Goal: Task Accomplishment & Management: Manage account settings

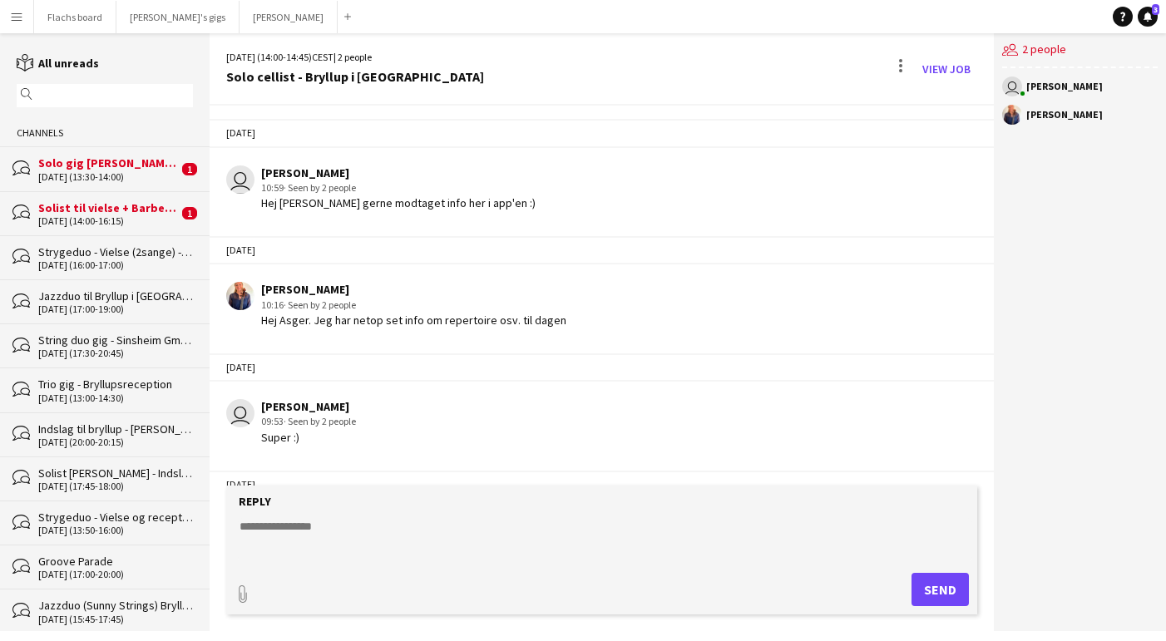
scroll to position [260, 0]
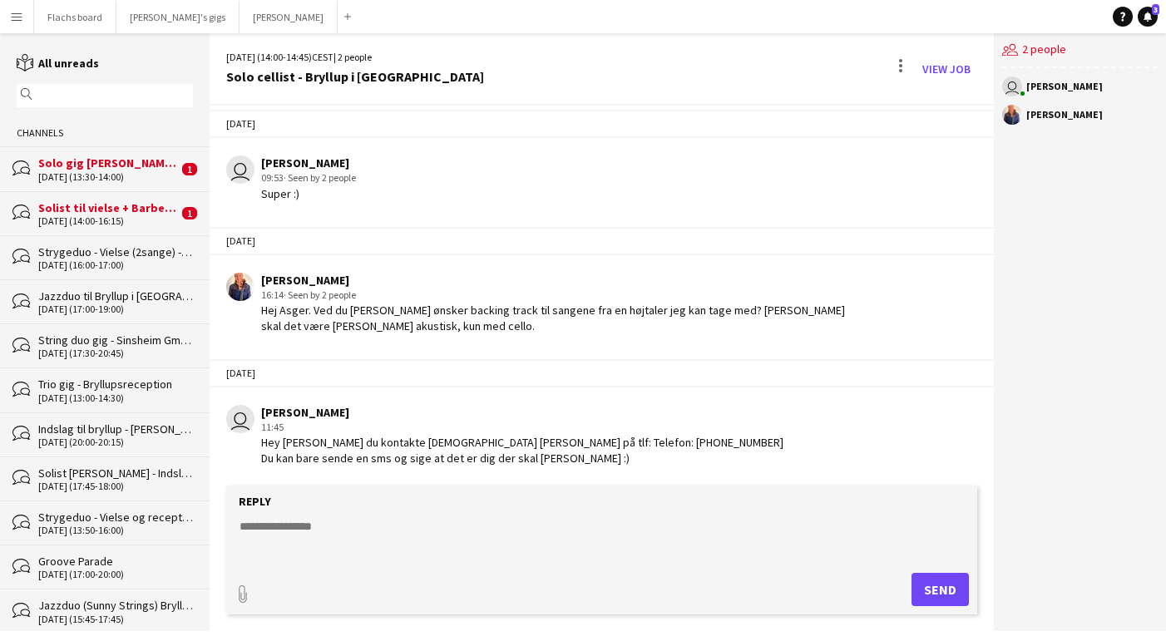
click at [93, 213] on div "Solist til vielse + Barbershop kor til reception" at bounding box center [108, 207] width 140 height 15
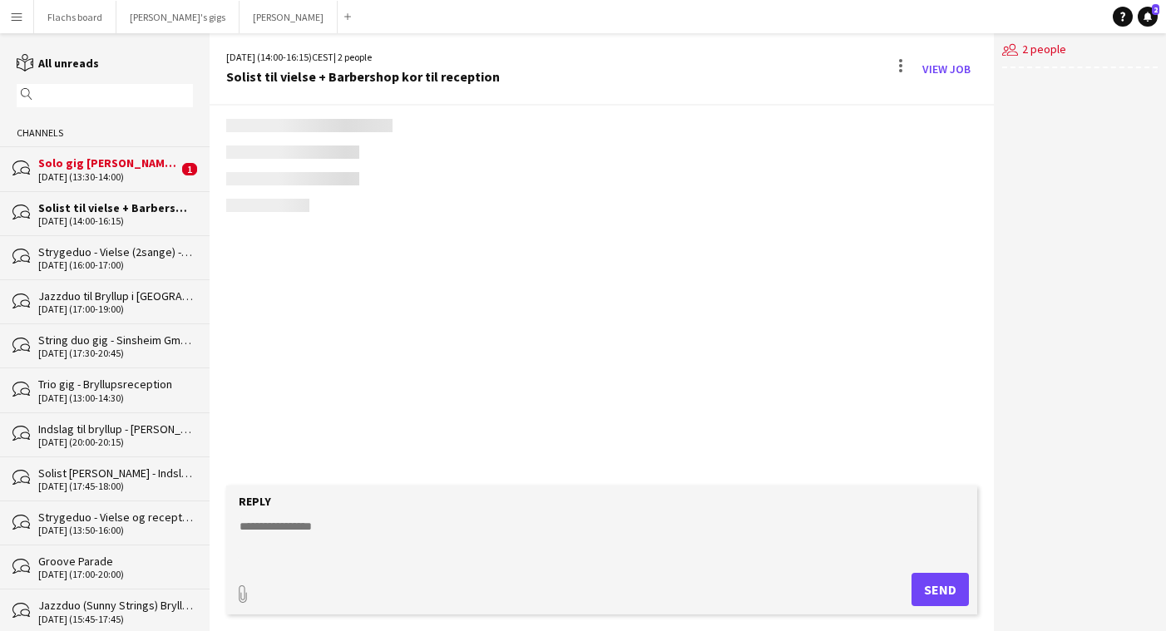
scroll to position [692, 0]
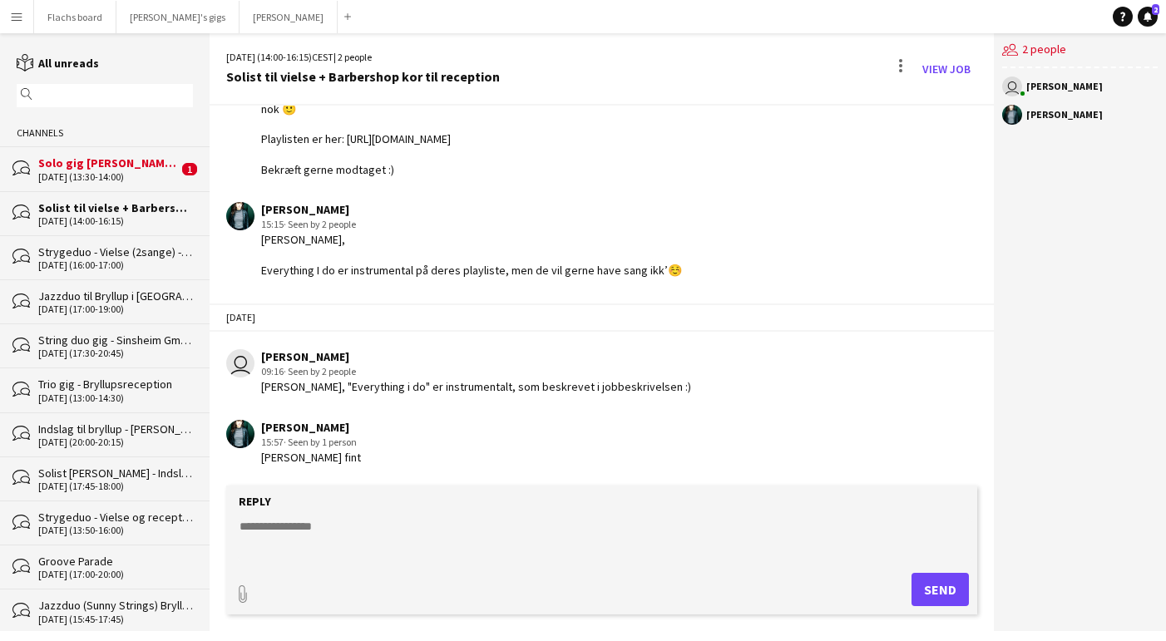
click at [103, 186] on div "bubbles Solo gig [PERSON_NAME] - Indslag til Sølvbryllup [DATE] (13:30-14:00) 1" at bounding box center [105, 168] width 210 height 44
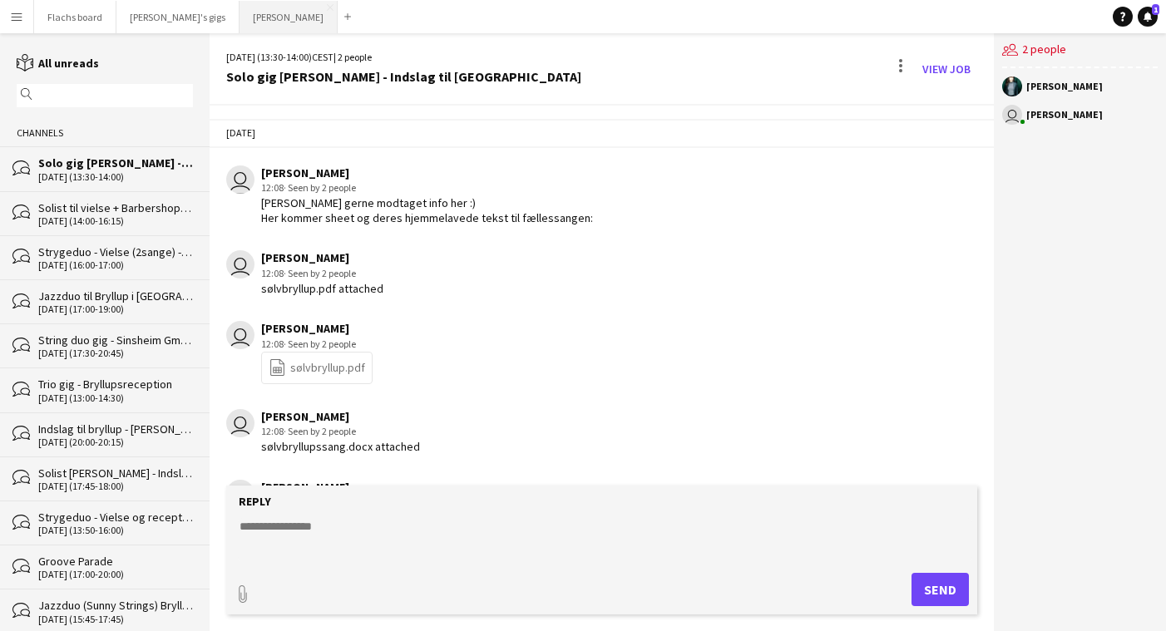
click at [240, 13] on button "Asger Gigs Close" at bounding box center [289, 17] width 98 height 32
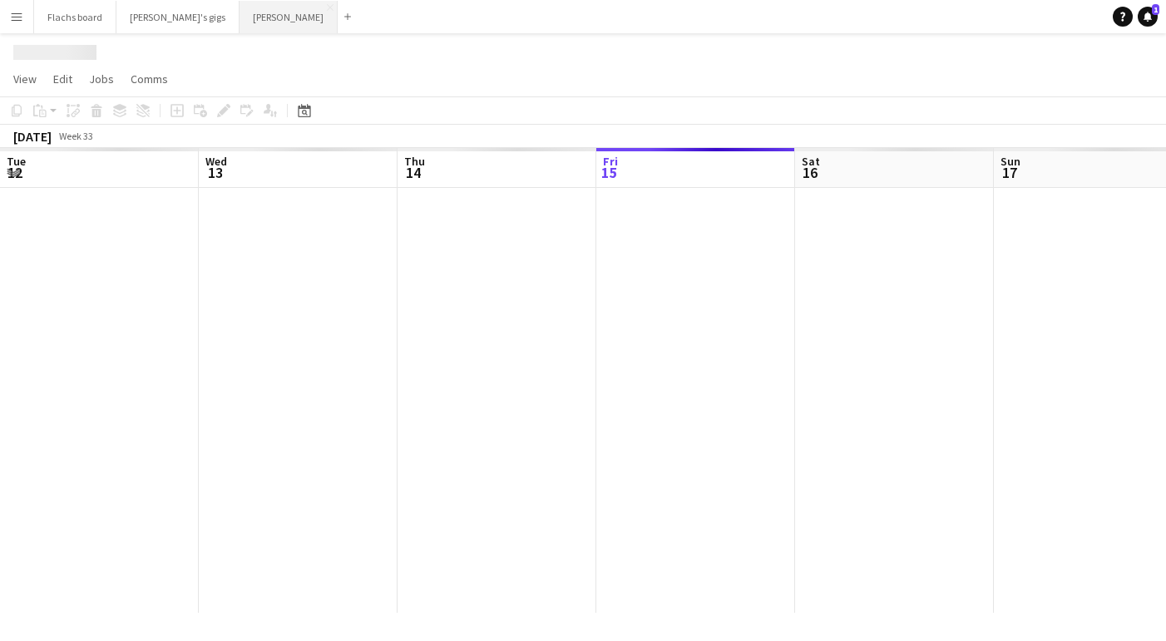
scroll to position [0, 398]
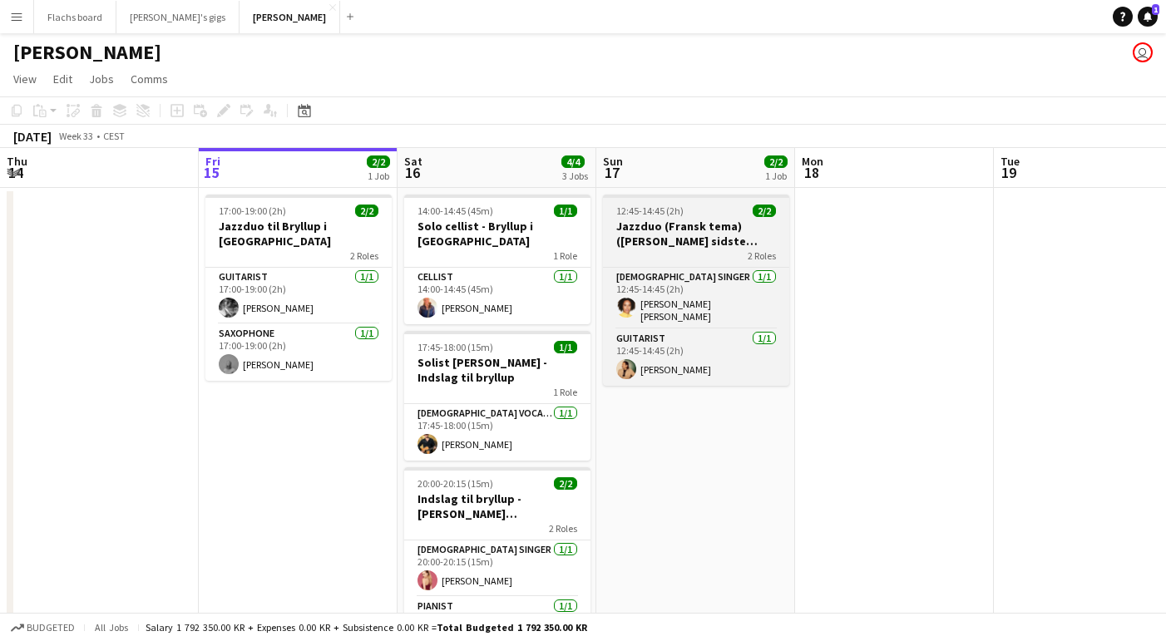
click at [663, 242] on h3 "Jazzduo (Fransk tema) ([PERSON_NAME] sidste bekræftelse)" at bounding box center [696, 234] width 186 height 30
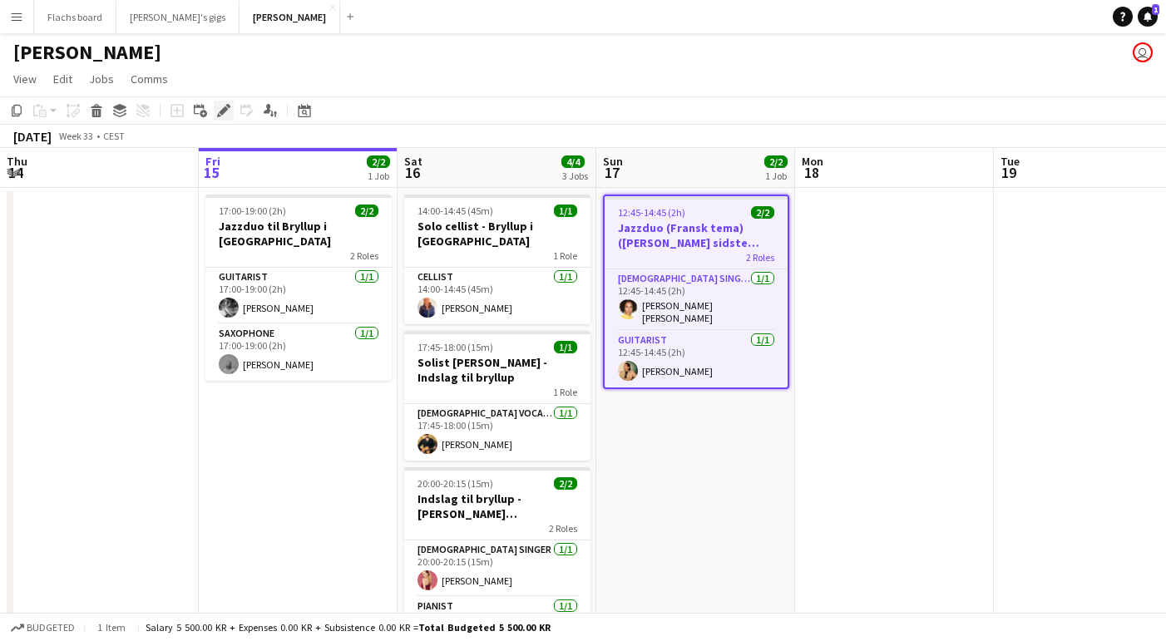
click at [216, 119] on div "Edit" at bounding box center [224, 111] width 20 height 20
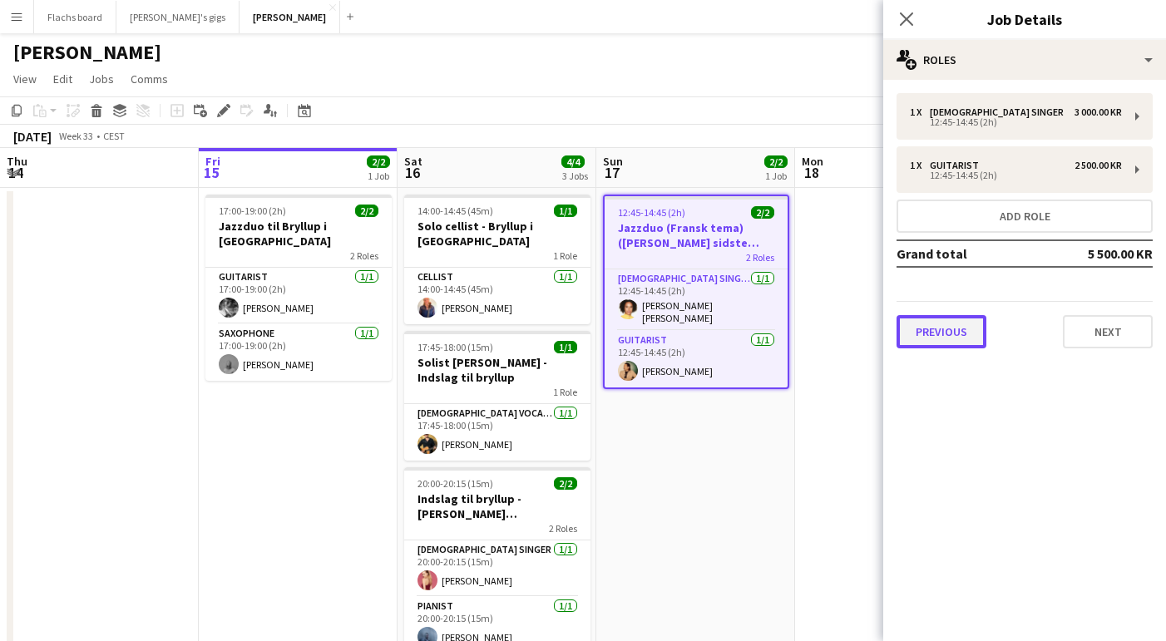
click at [952, 337] on button "Previous" at bounding box center [942, 331] width 90 height 33
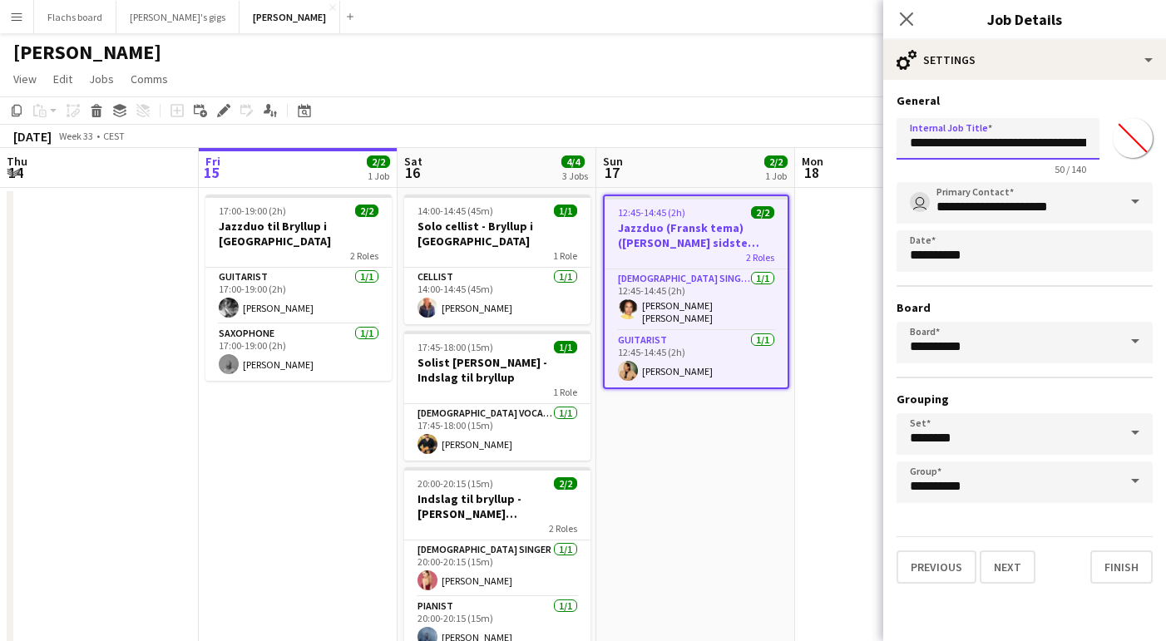
scroll to position [0, 107]
drag, startPoint x: 1037, startPoint y: 142, endPoint x: 1206, endPoint y: 154, distance: 170.1
click at [1165, 154] on html "Menu Boards Boards Boards All jobs Status Workforce Workforce My Workforce Recr…" at bounding box center [583, 360] width 1166 height 720
type input "**********"
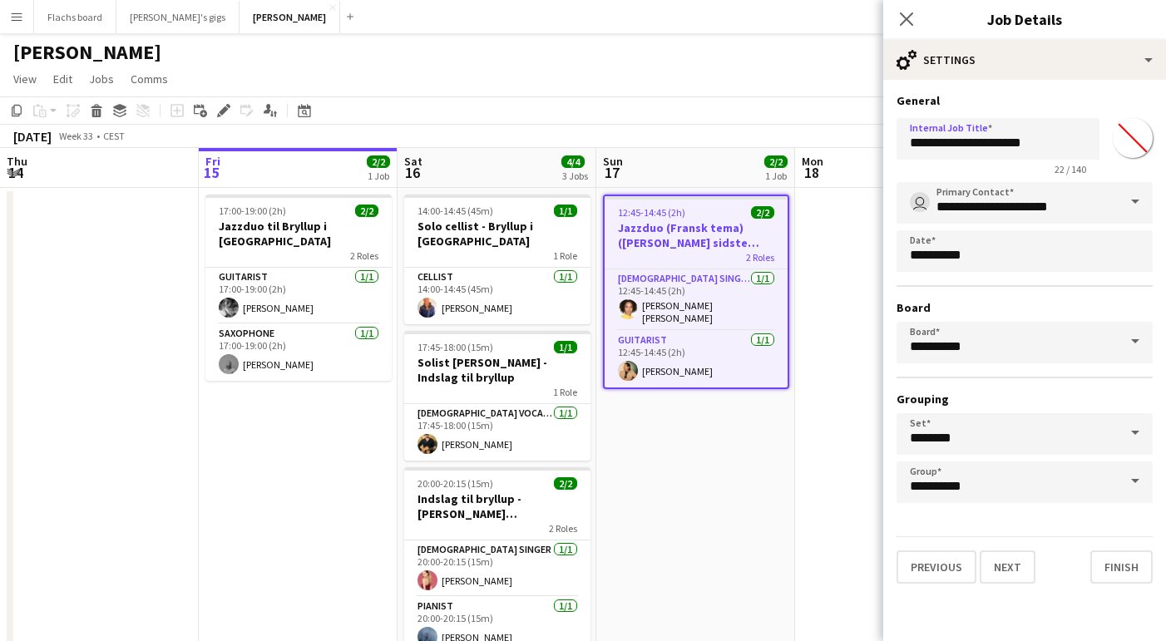
click at [772, 473] on app-date-cell "12:45-14:45 (2h) 2/2 Jazzduo (Fransk tema) ([PERSON_NAME] sidste bekræftelse) 2…" at bounding box center [695, 439] width 199 height 503
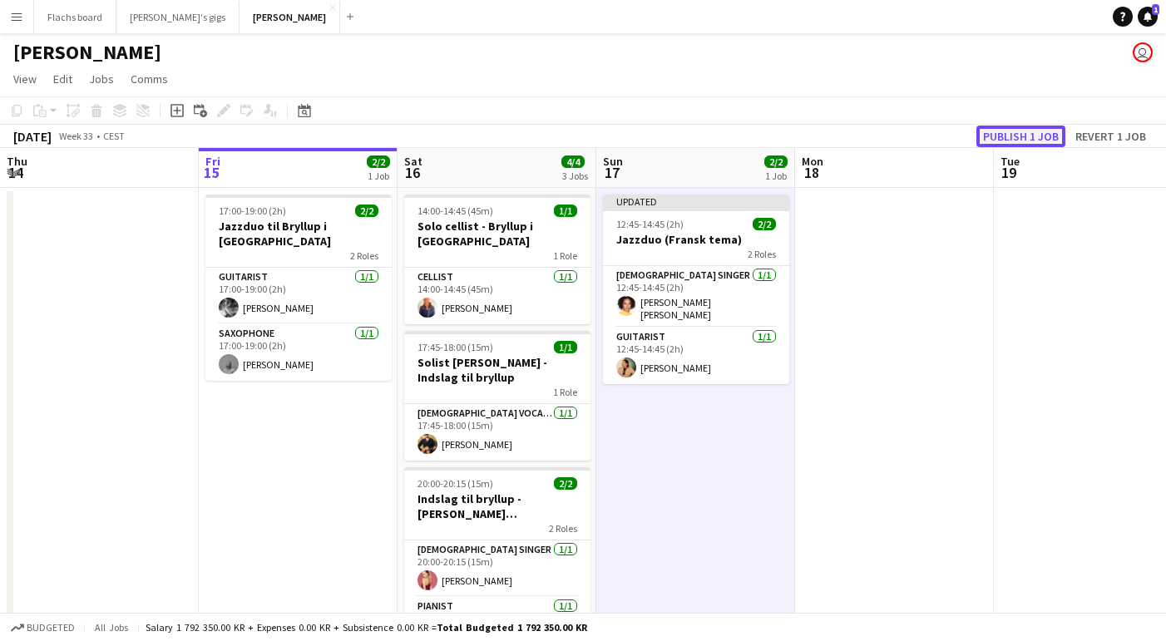
click at [1035, 127] on button "Publish 1 job" at bounding box center [1021, 137] width 89 height 22
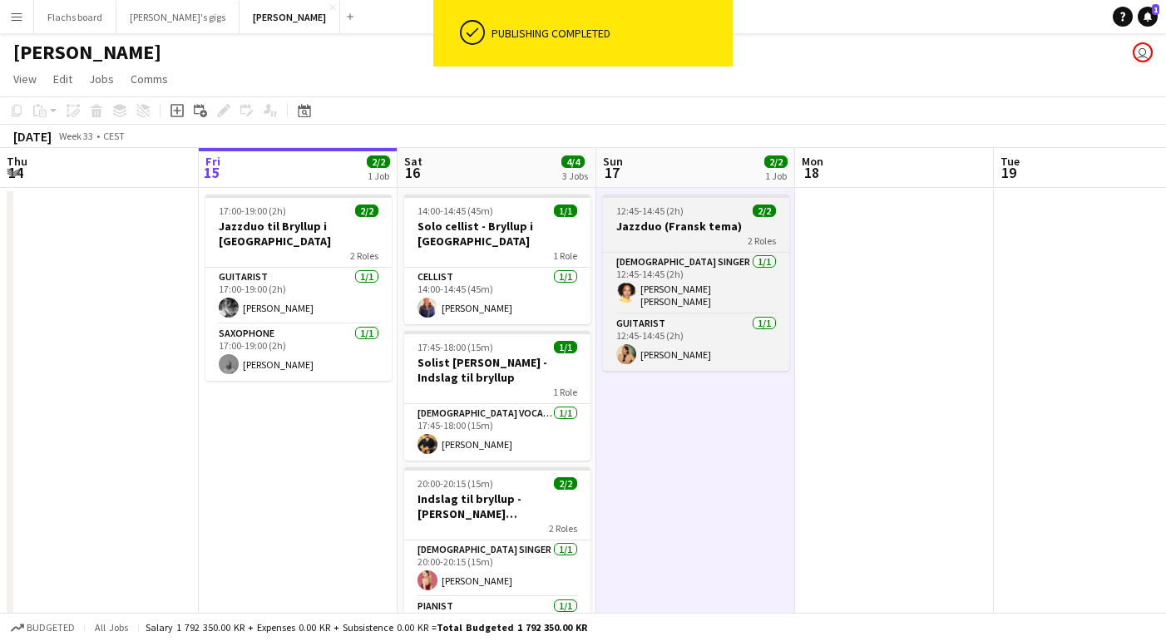
click at [635, 235] on div "2 Roles" at bounding box center [696, 240] width 186 height 13
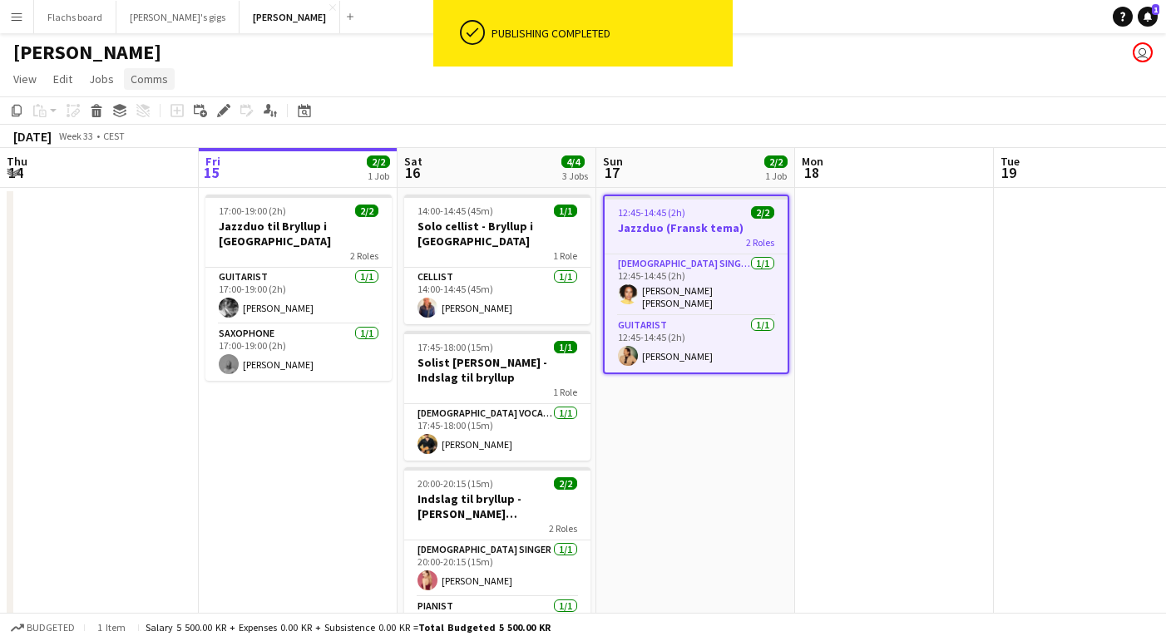
click at [136, 78] on span "Comms" at bounding box center [149, 79] width 37 height 15
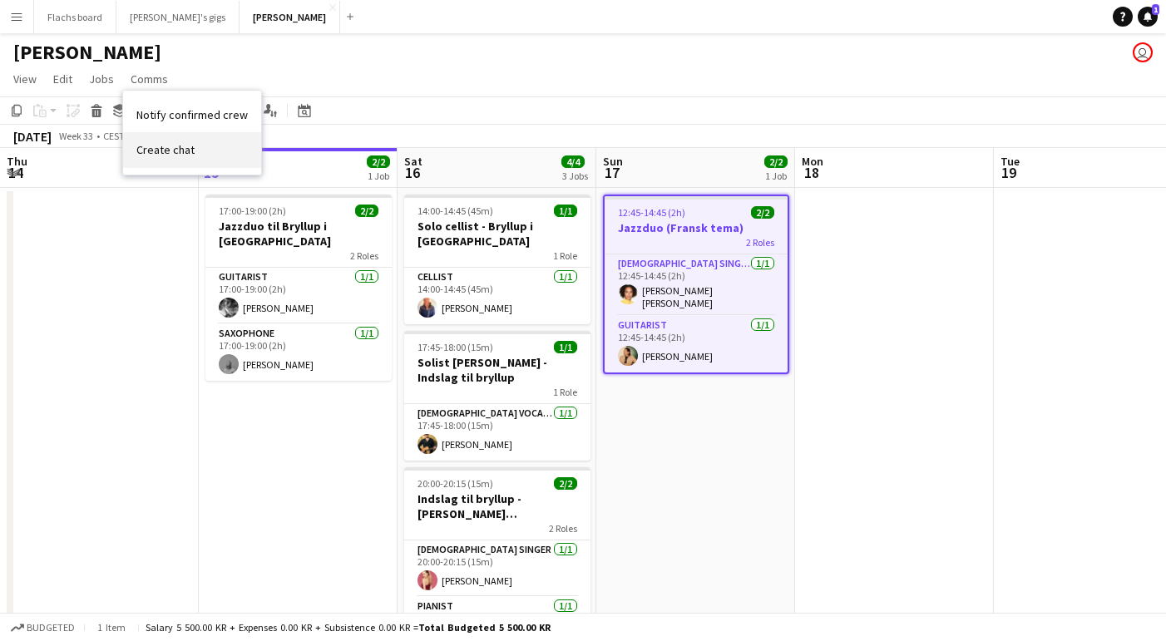
click at [158, 141] on link "Create chat" at bounding box center [192, 149] width 138 height 35
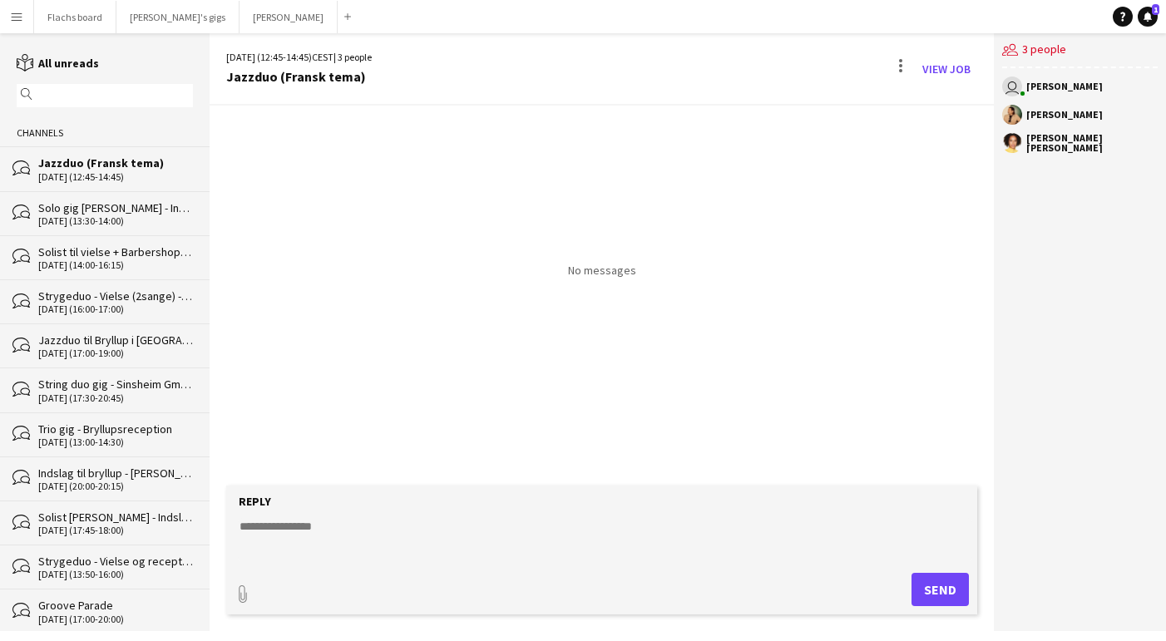
click at [552, 540] on textarea at bounding box center [605, 539] width 735 height 43
type textarea "**********"
click at [933, 589] on button "Send" at bounding box center [940, 589] width 57 height 33
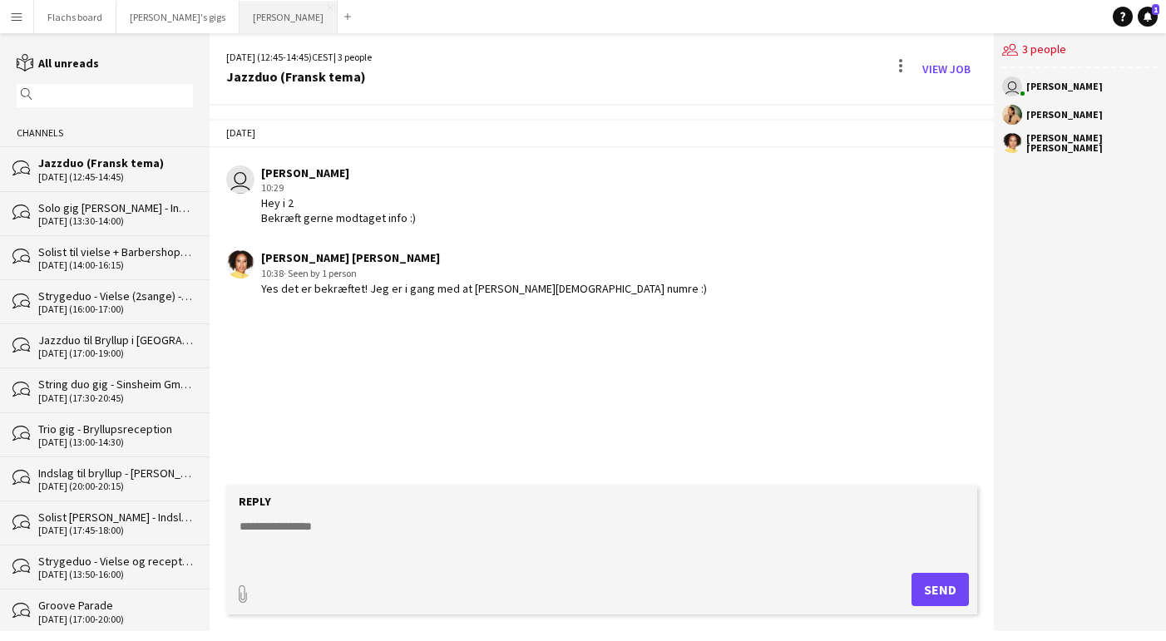
click at [240, 7] on button "Asger Gigs Close" at bounding box center [289, 17] width 98 height 32
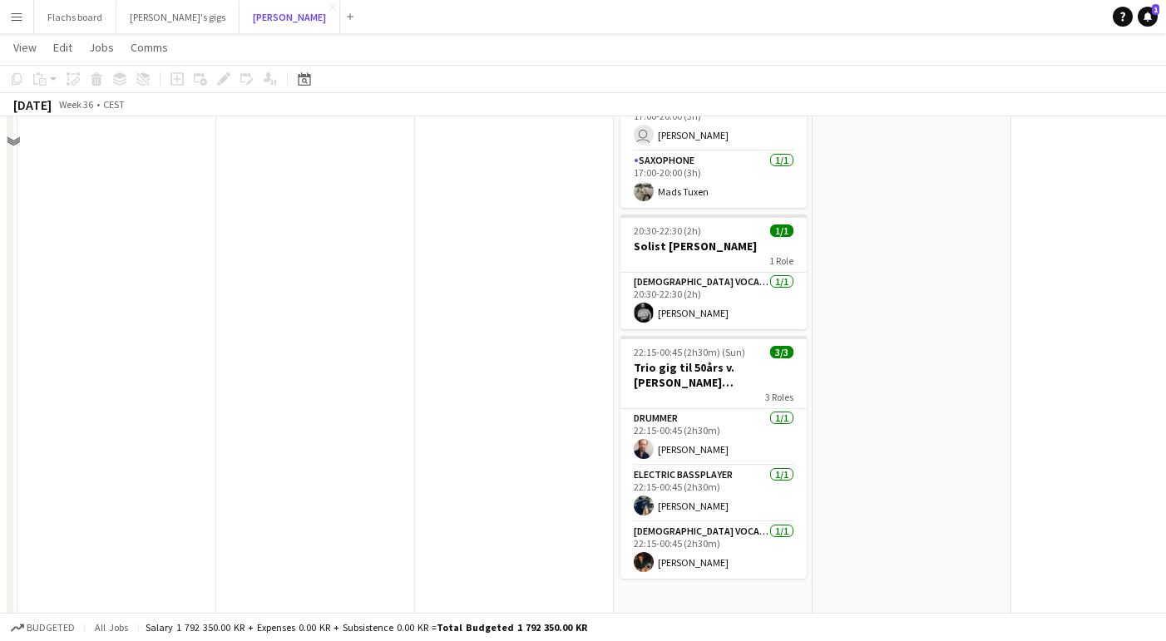
scroll to position [603, 0]
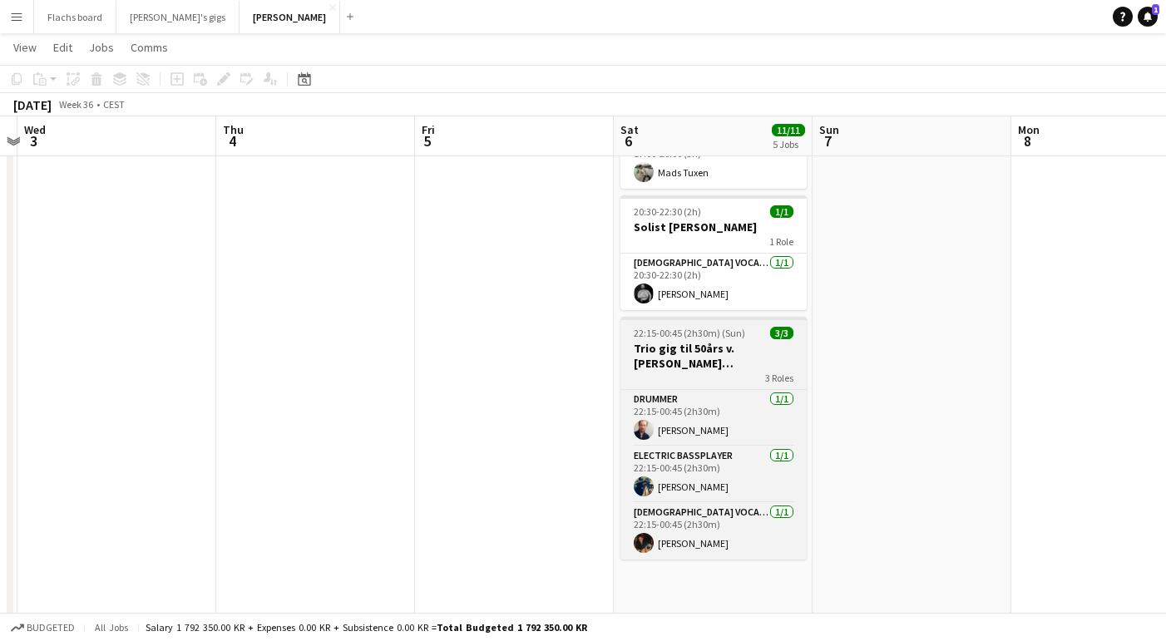
click at [710, 385] on app-job-card "22:15-00:45 (2h30m) (Sun) 3/3 Trio gig til 50års v. [PERSON_NAME] ([PERSON_NAME…" at bounding box center [714, 438] width 186 height 243
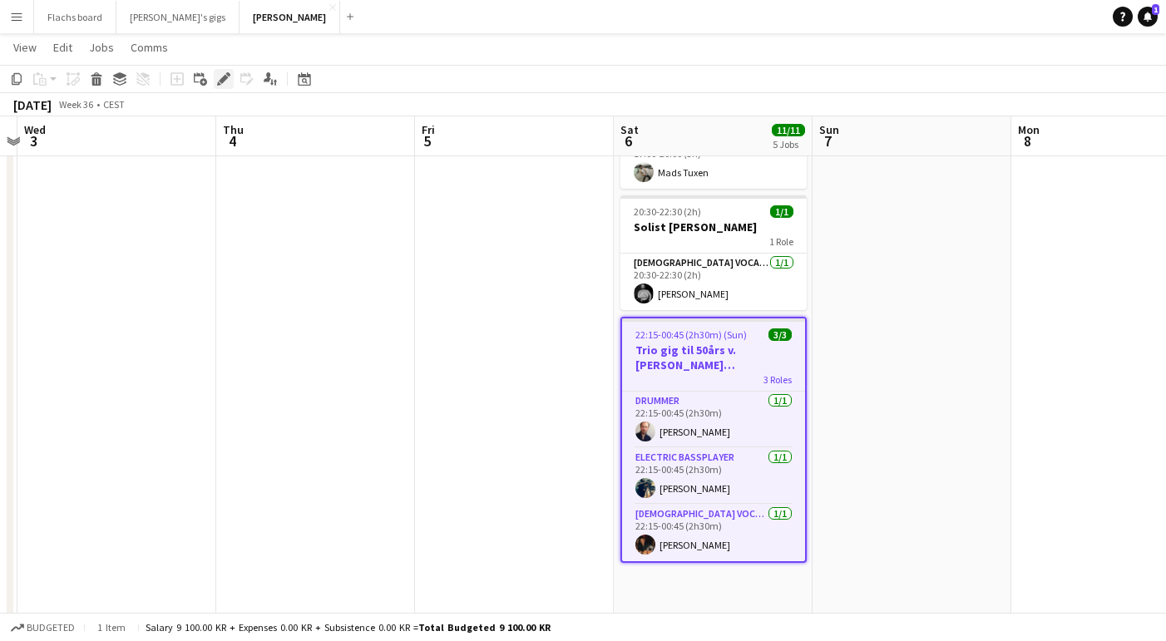
click at [223, 86] on div "Edit" at bounding box center [224, 79] width 20 height 20
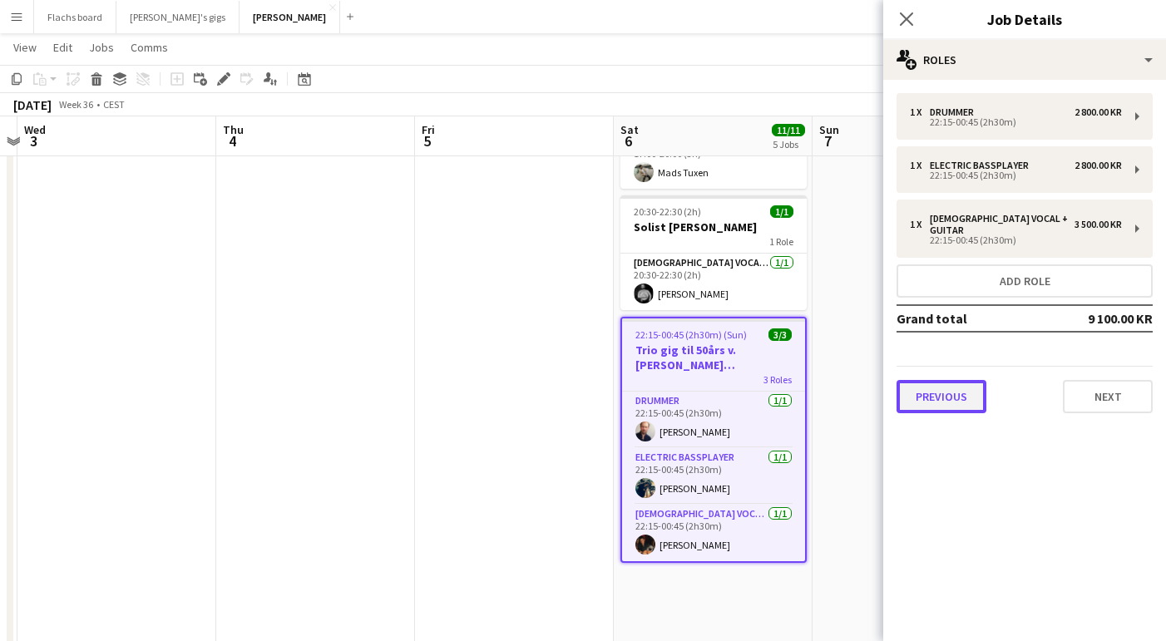
click at [966, 381] on button "Previous" at bounding box center [942, 396] width 90 height 33
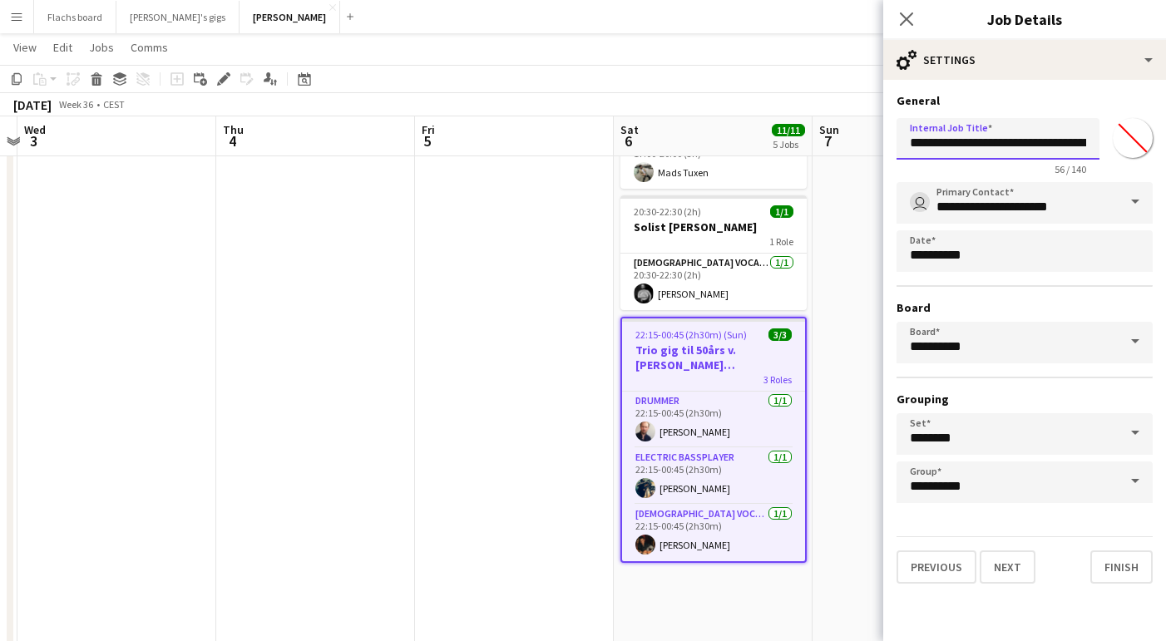
scroll to position [0, 112]
drag, startPoint x: 1040, startPoint y: 146, endPoint x: 1210, endPoint y: 147, distance: 169.7
click at [1165, 147] on html "Menu Boards Boards Boards All jobs Status Workforce Workforce My Workforce Recr…" at bounding box center [583, 424] width 1166 height 2055
type input "**********"
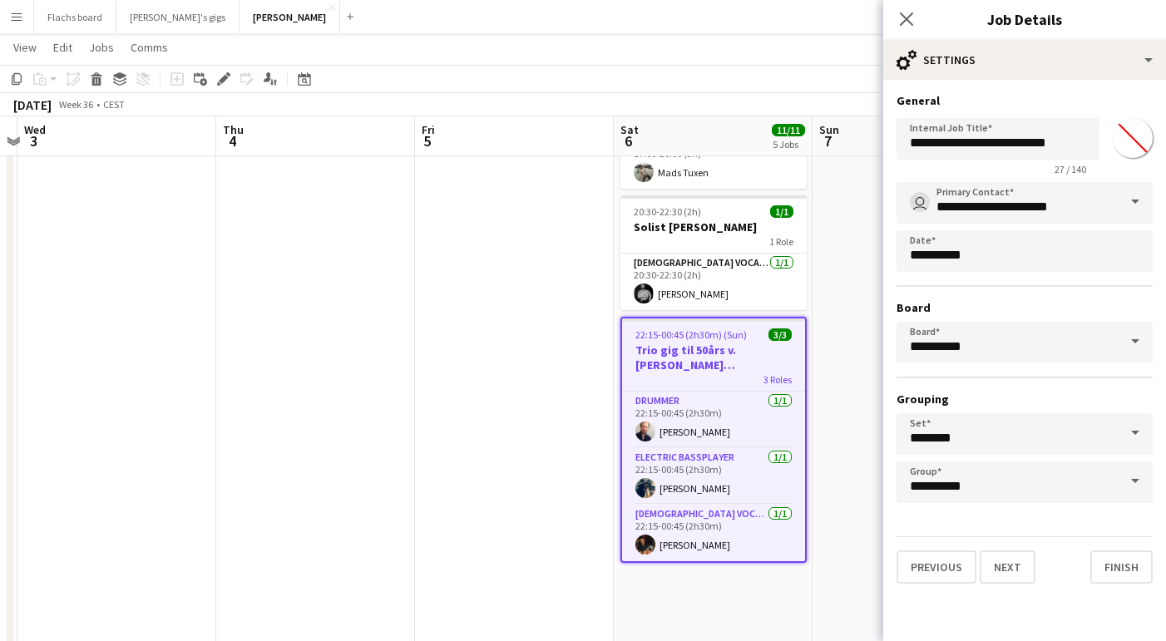
click at [824, 497] on app-date-cell at bounding box center [912, 503] width 199 height 1840
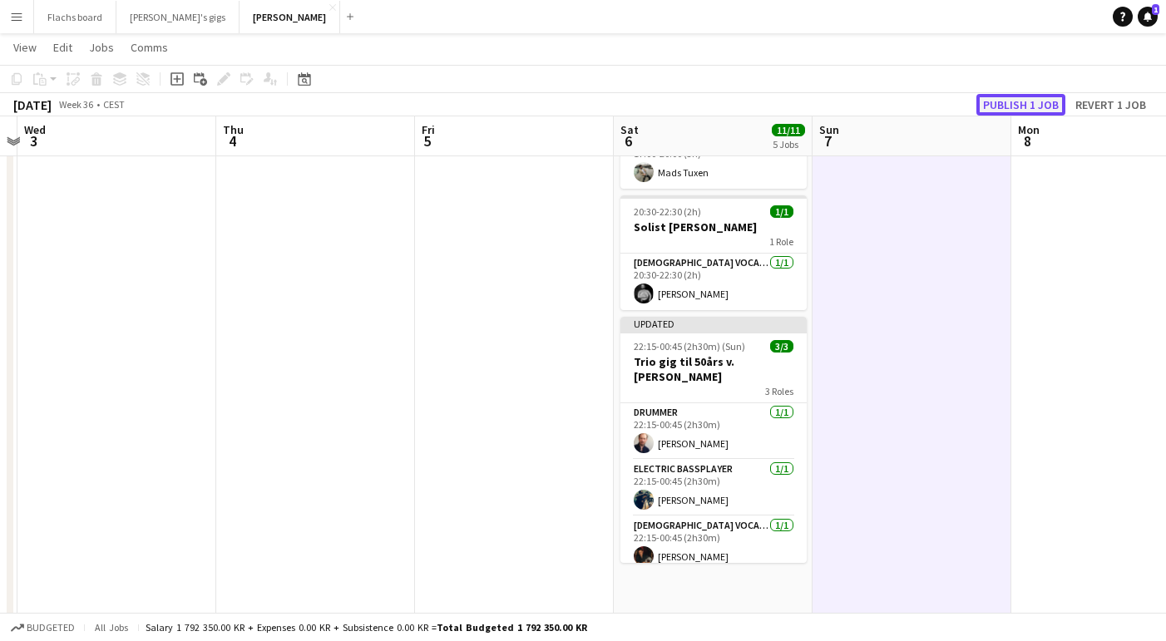
click at [1007, 111] on button "Publish 1 job" at bounding box center [1021, 105] width 89 height 22
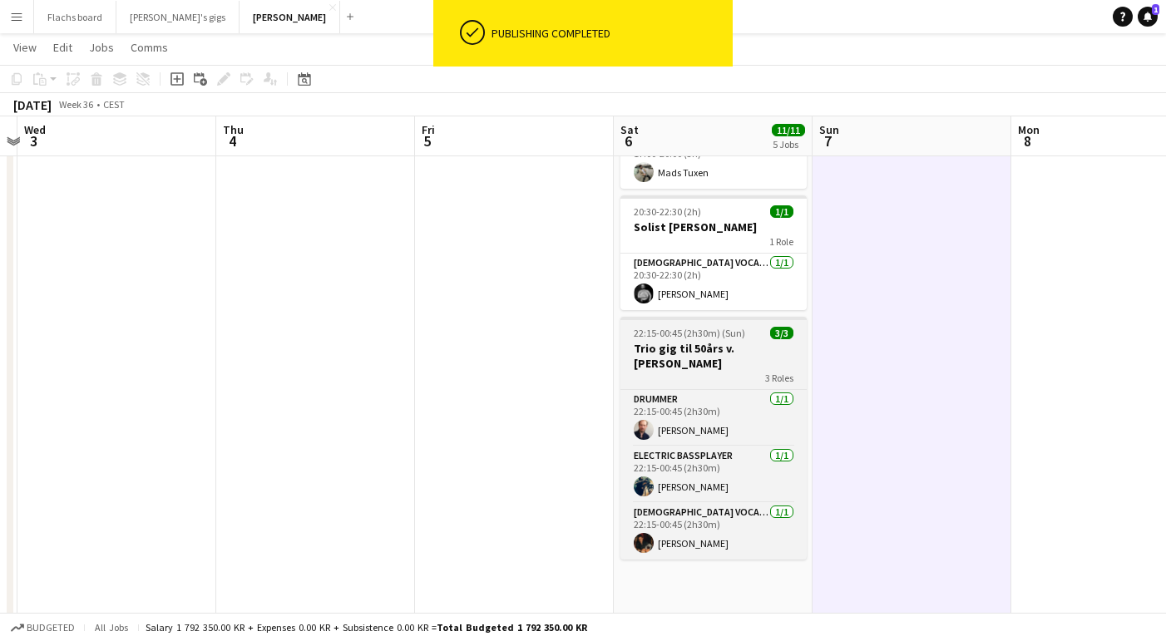
click at [669, 371] on div "3 Roles" at bounding box center [714, 377] width 186 height 13
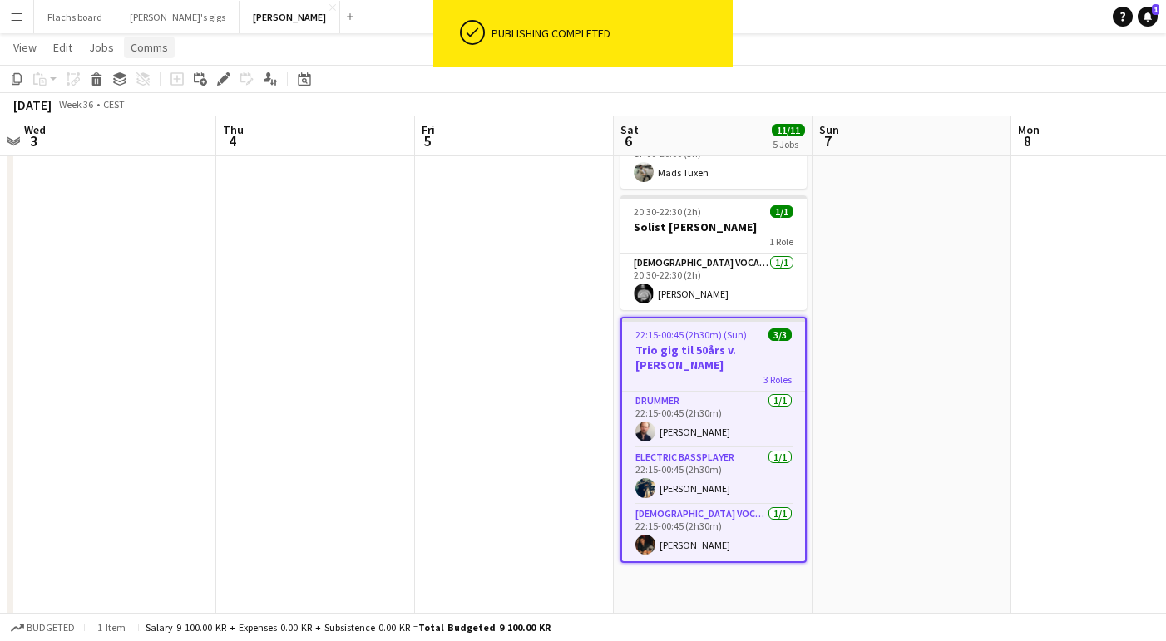
click at [153, 40] on span "Comms" at bounding box center [149, 47] width 37 height 15
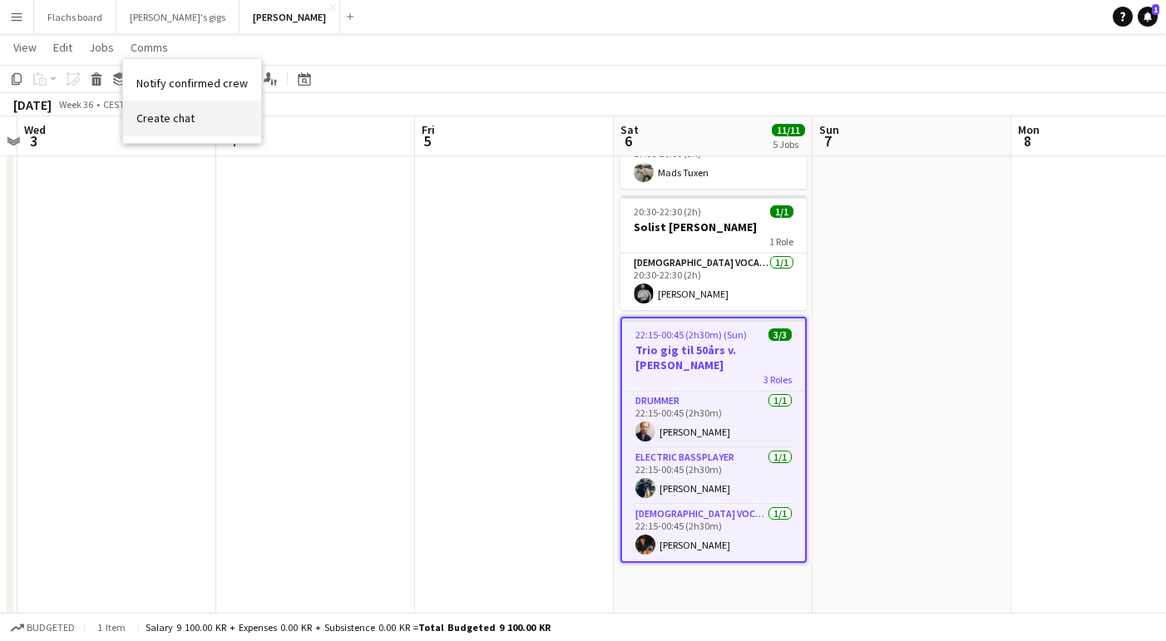
click at [159, 114] on span "Create chat" at bounding box center [165, 118] width 58 height 15
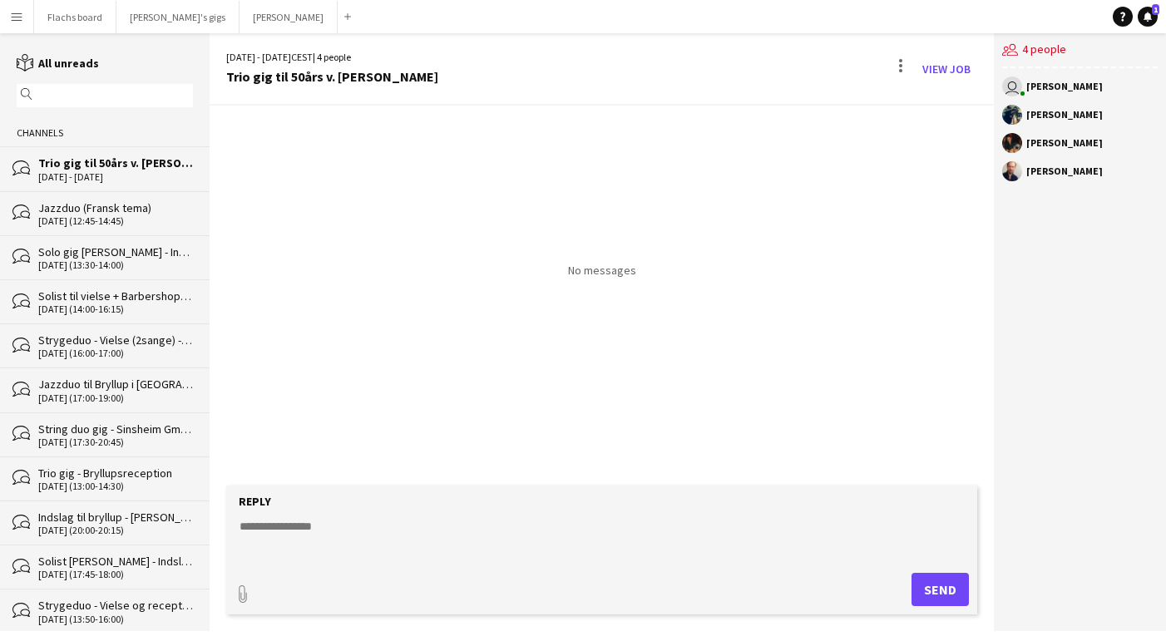
click at [473, 518] on textarea at bounding box center [605, 539] width 735 height 43
type textarea "**********"
click at [945, 597] on button "Send" at bounding box center [940, 589] width 57 height 33
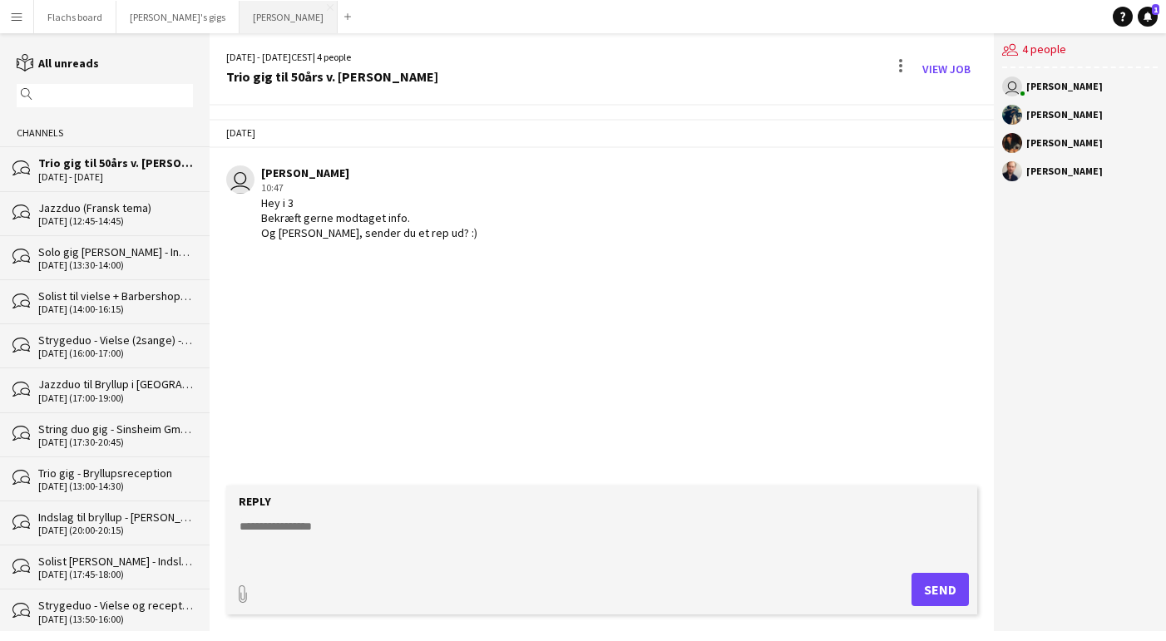
click at [240, 22] on button "Asger Gigs Close" at bounding box center [289, 17] width 98 height 32
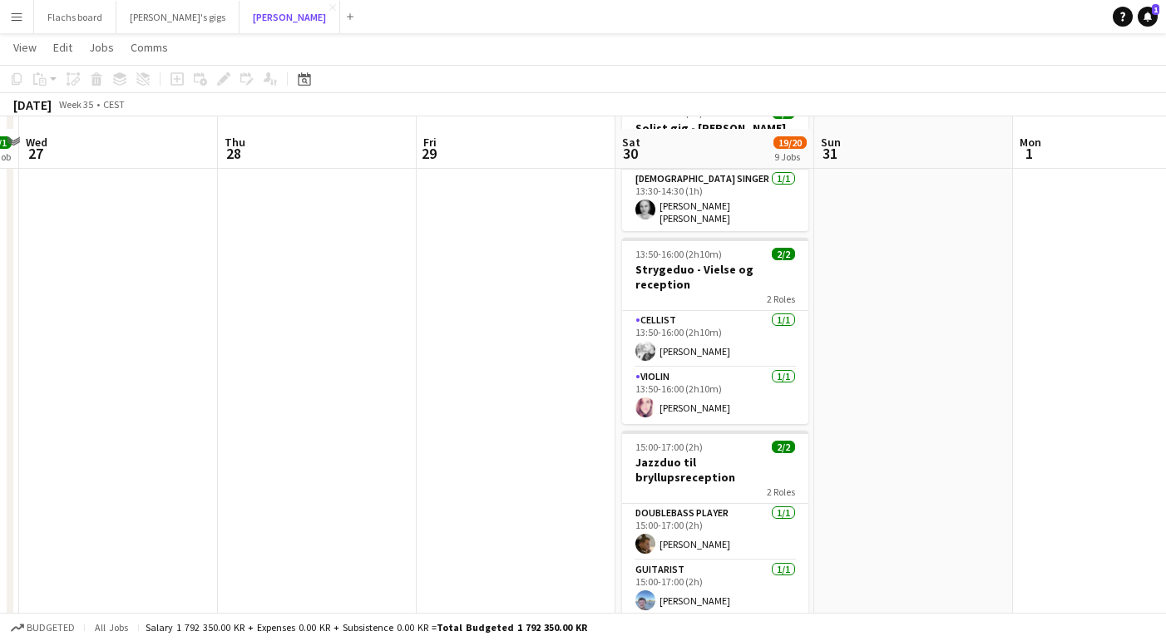
scroll to position [423, 0]
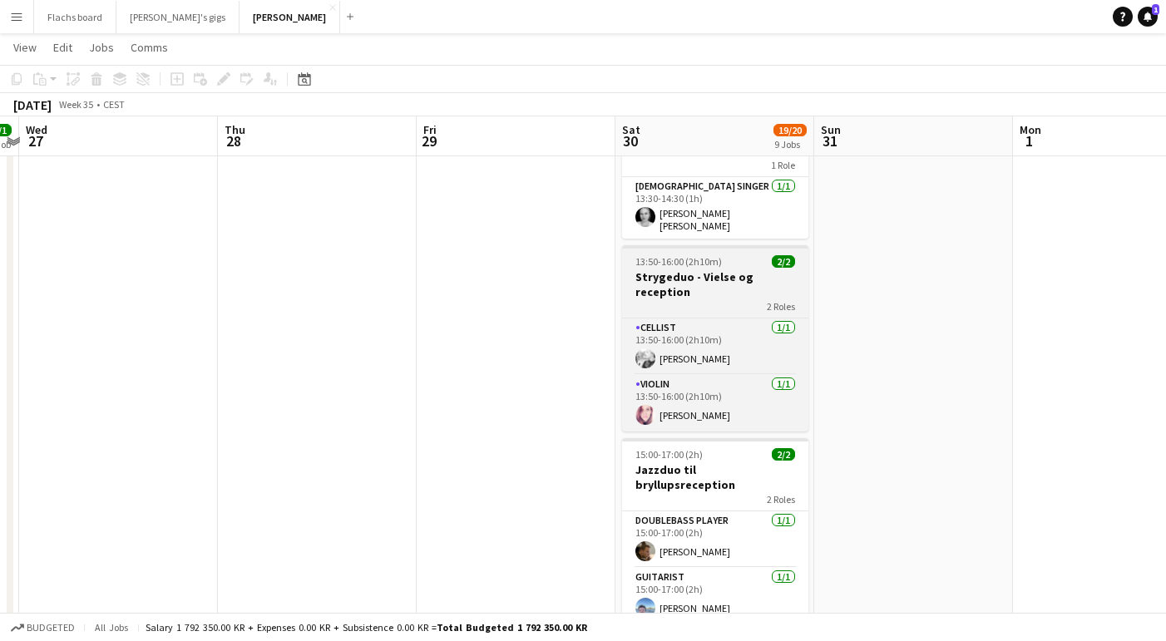
click at [646, 270] on h3 "Strygeduo - Vielse og reception" at bounding box center [715, 285] width 186 height 30
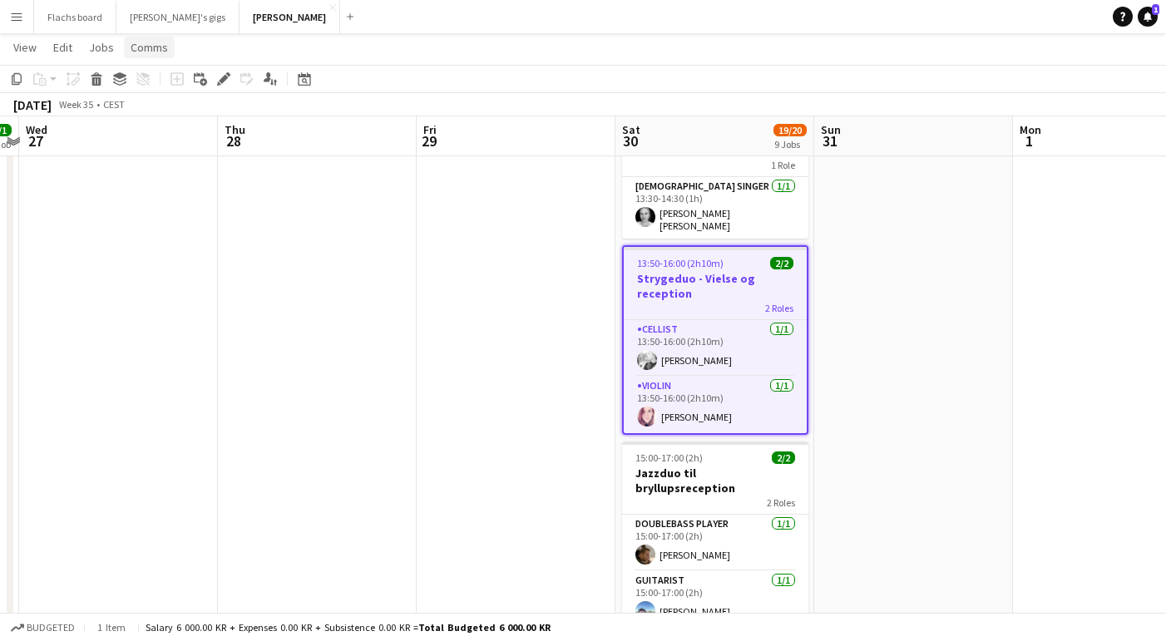
click at [162, 39] on link "Comms" at bounding box center [149, 48] width 51 height 22
click at [180, 124] on span "Create chat" at bounding box center [165, 118] width 58 height 15
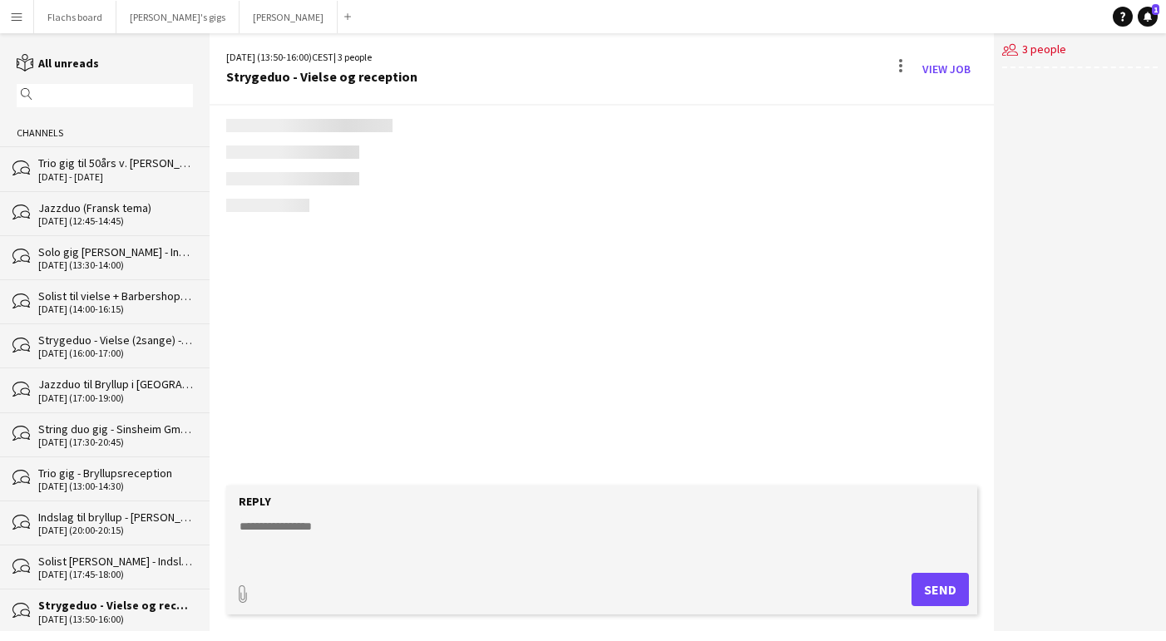
scroll to position [858, 0]
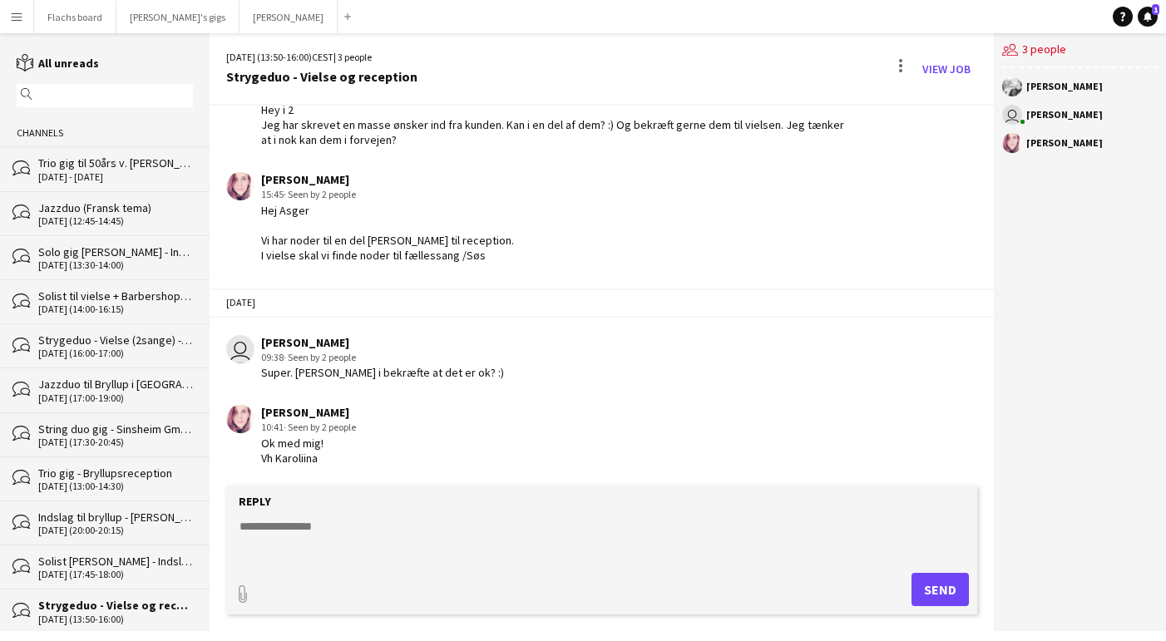
click at [490, 581] on div "paperclip Send" at bounding box center [602, 589] width 735 height 33
click at [437, 545] on textarea at bounding box center [605, 539] width 735 height 43
type textarea "**********"
click at [949, 584] on button "Send" at bounding box center [940, 589] width 57 height 33
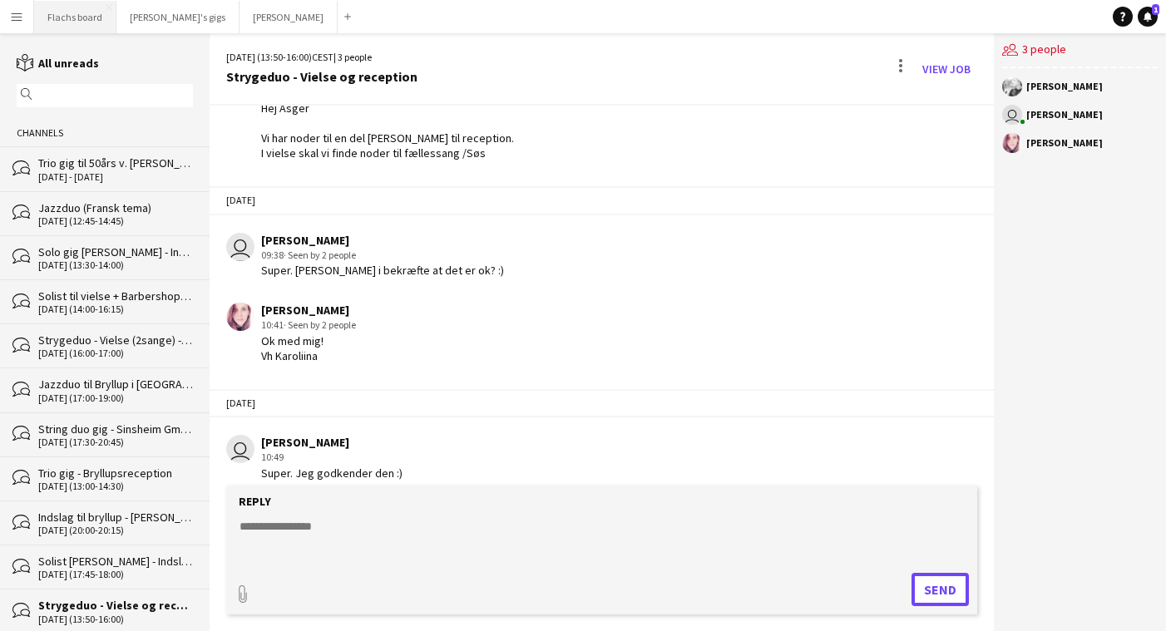
scroll to position [1046, 0]
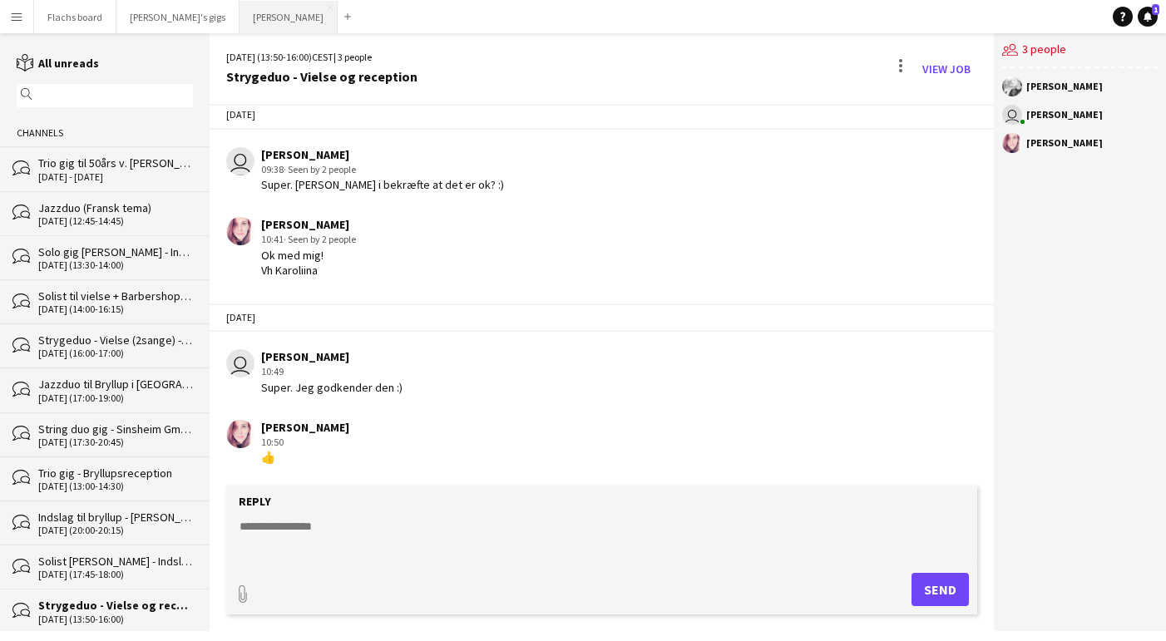
click at [240, 24] on button "Asger Gigs Close" at bounding box center [289, 17] width 98 height 32
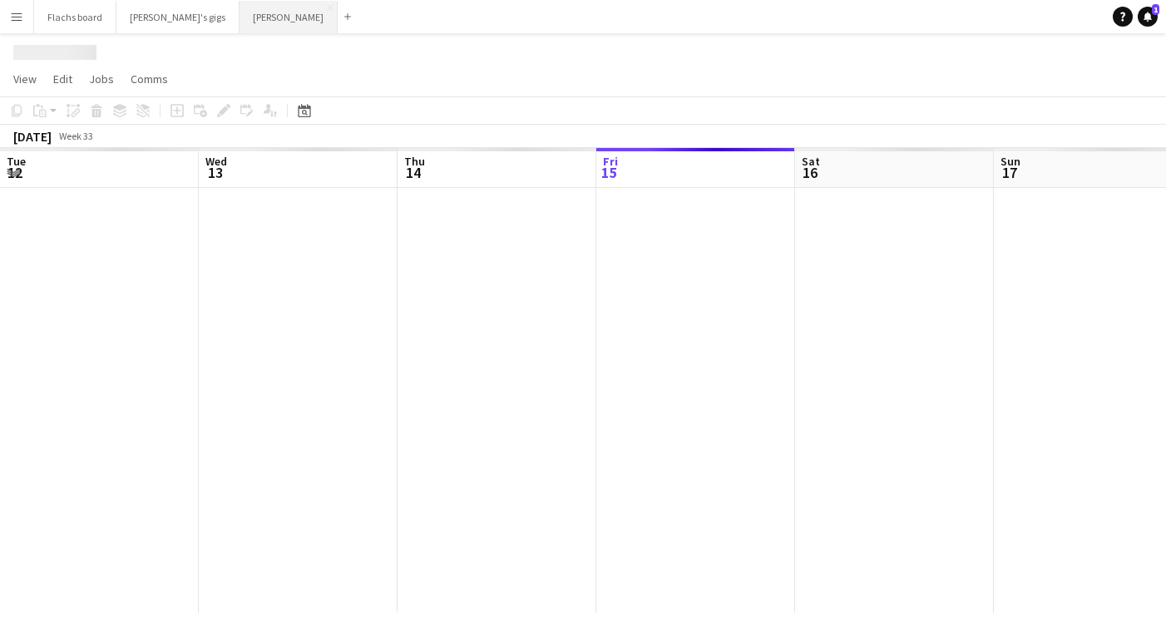
scroll to position [0, 398]
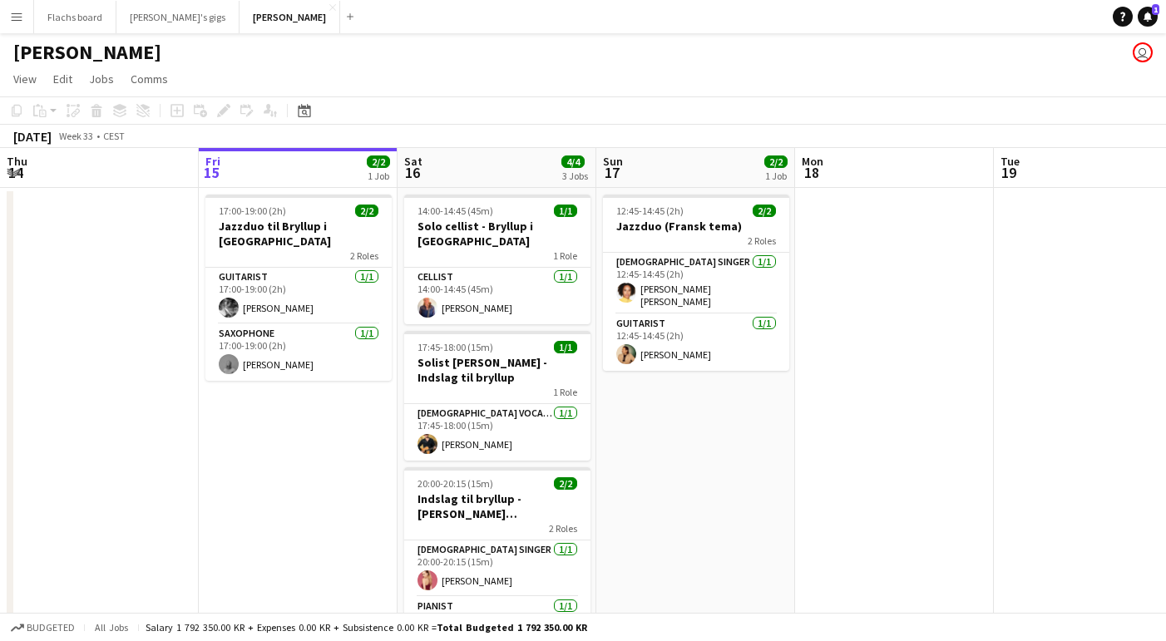
click at [15, 11] on app-icon "Menu" at bounding box center [16, 16] width 13 height 13
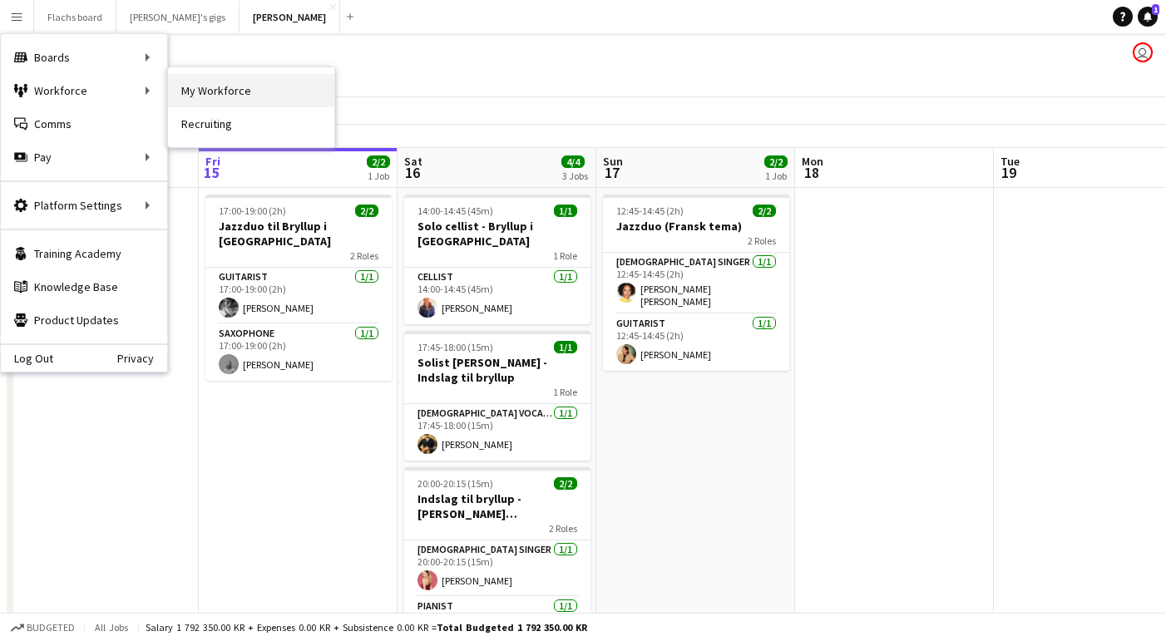
click at [268, 102] on link "My Workforce" at bounding box center [251, 90] width 166 height 33
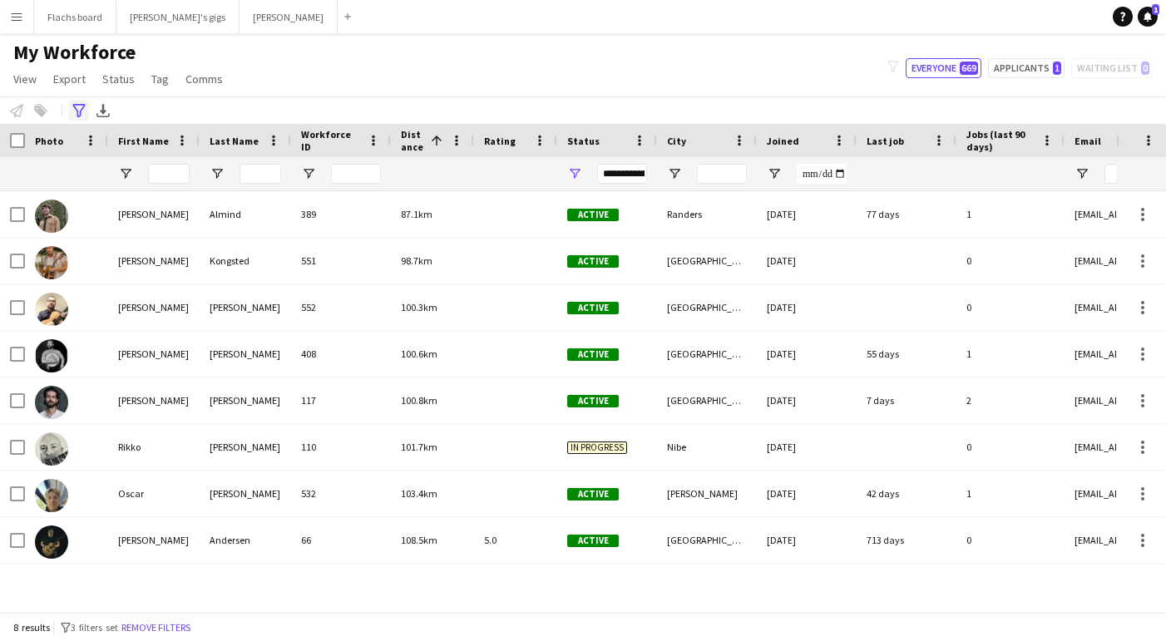
click at [86, 115] on div "Advanced filters" at bounding box center [79, 111] width 20 height 20
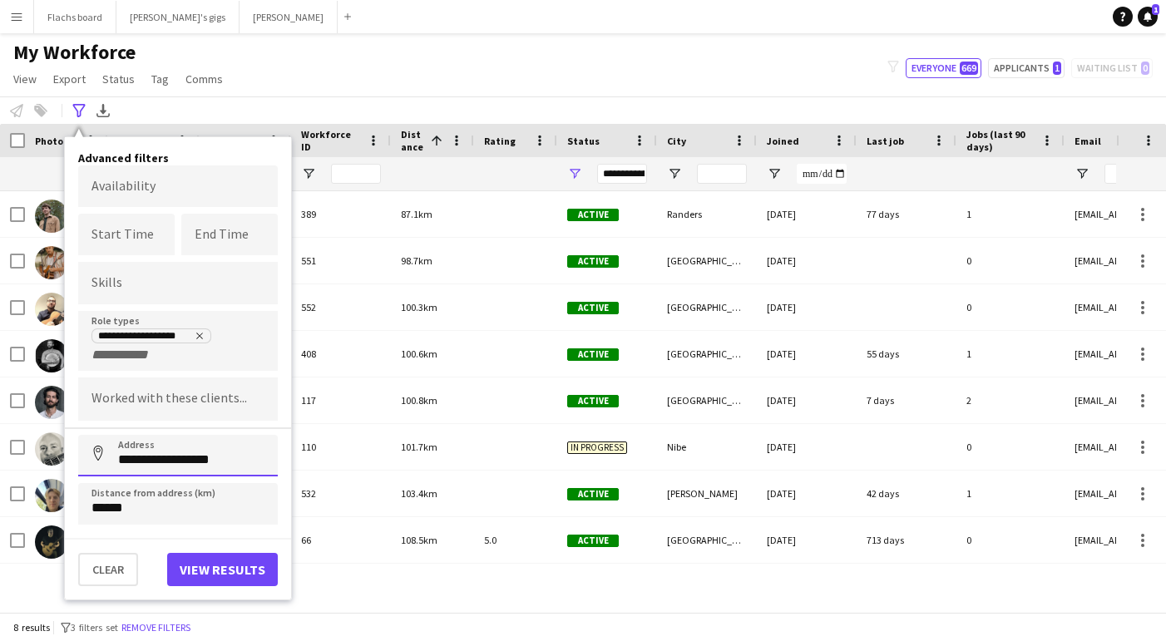
click at [132, 469] on input "**********" at bounding box center [178, 456] width 200 height 42
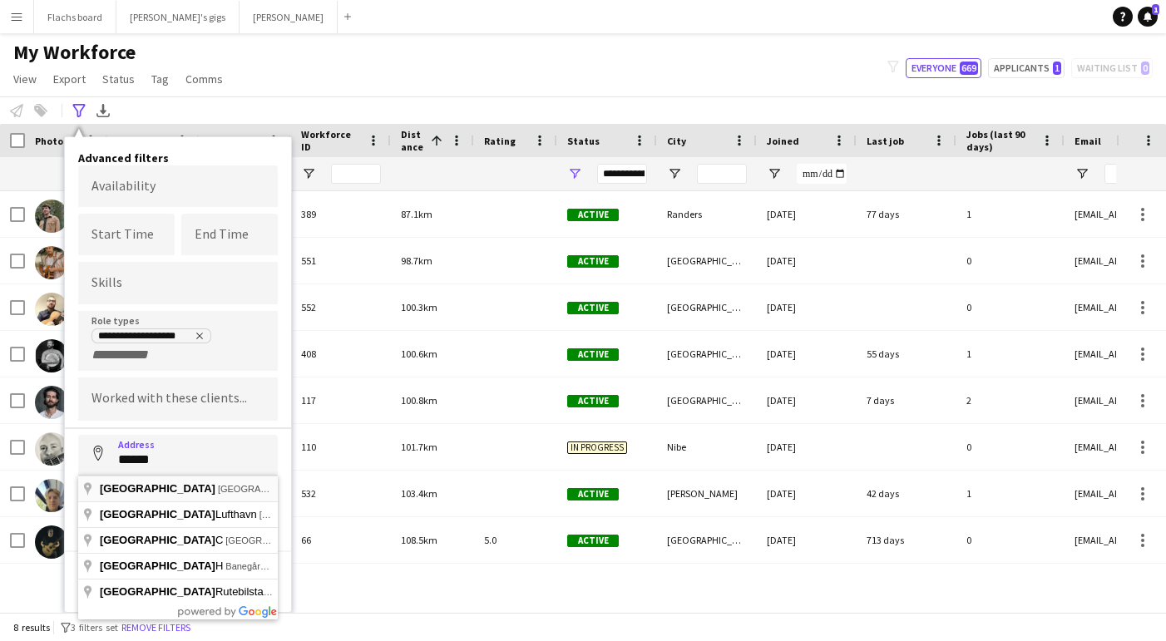
type input "**********"
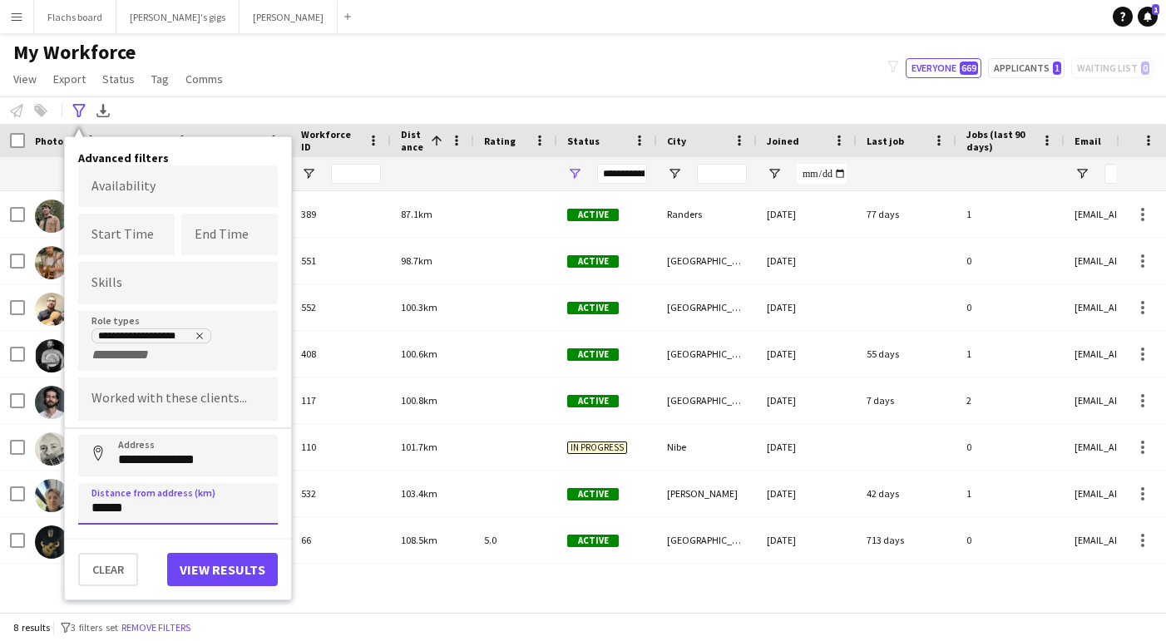
click at [106, 507] on input "******" at bounding box center [178, 504] width 200 height 42
type input "******"
click at [203, 335] on icon "Remove tag" at bounding box center [200, 336] width 10 height 10
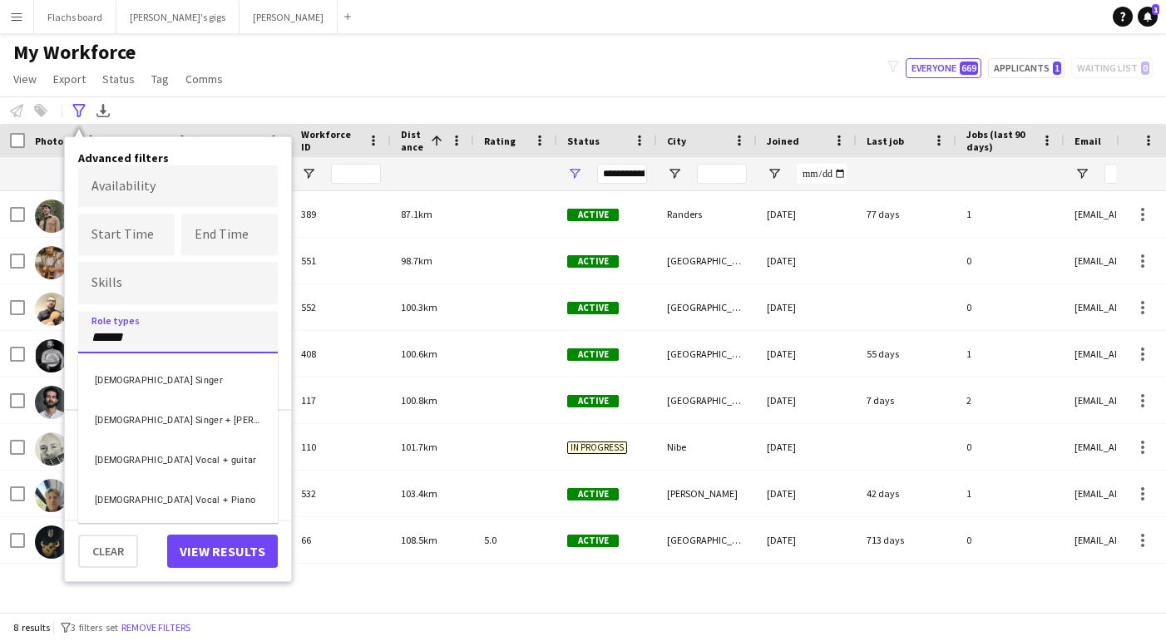
type input "******"
click at [188, 385] on div "[DEMOGRAPHIC_DATA] Singer" at bounding box center [178, 379] width 200 height 40
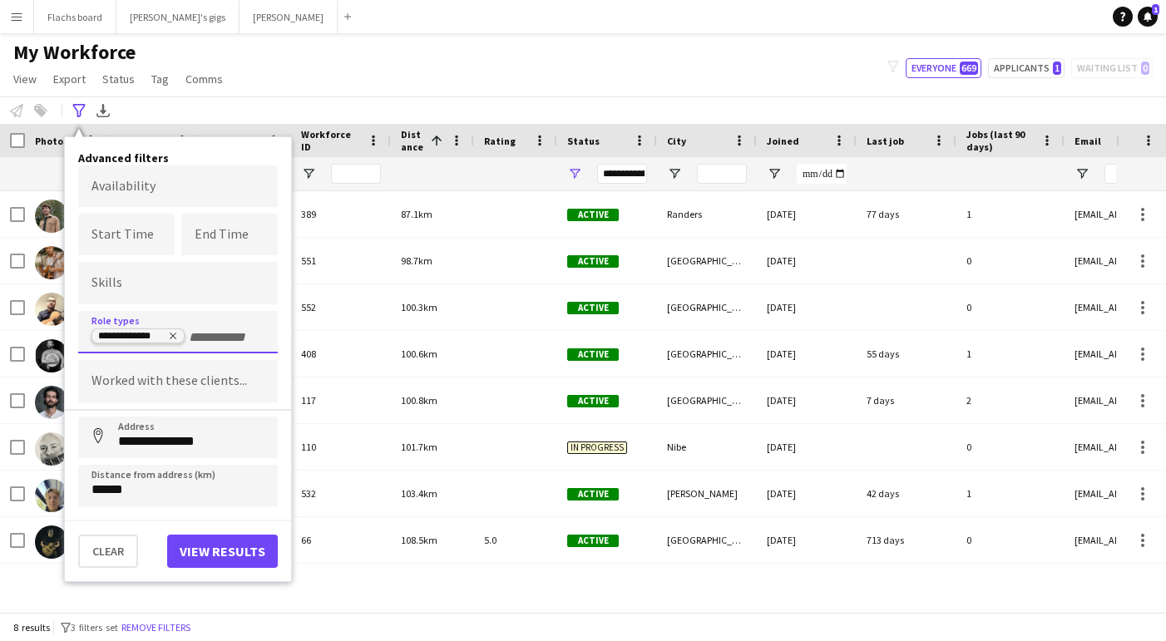
click at [174, 337] on icon "Remove tag" at bounding box center [173, 337] width 7 height 7
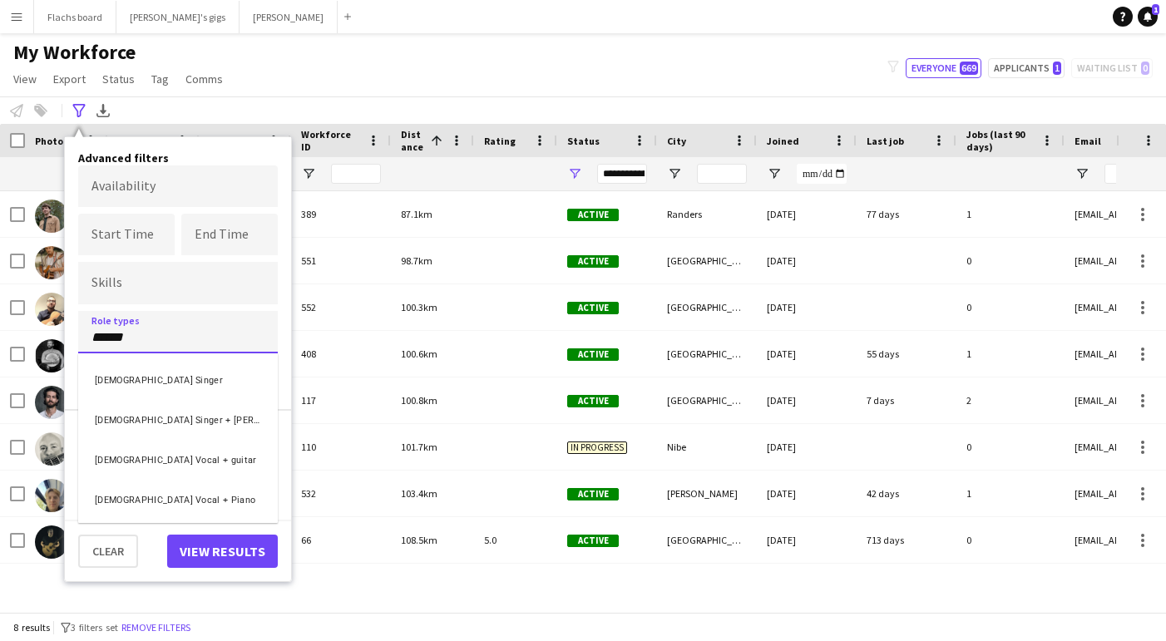
type input "******"
click at [181, 498] on div "[DEMOGRAPHIC_DATA] Vocal + Piano" at bounding box center [178, 498] width 200 height 40
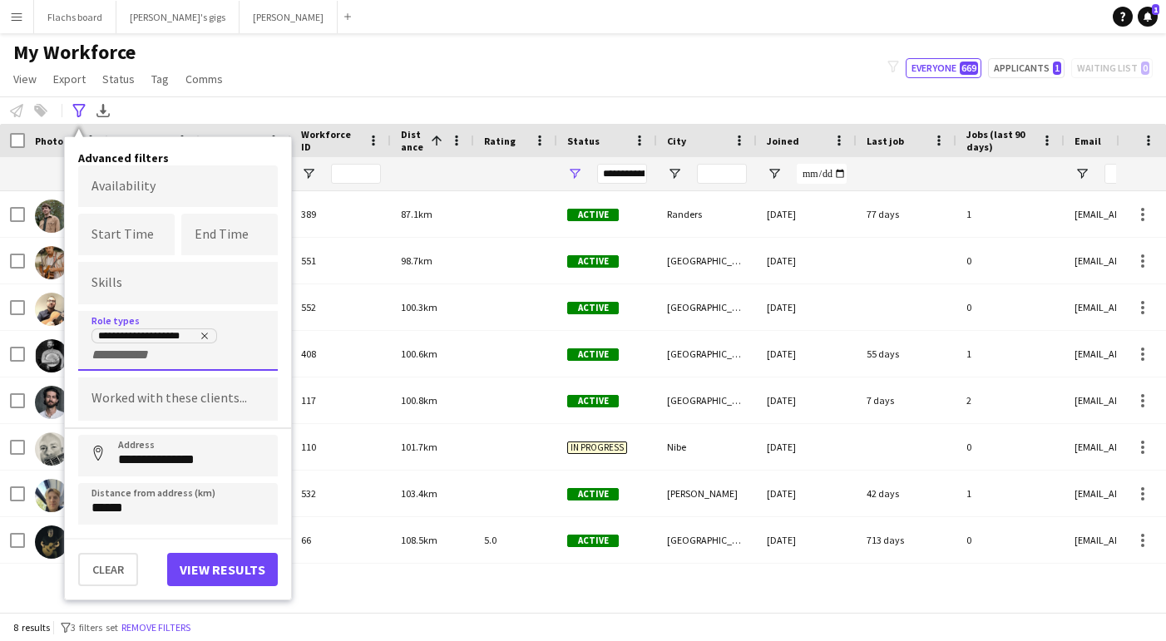
click at [212, 586] on div "**********" at bounding box center [178, 368] width 226 height 463
click at [201, 576] on button "View results" at bounding box center [222, 569] width 111 height 33
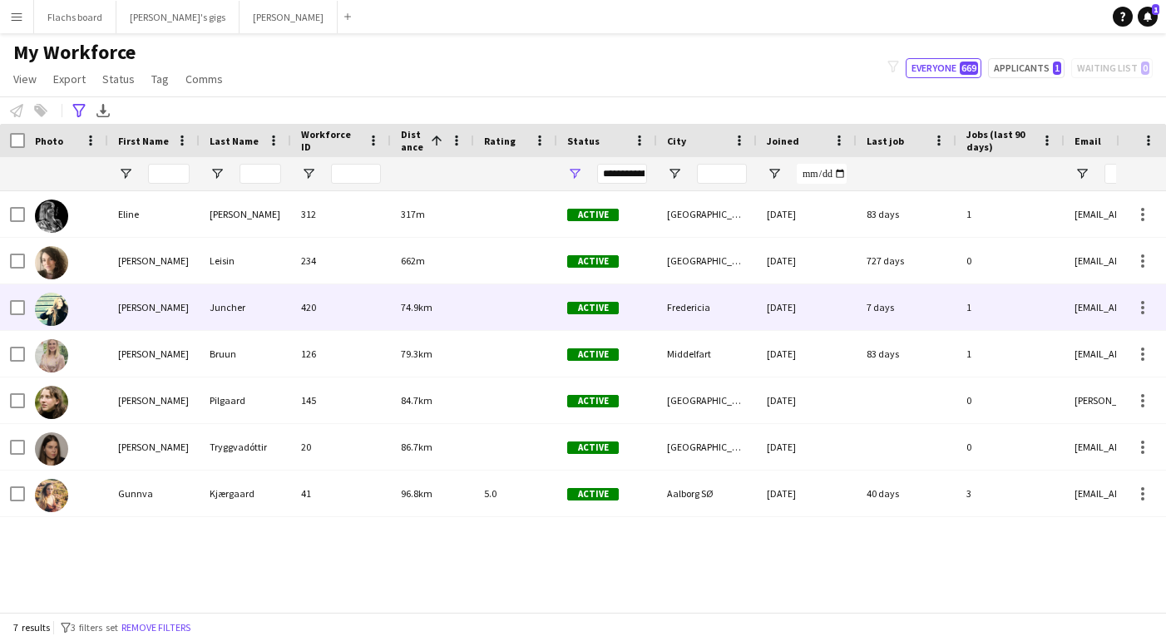
click at [150, 292] on div "[PERSON_NAME]" at bounding box center [154, 308] width 92 height 46
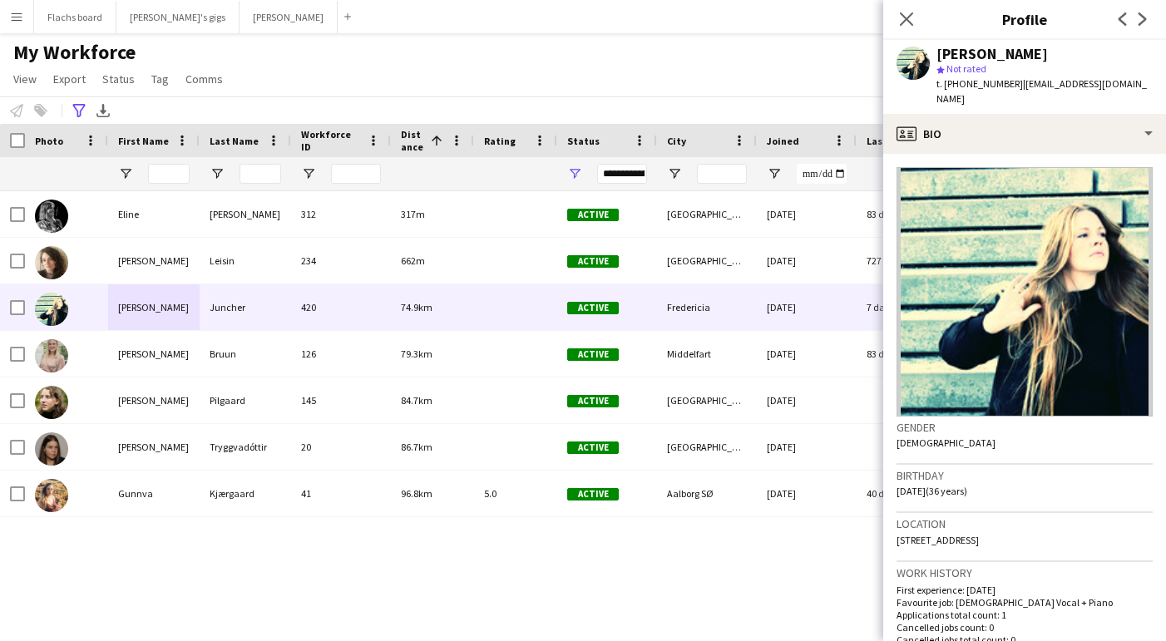
click at [490, 65] on div "My Workforce View Views Default view New view Update view Delete view Edit name…" at bounding box center [583, 68] width 1166 height 57
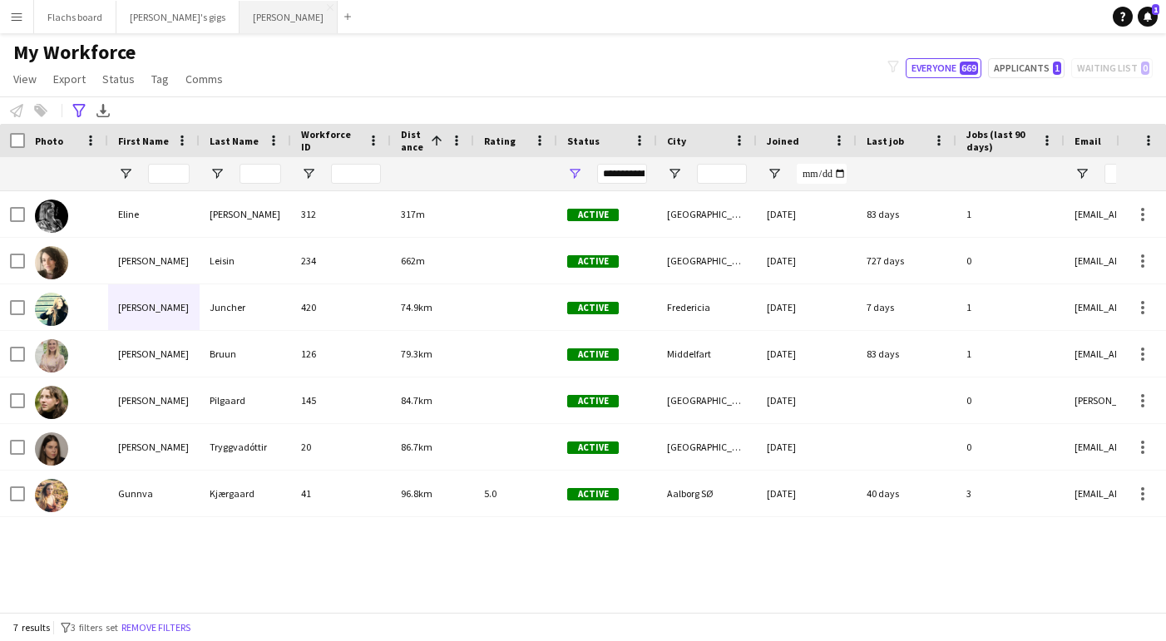
click at [249, 17] on button "Asger Gigs Close" at bounding box center [289, 17] width 98 height 32
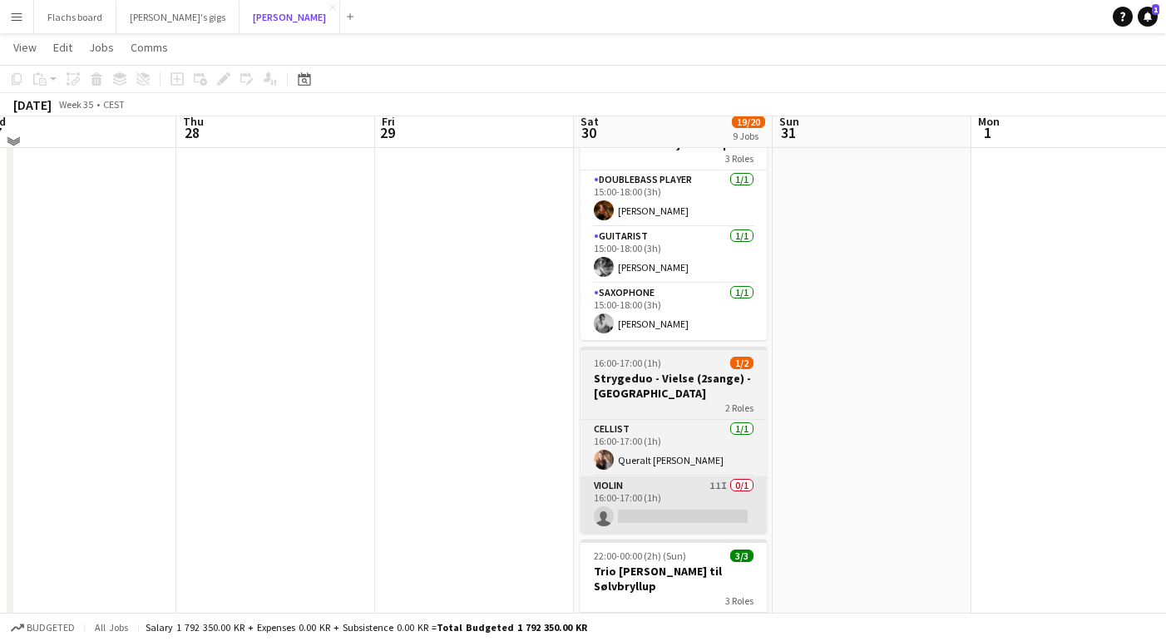
scroll to position [951, 0]
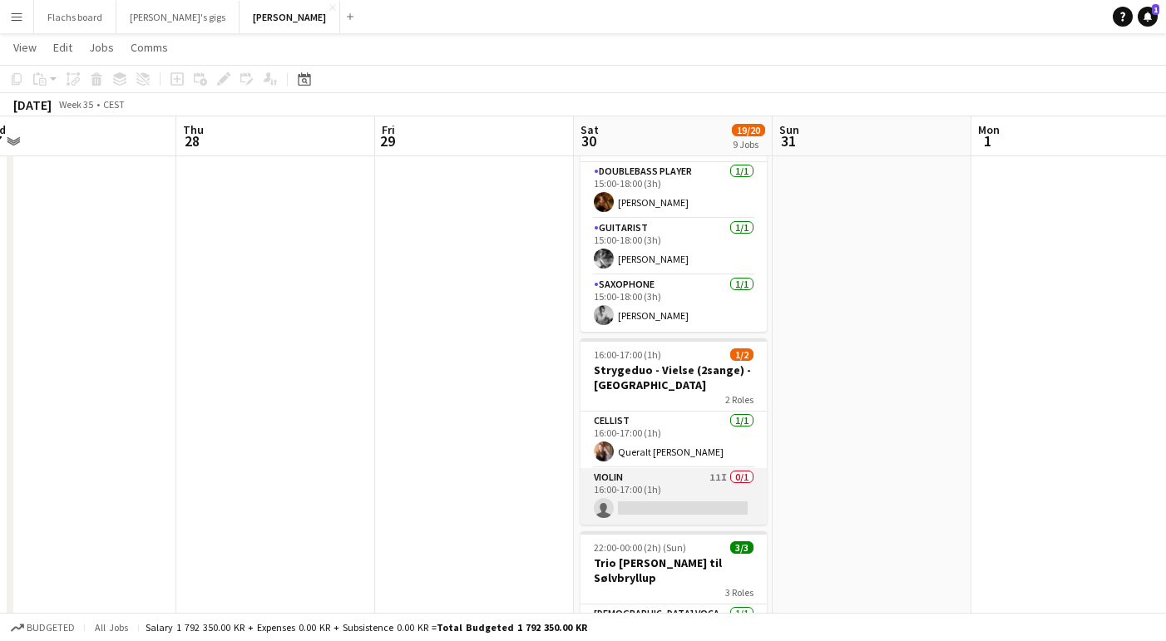
click at [653, 468] on app-card-role "Violin 11I 0/1 16:00-17:00 (1h) single-neutral-actions" at bounding box center [674, 496] width 186 height 57
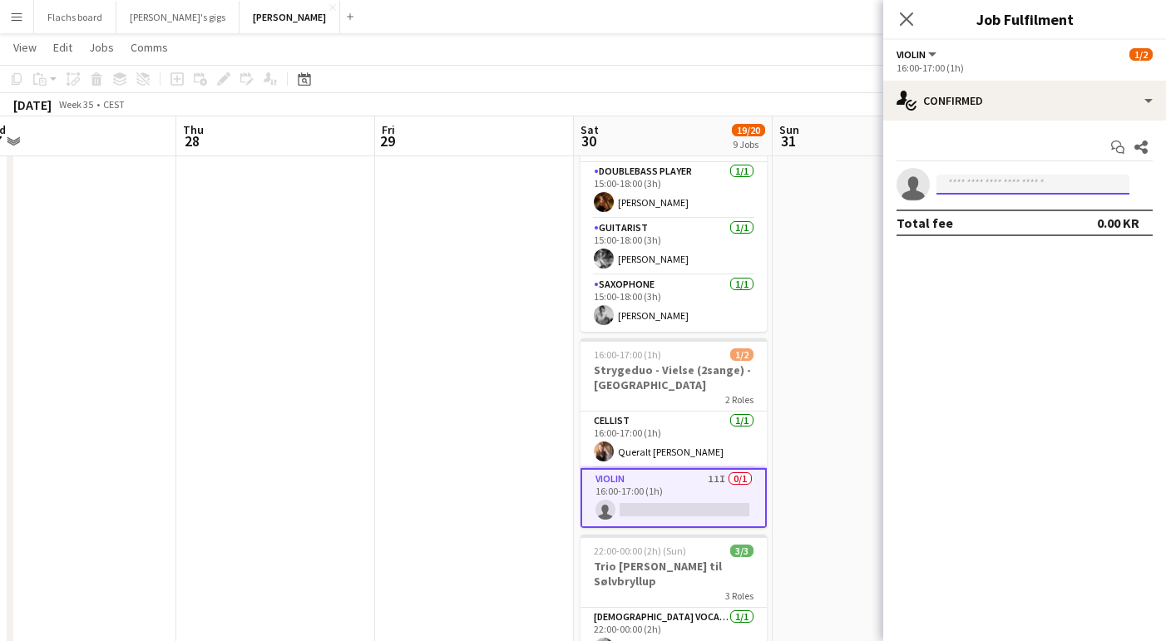
click at [950, 194] on input at bounding box center [1033, 185] width 193 height 20
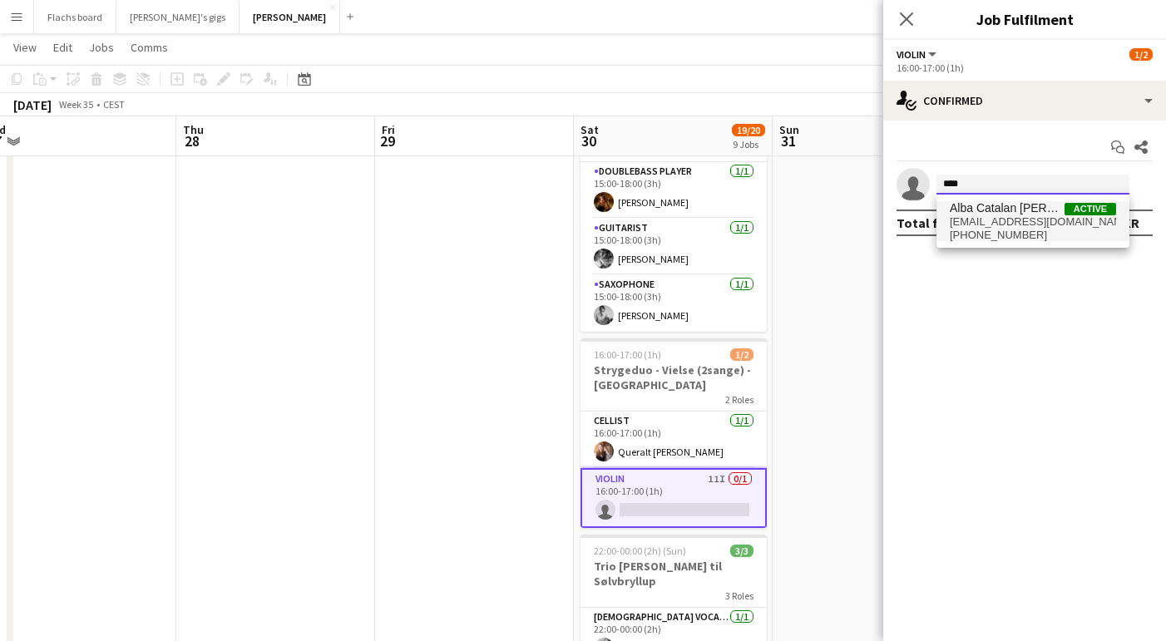
type input "****"
click at [955, 213] on span "Alba Catalan [PERSON_NAME]" at bounding box center [1007, 208] width 115 height 14
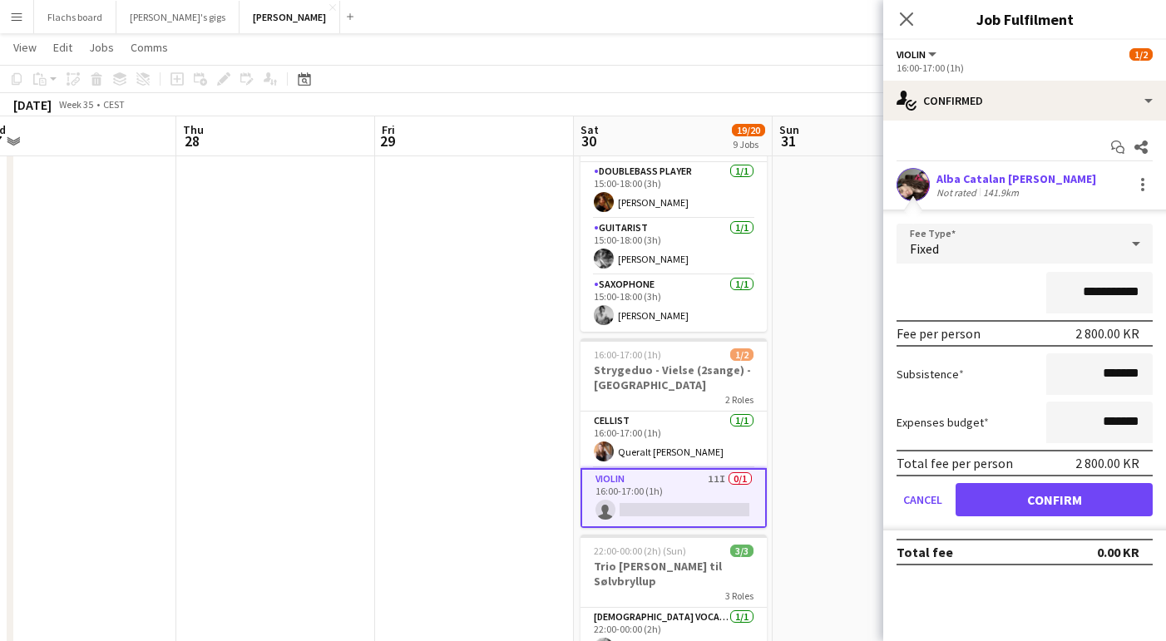
click at [958, 193] on div "Not rated" at bounding box center [958, 192] width 43 height 12
click at [962, 178] on div "Alba Catalan [PERSON_NAME]" at bounding box center [1017, 178] width 160 height 15
click at [952, 160] on div "Start chat Share" at bounding box center [1025, 147] width 256 height 27
click at [957, 180] on div "Alba Catalan [PERSON_NAME]" at bounding box center [1017, 178] width 160 height 15
click at [1022, 492] on button "Confirm" at bounding box center [1054, 499] width 197 height 33
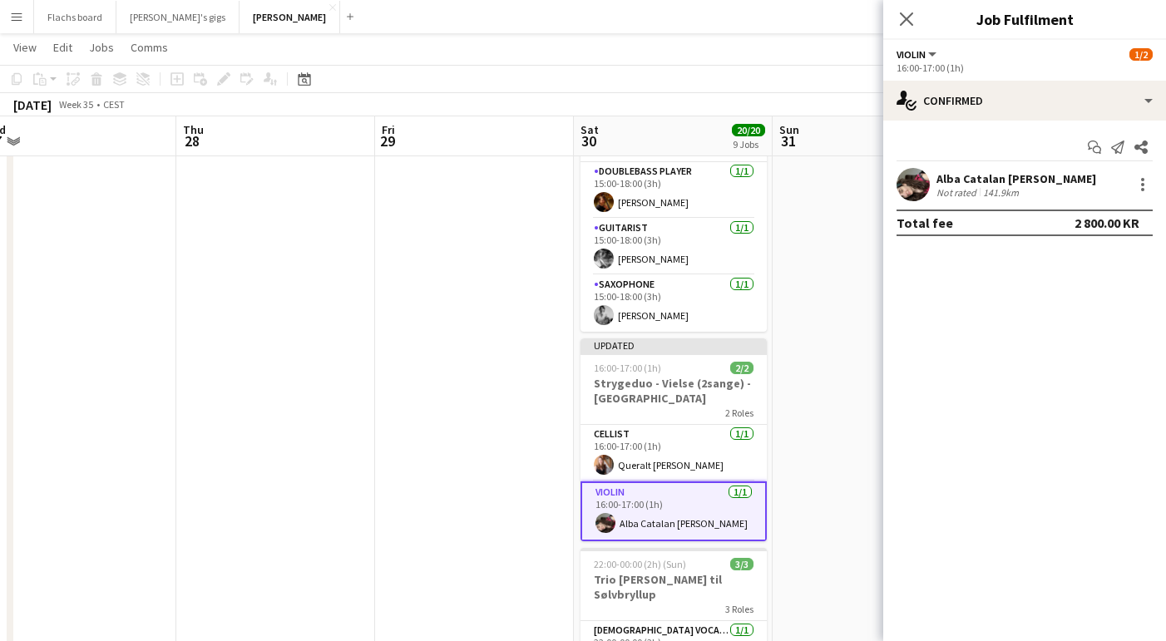
click at [980, 192] on div "141.9km" at bounding box center [1001, 192] width 42 height 12
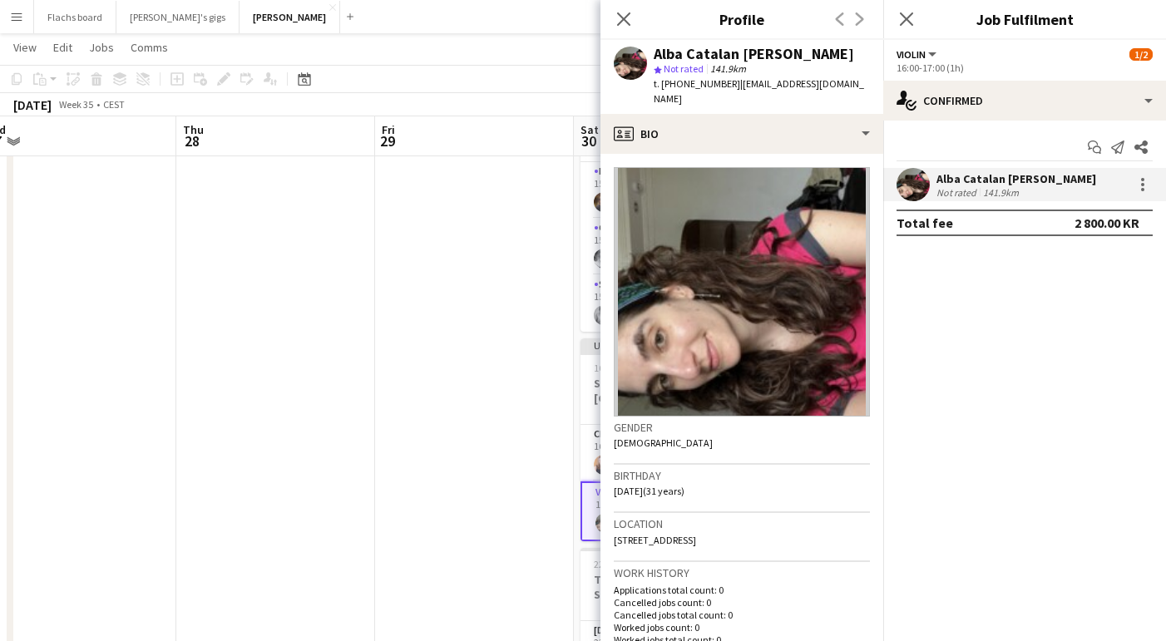
click at [980, 192] on div "141.9km" at bounding box center [1001, 192] width 42 height 12
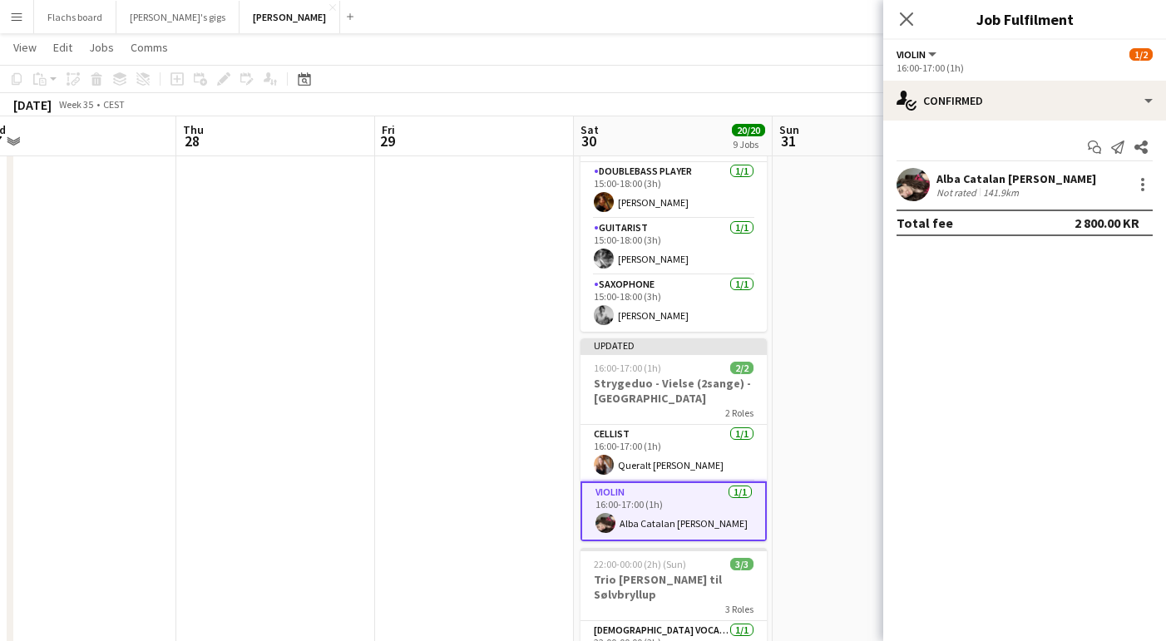
click at [532, 477] on app-date-cell at bounding box center [474, 155] width 199 height 1840
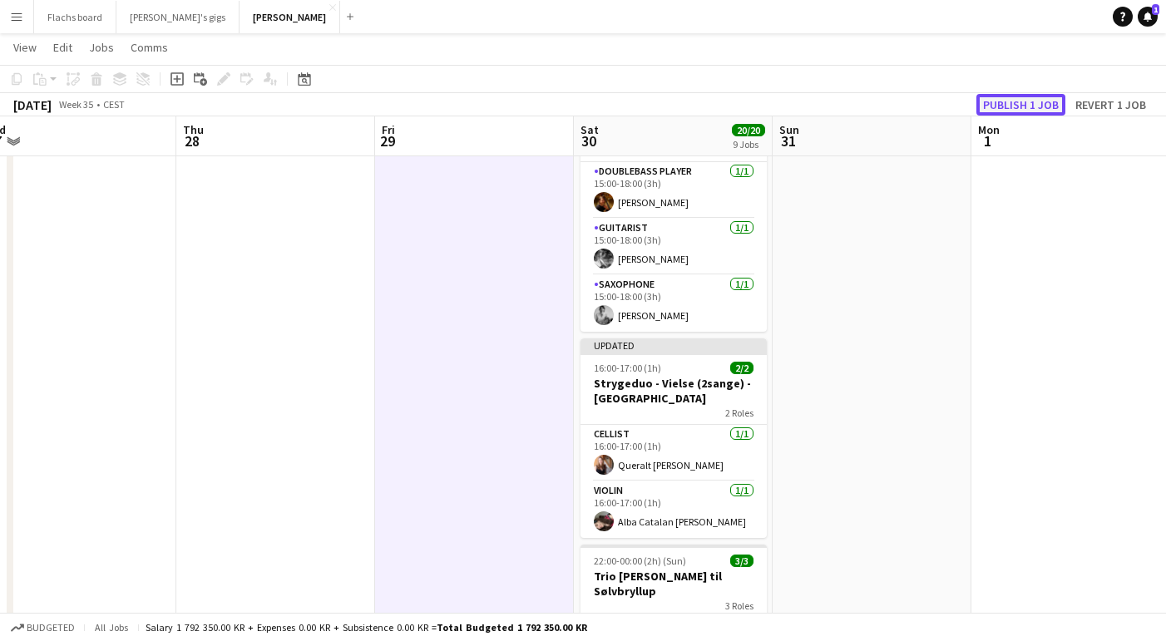
click at [1022, 99] on button "Publish 1 job" at bounding box center [1021, 105] width 89 height 22
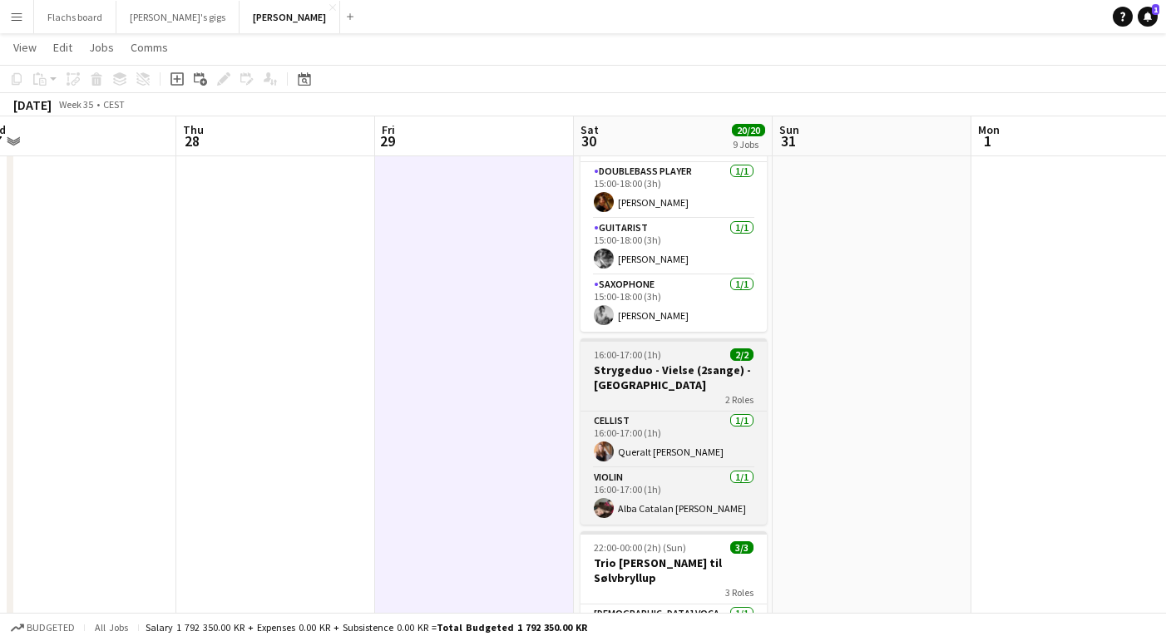
click at [639, 363] on h3 "Strygeduo - Vielse (2sange) - [GEOGRAPHIC_DATA]" at bounding box center [674, 378] width 186 height 30
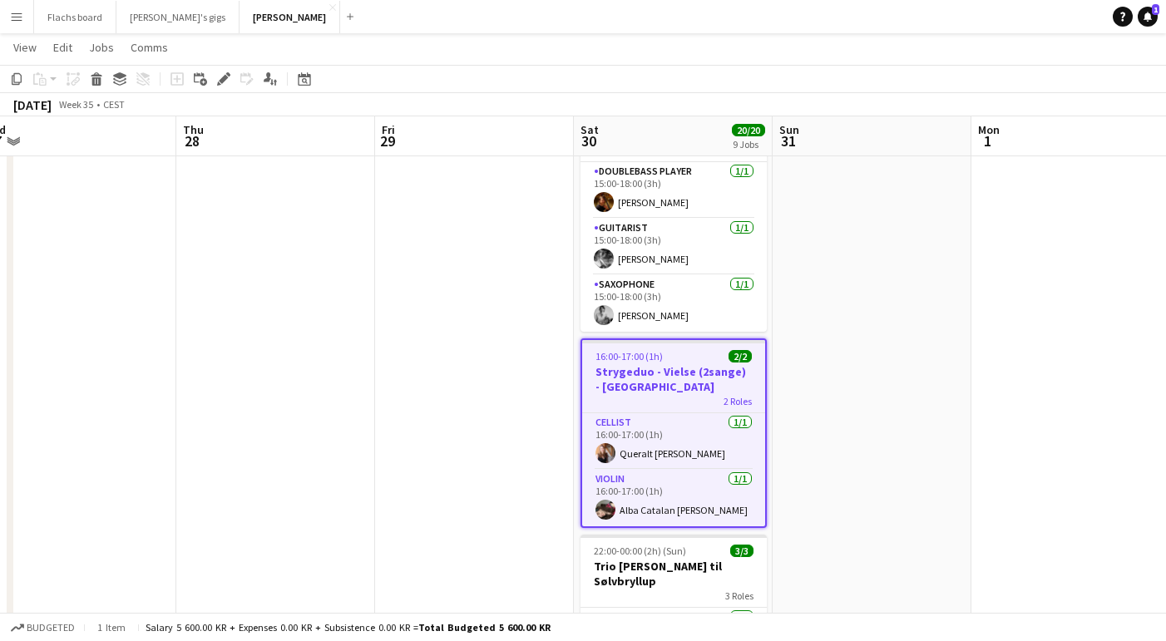
scroll to position [0, 618]
click at [168, 42] on link "Comms" at bounding box center [149, 48] width 51 height 22
click at [198, 129] on link "Create chat" at bounding box center [192, 118] width 138 height 35
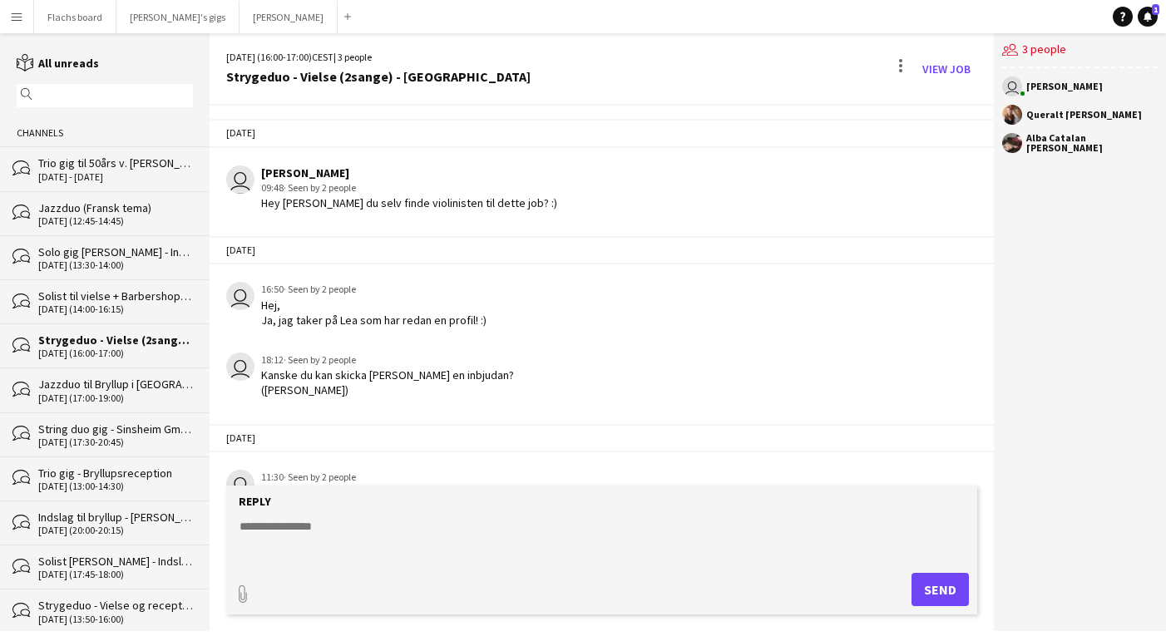
scroll to position [690, 0]
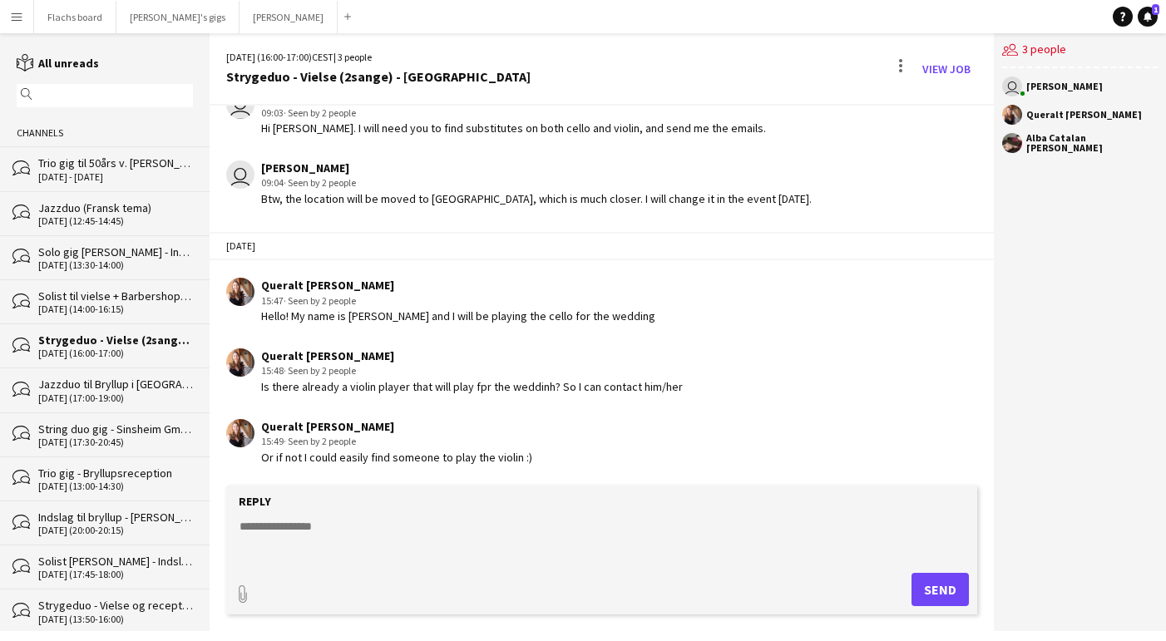
click at [525, 524] on textarea at bounding box center [605, 539] width 735 height 43
type textarea "**********"
click at [922, 588] on button "Send" at bounding box center [940, 589] width 57 height 33
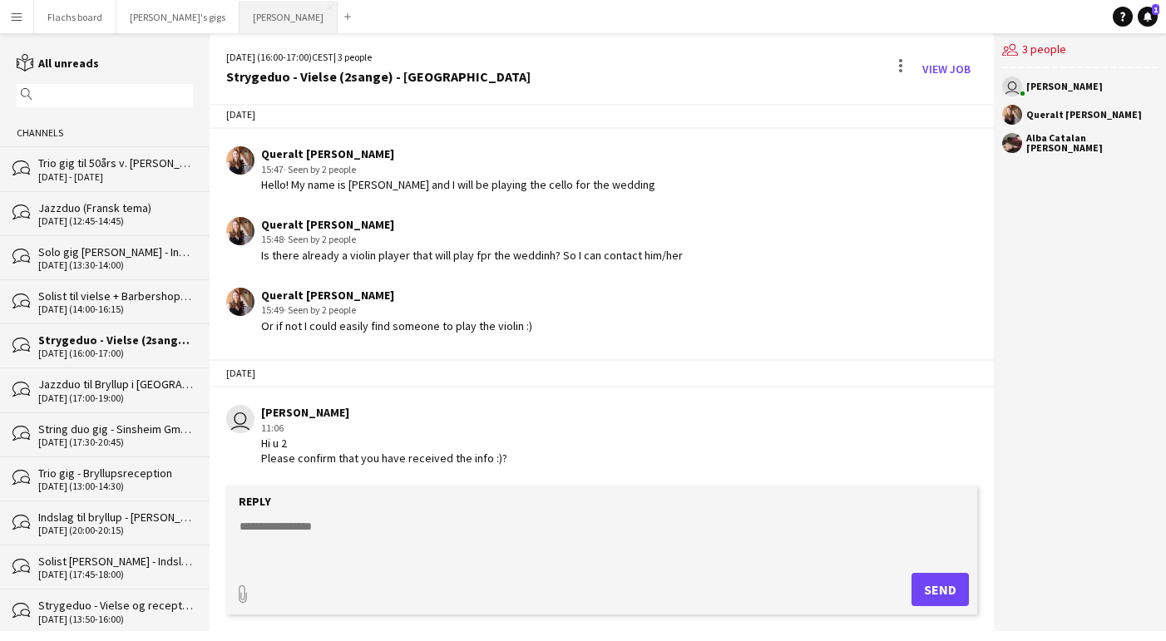
click at [245, 27] on button "Asger Gigs Close" at bounding box center [289, 17] width 98 height 32
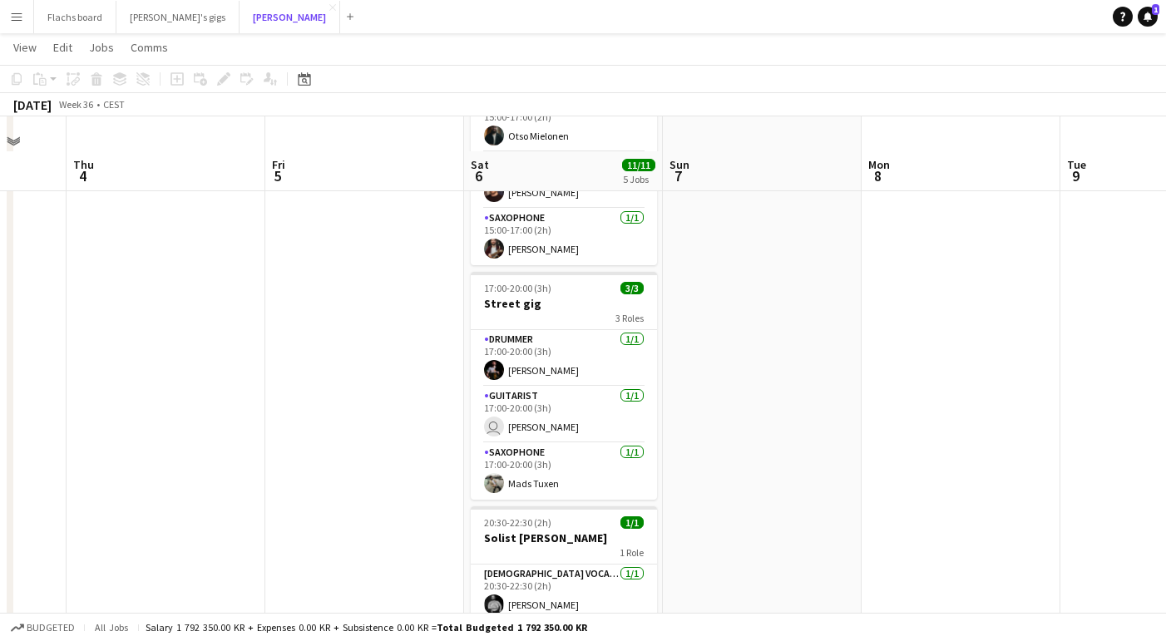
scroll to position [326, 0]
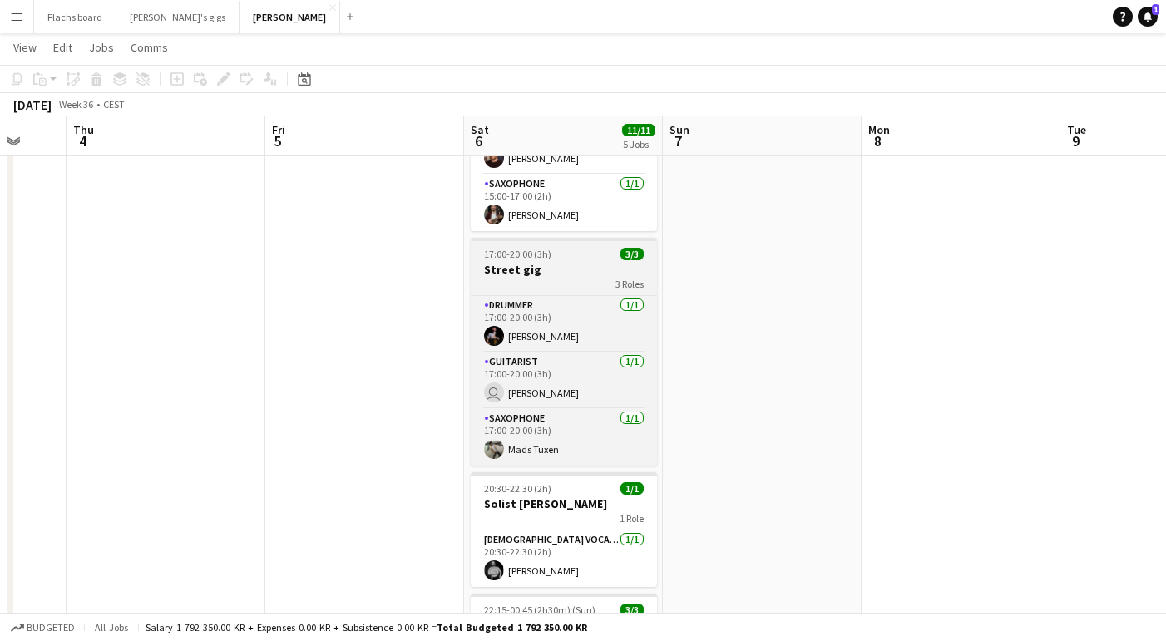
click at [529, 259] on span "17:00-20:00 (3h)" at bounding box center [517, 254] width 67 height 12
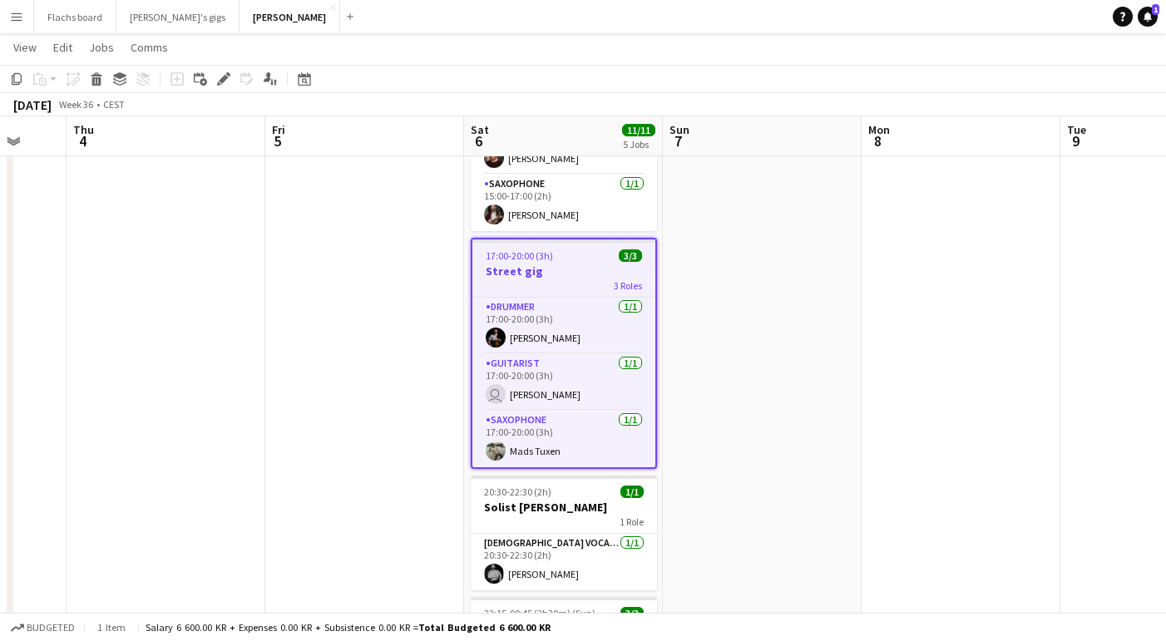
click at [235, 92] on app-toolbar "Copy Paste Paste Command V Paste with crew Command Shift V Paste linked Job [GE…" at bounding box center [583, 79] width 1166 height 28
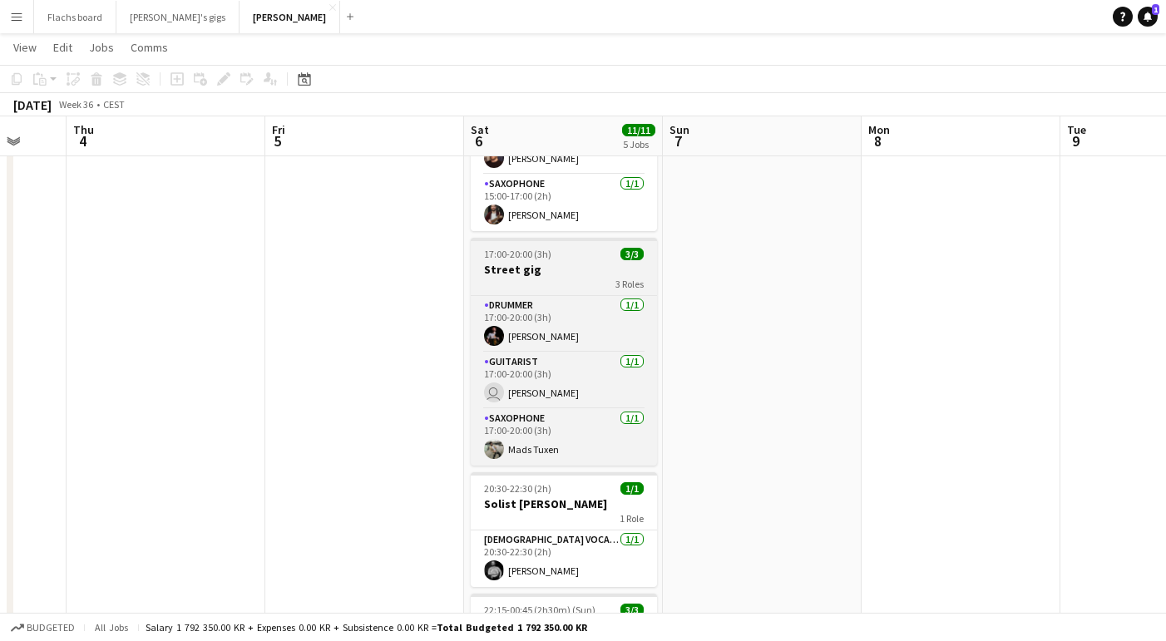
click at [547, 272] on h3 "Street gig" at bounding box center [564, 269] width 186 height 15
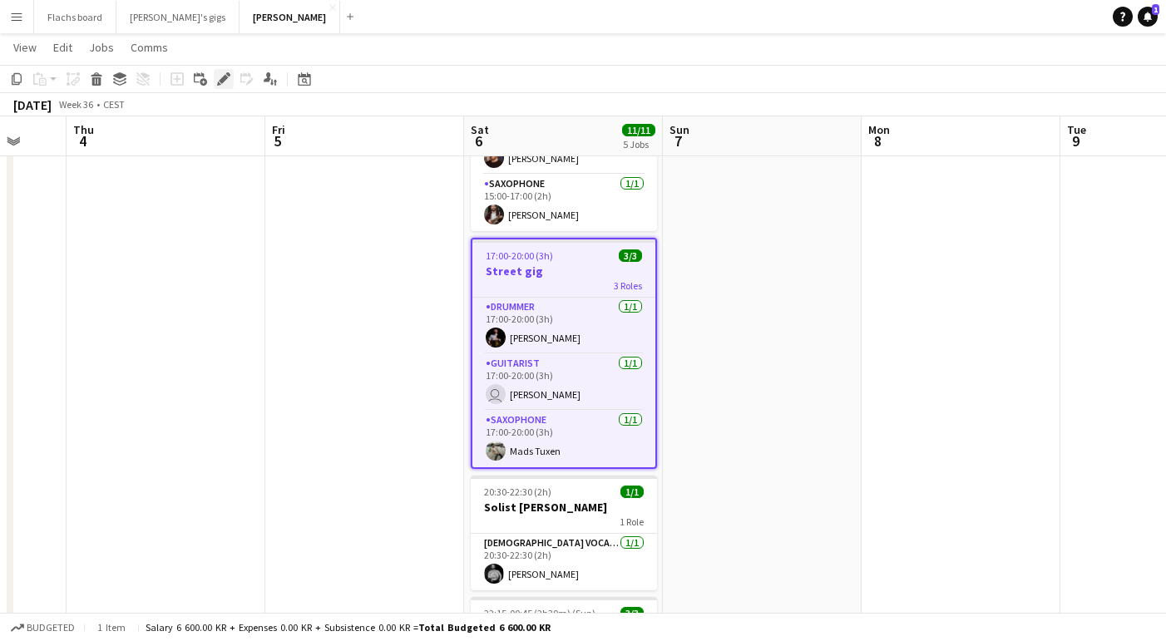
click at [222, 78] on icon at bounding box center [223, 79] width 9 height 9
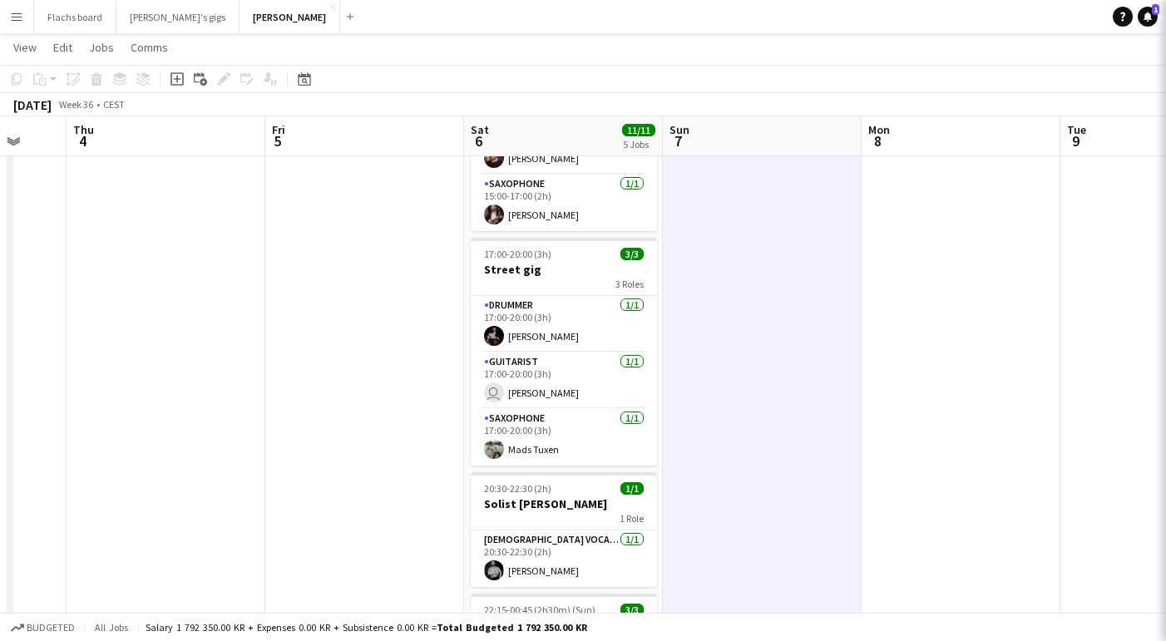
scroll to position [0, 531]
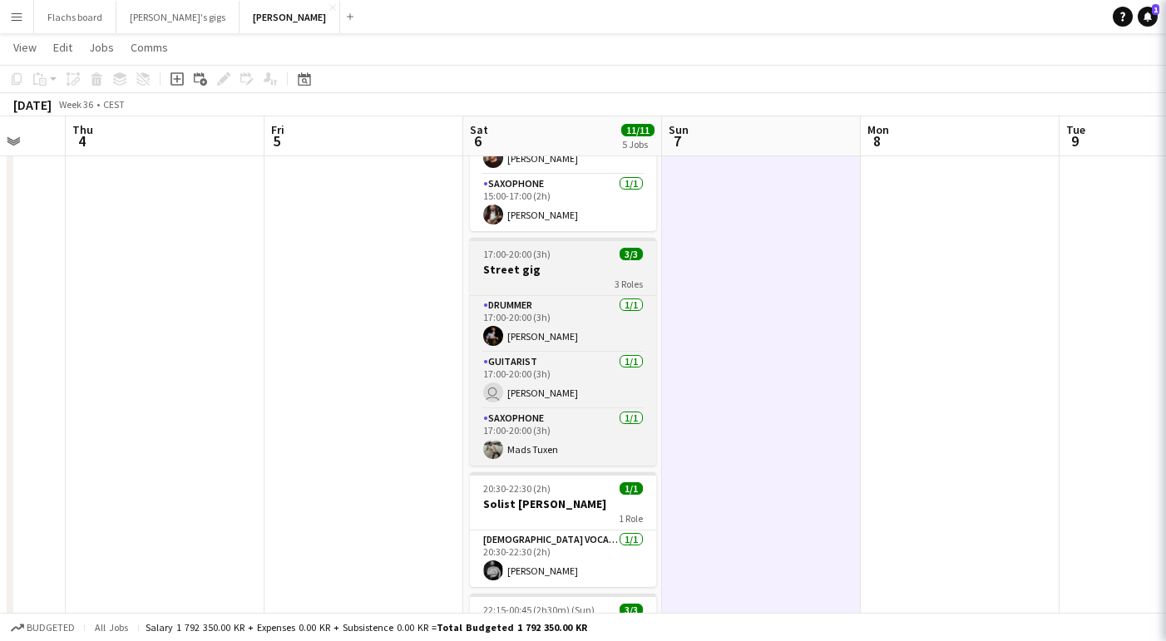
click at [527, 266] on h3 "Street gig" at bounding box center [563, 269] width 186 height 15
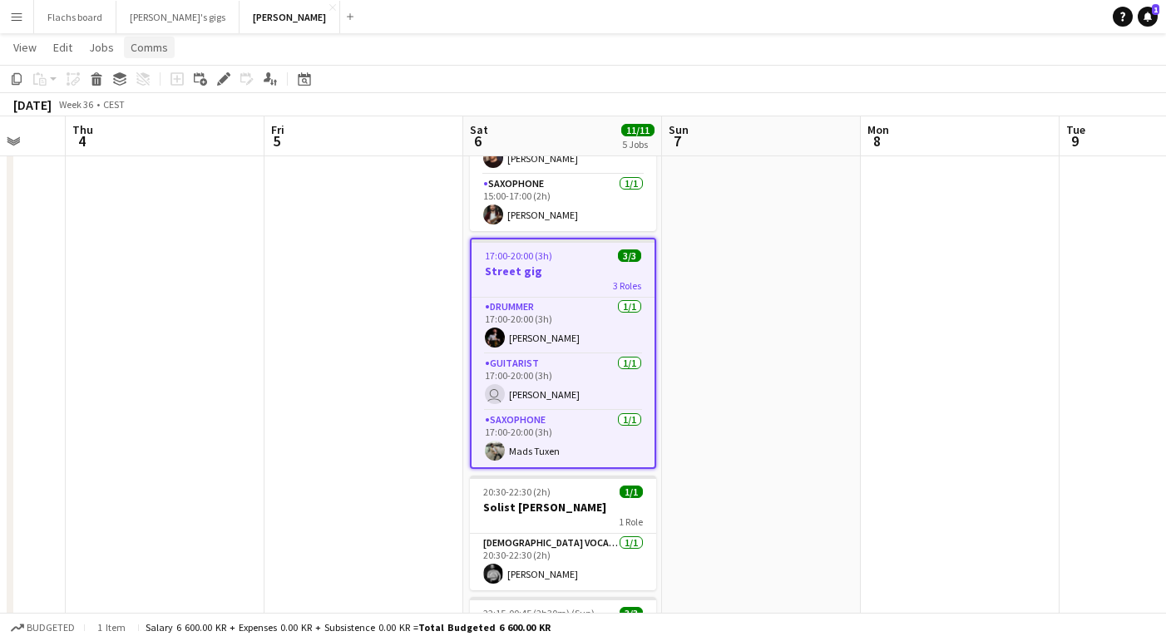
click at [151, 45] on span "Comms" at bounding box center [149, 47] width 37 height 15
click at [176, 111] on span "Create chat" at bounding box center [165, 118] width 58 height 15
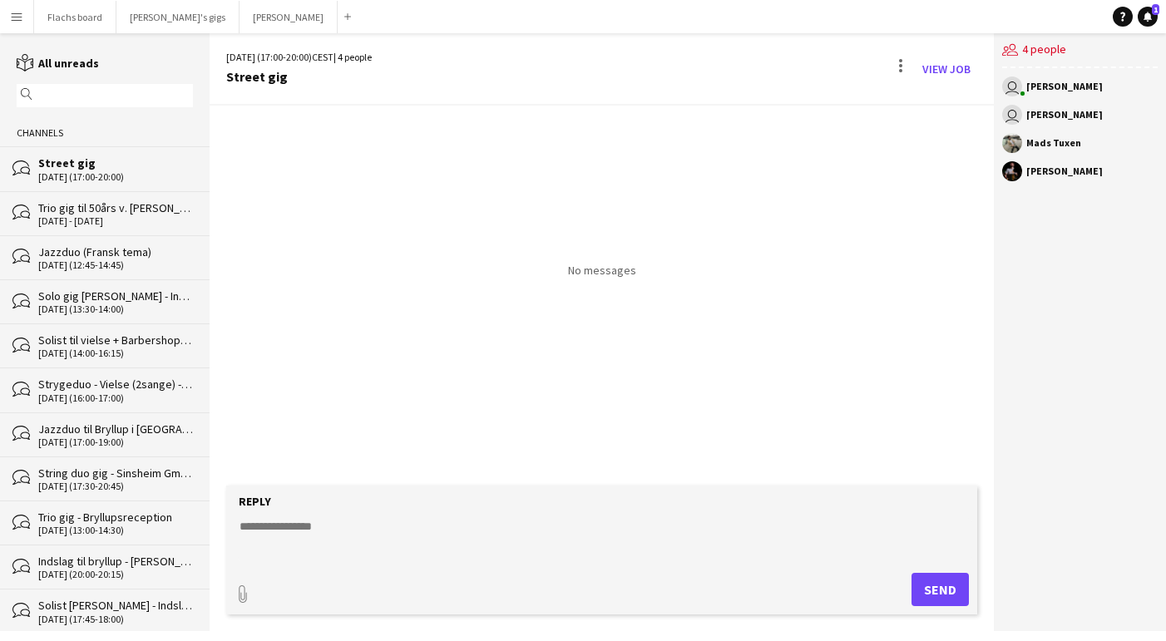
click at [532, 544] on textarea at bounding box center [605, 539] width 735 height 43
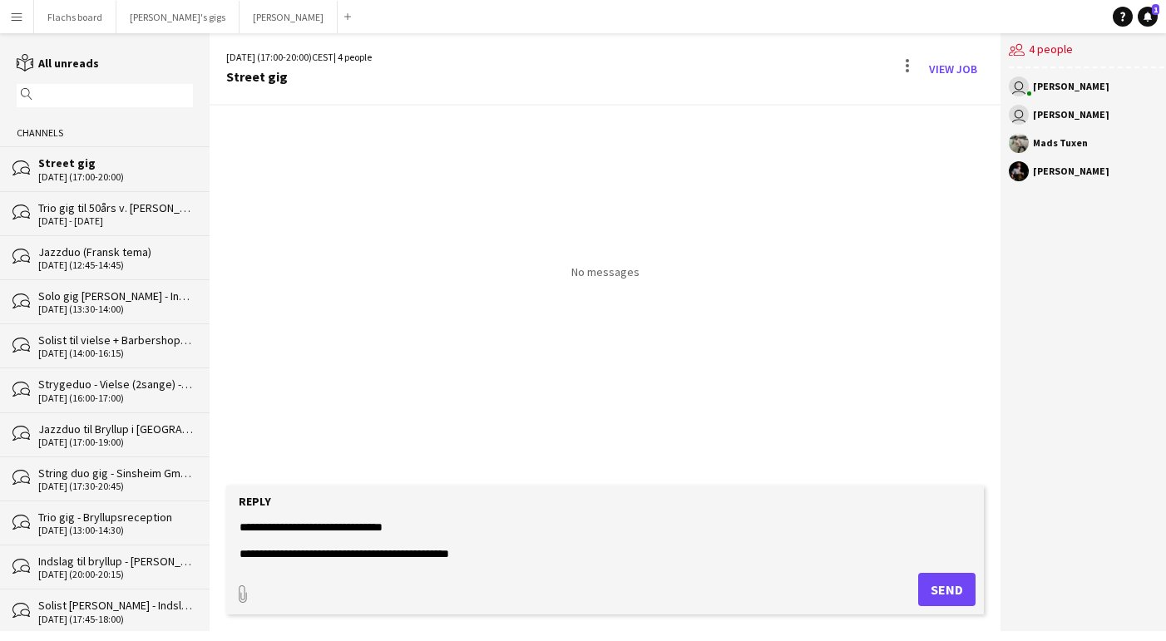
paste textarea "**********"
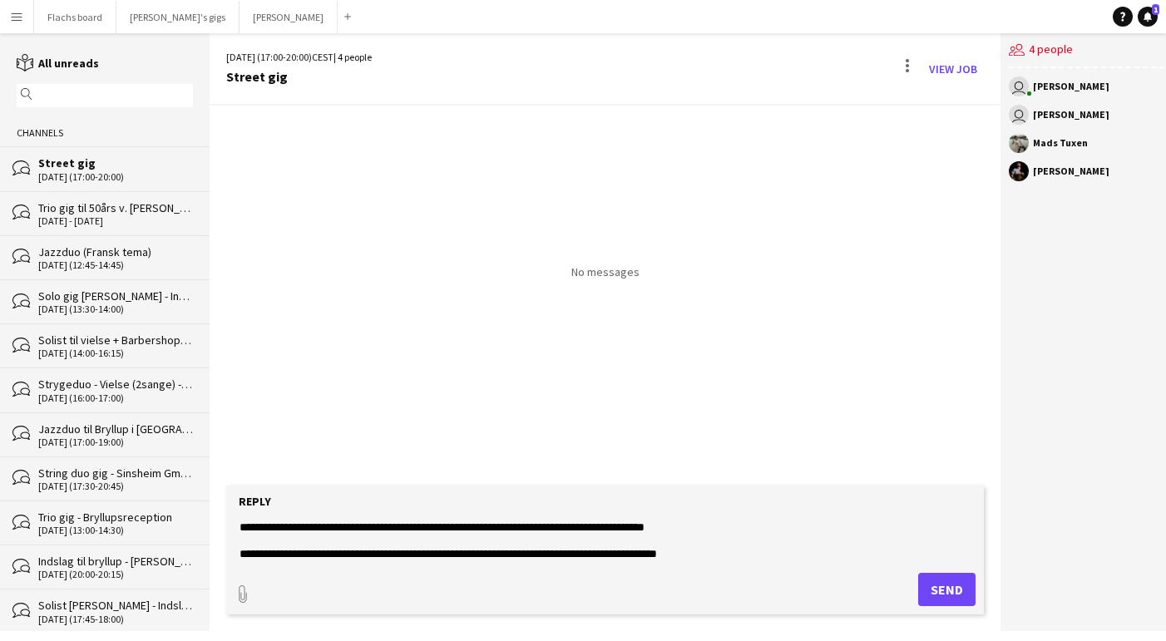
scroll to position [66, 0]
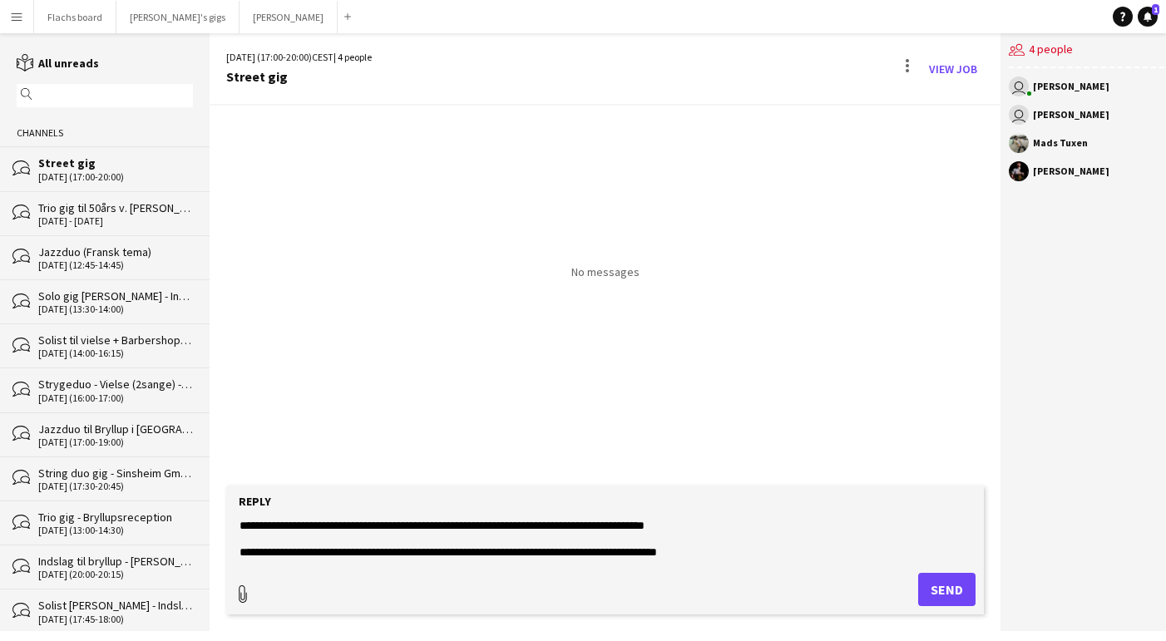
type textarea "**********"
type input "**********"
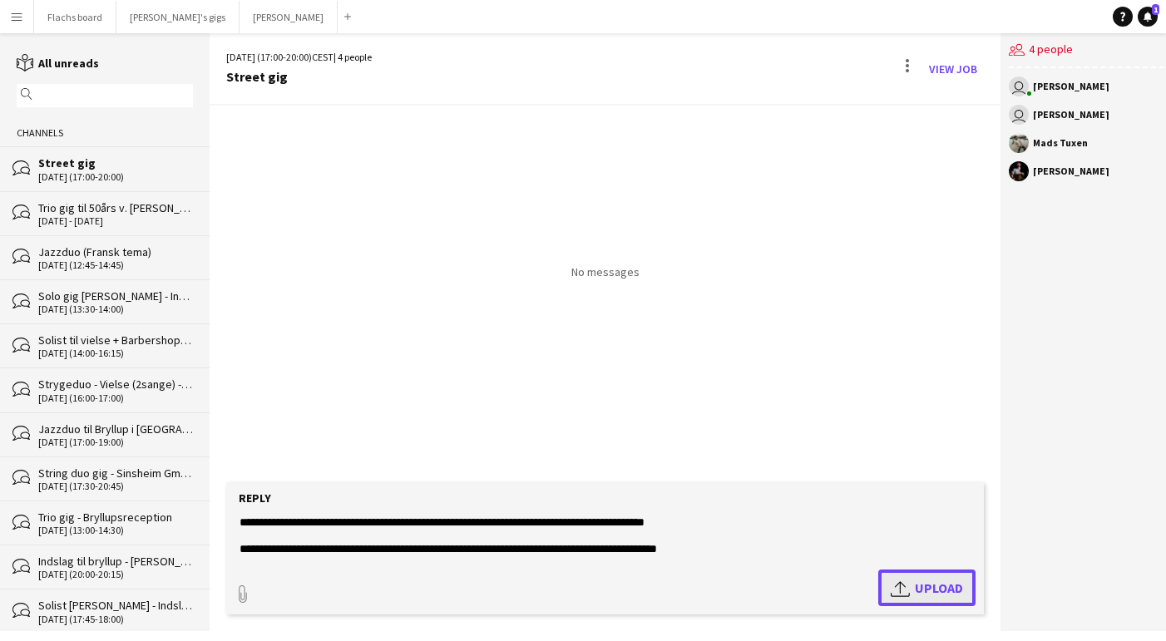
click at [893, 579] on app-icon "Upload" at bounding box center [903, 588] width 24 height 20
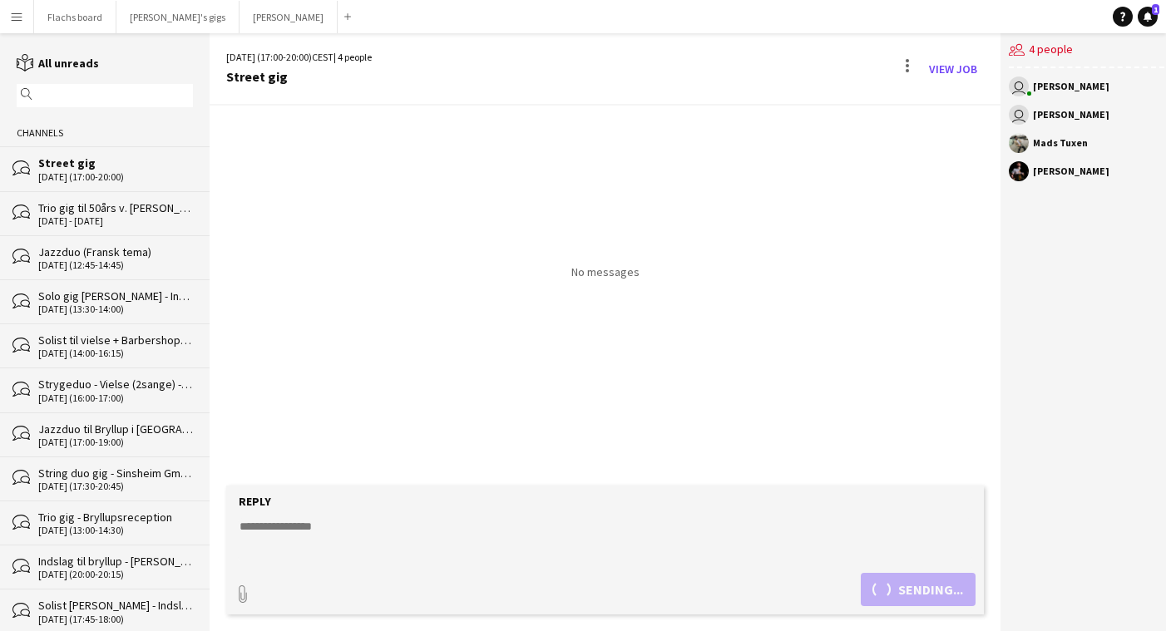
scroll to position [0, 0]
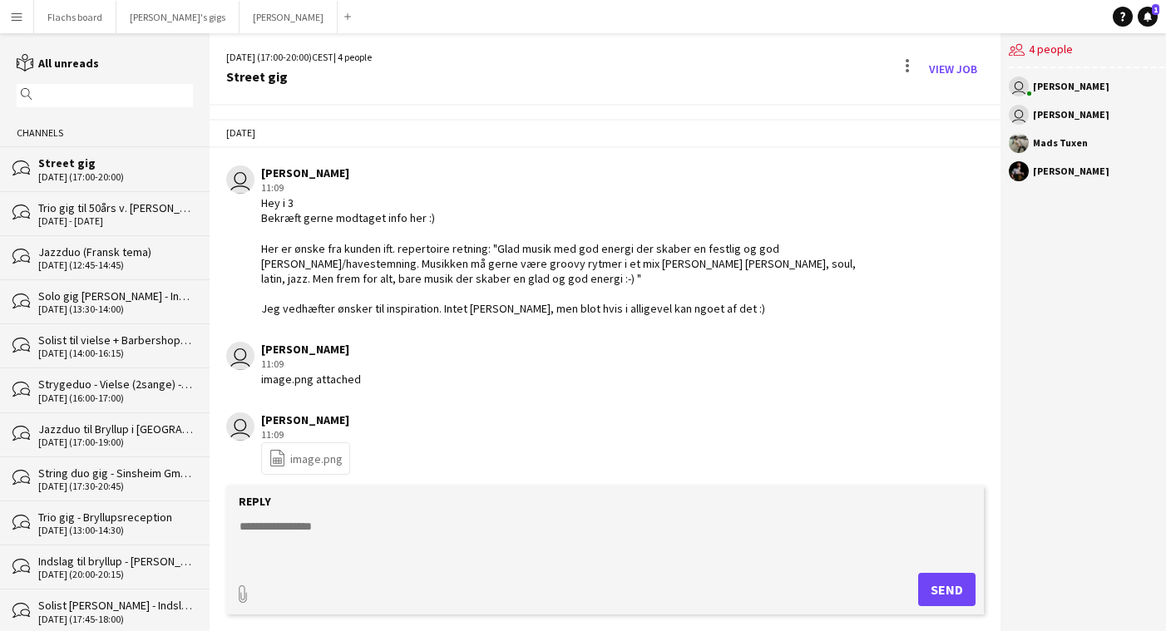
click at [17, 18] on app-icon "Menu" at bounding box center [16, 16] width 13 height 13
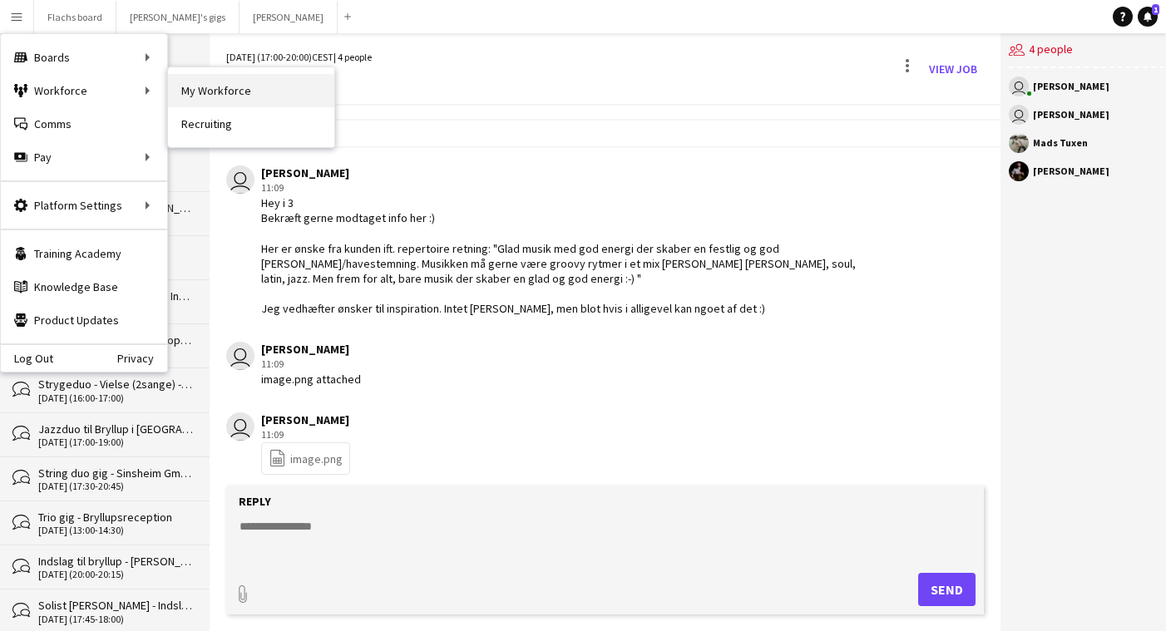
click at [221, 87] on link "My Workforce" at bounding box center [251, 90] width 166 height 33
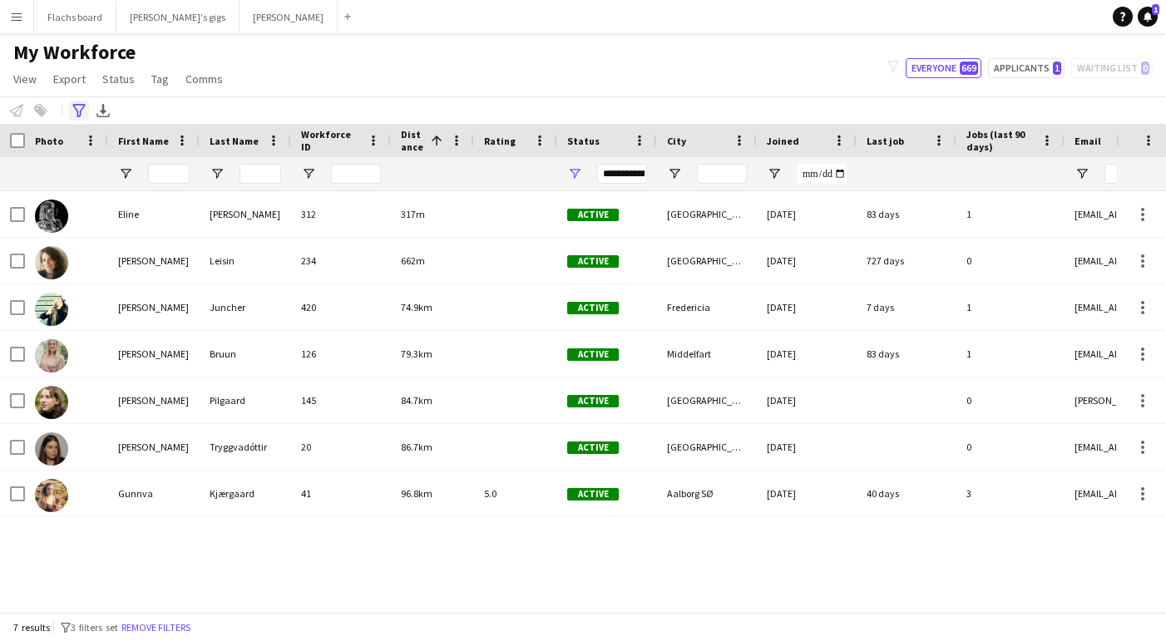
click at [85, 121] on div "Advanced filters" at bounding box center [79, 111] width 20 height 20
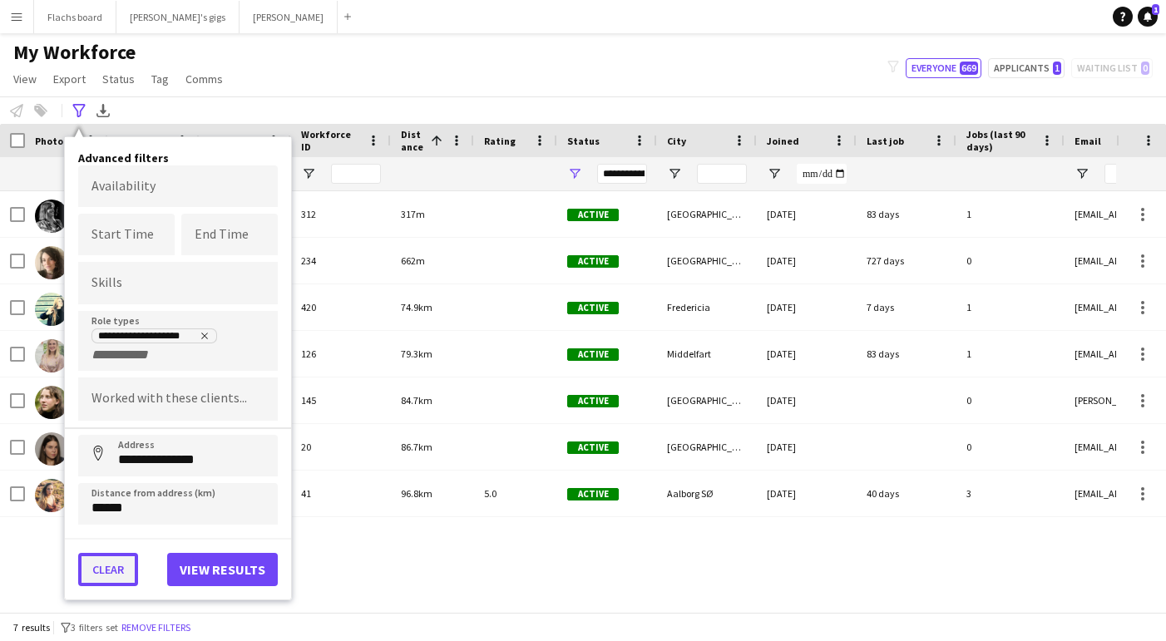
click at [112, 571] on button "Clear" at bounding box center [108, 569] width 60 height 33
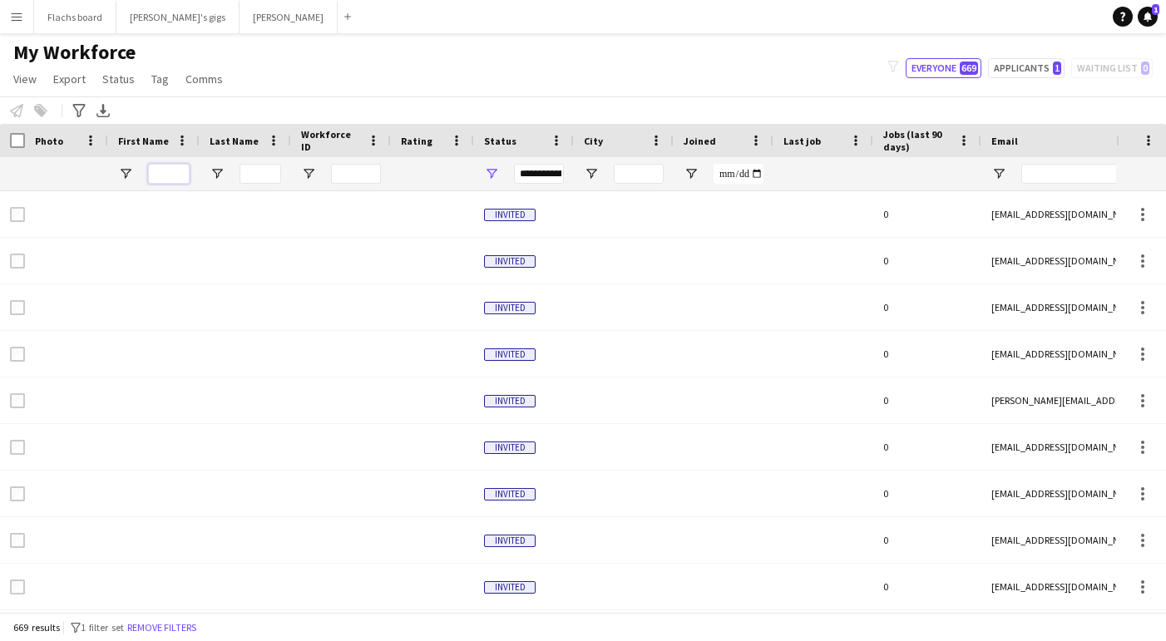
click at [156, 172] on input "First Name Filter Input" at bounding box center [169, 174] width 42 height 20
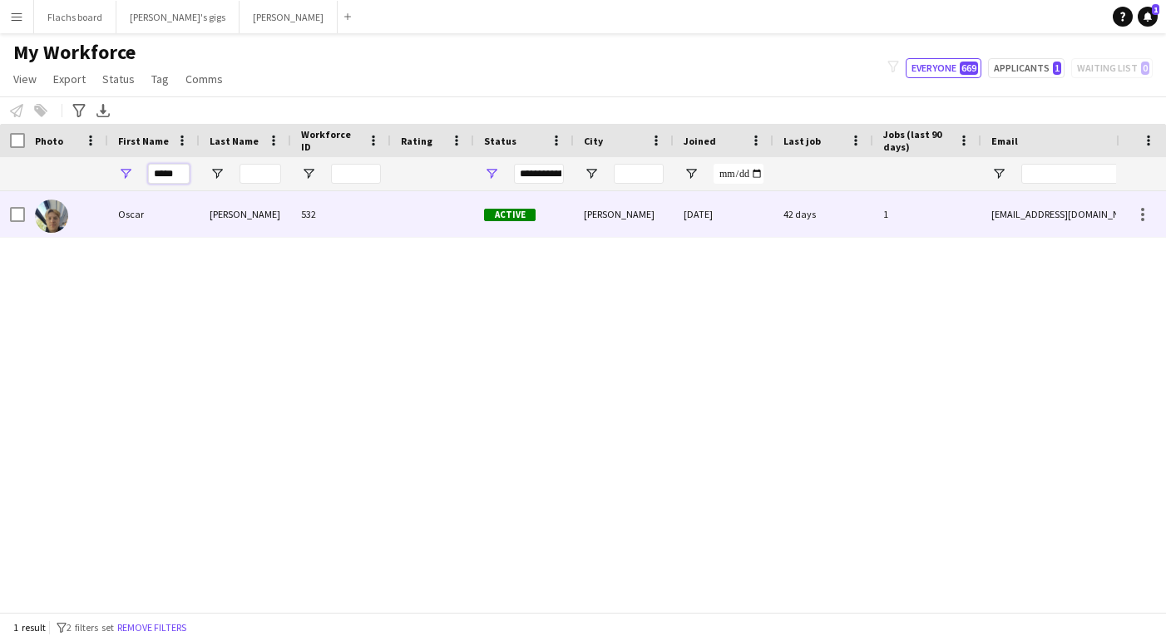
type input "*****"
click at [126, 222] on div "Oscar" at bounding box center [154, 214] width 92 height 46
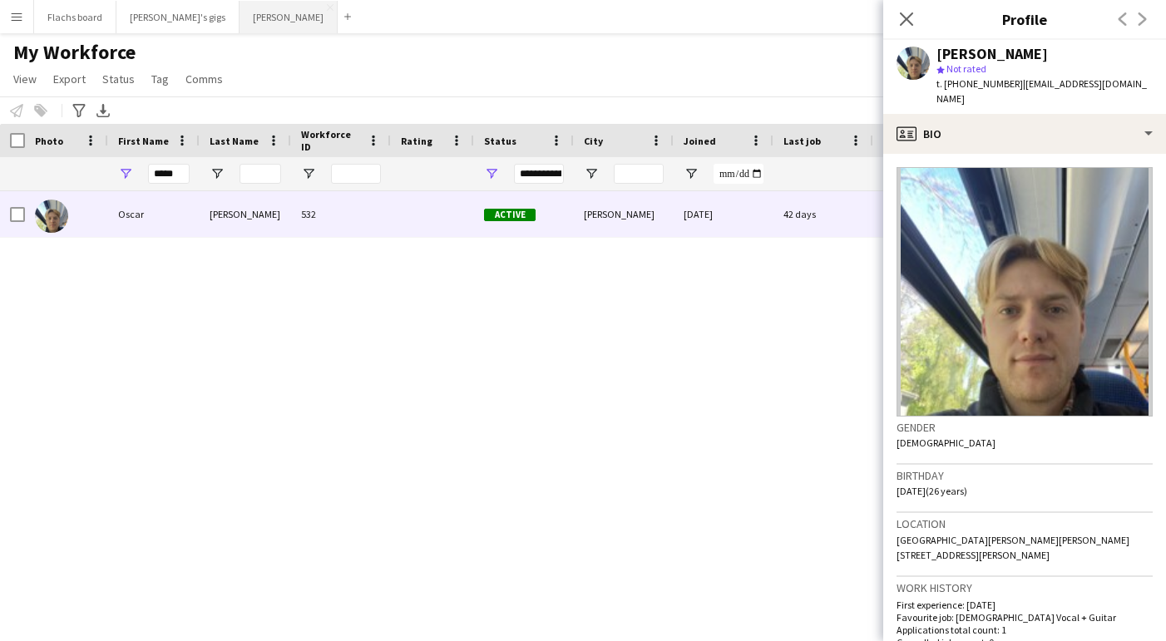
click at [240, 23] on button "Asger Gigs Close" at bounding box center [289, 17] width 98 height 32
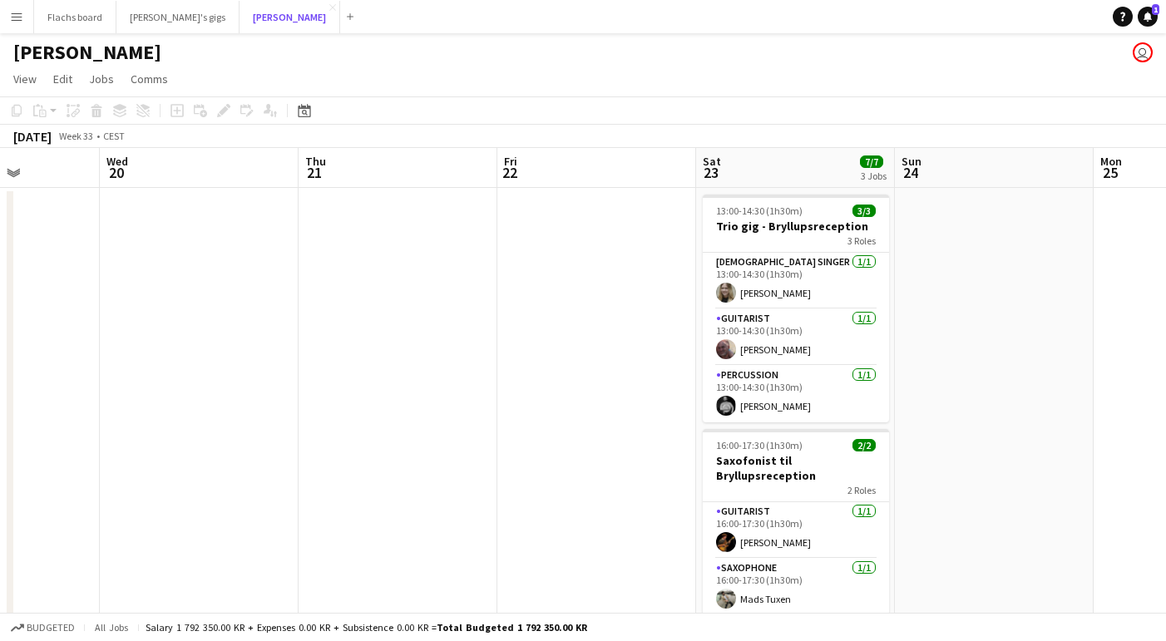
scroll to position [0, 530]
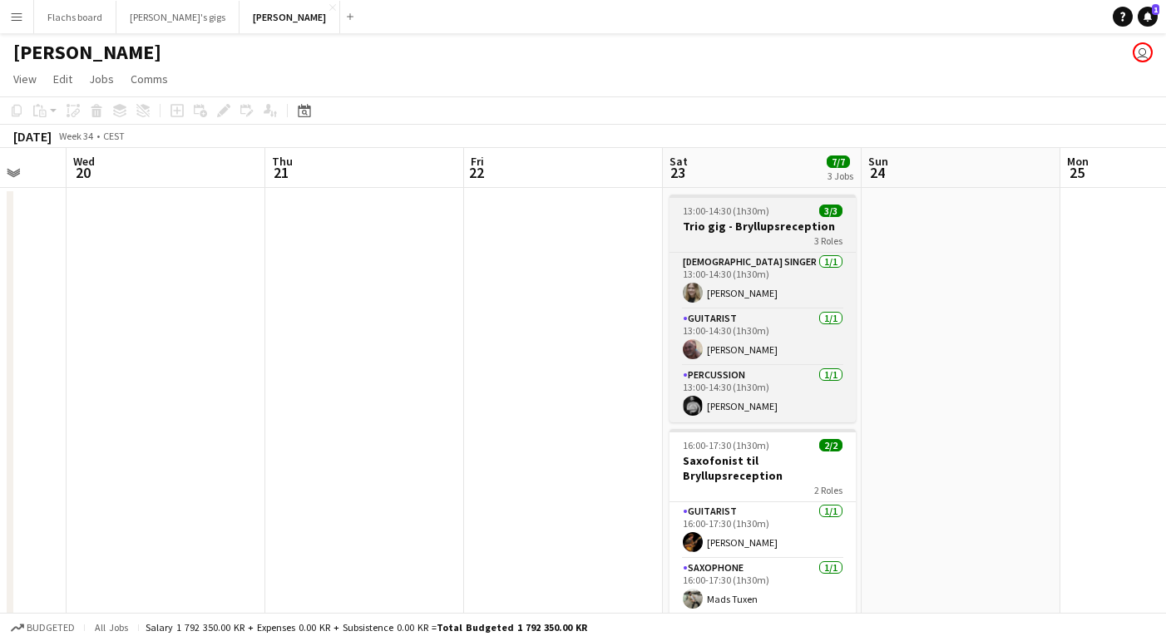
click at [690, 232] on h3 "Trio gig - Bryllupsreception" at bounding box center [763, 226] width 186 height 15
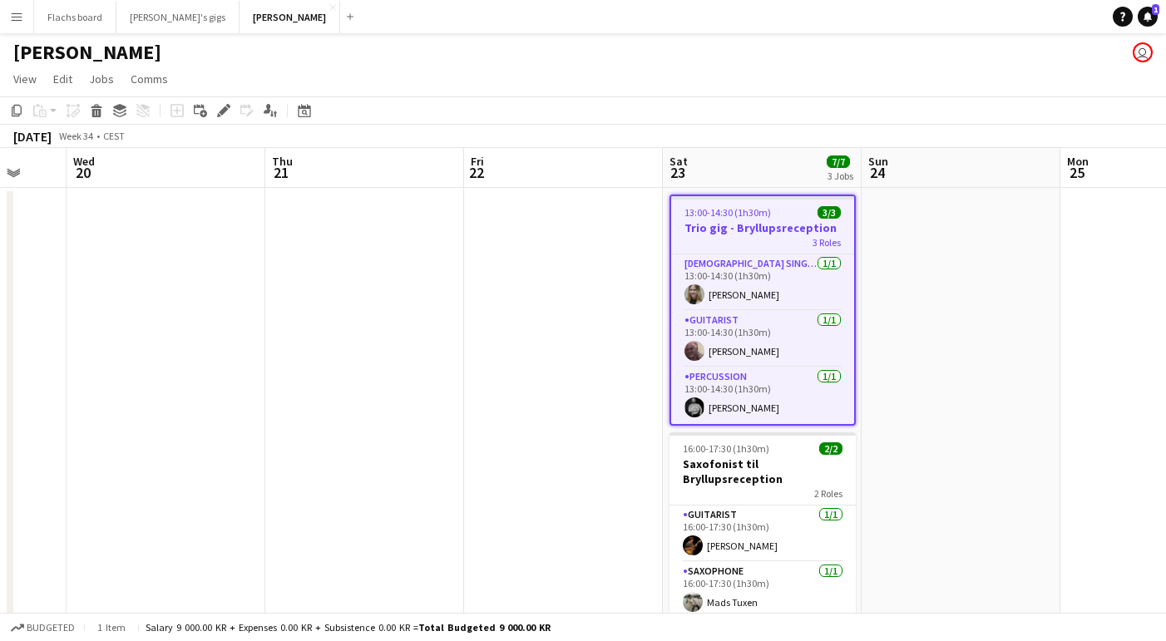
click at [235, 114] on div "Add job Add linked Job Edit Edit linked Job Applicants" at bounding box center [216, 111] width 127 height 20
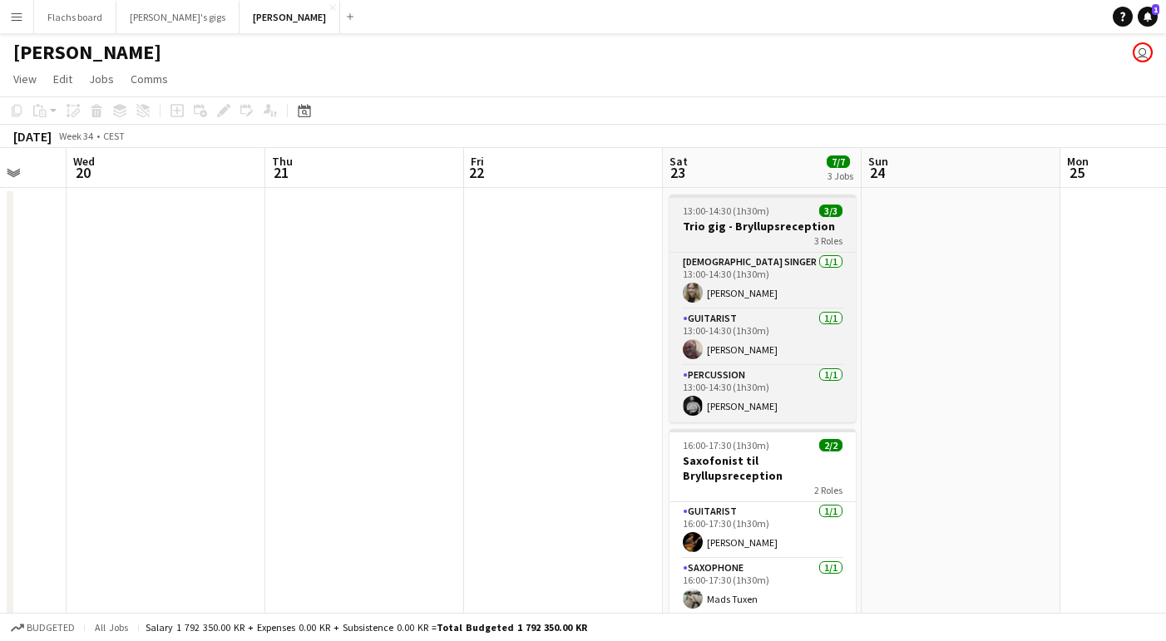
click at [743, 223] on h3 "Trio gig - Bryllupsreception" at bounding box center [763, 226] width 186 height 15
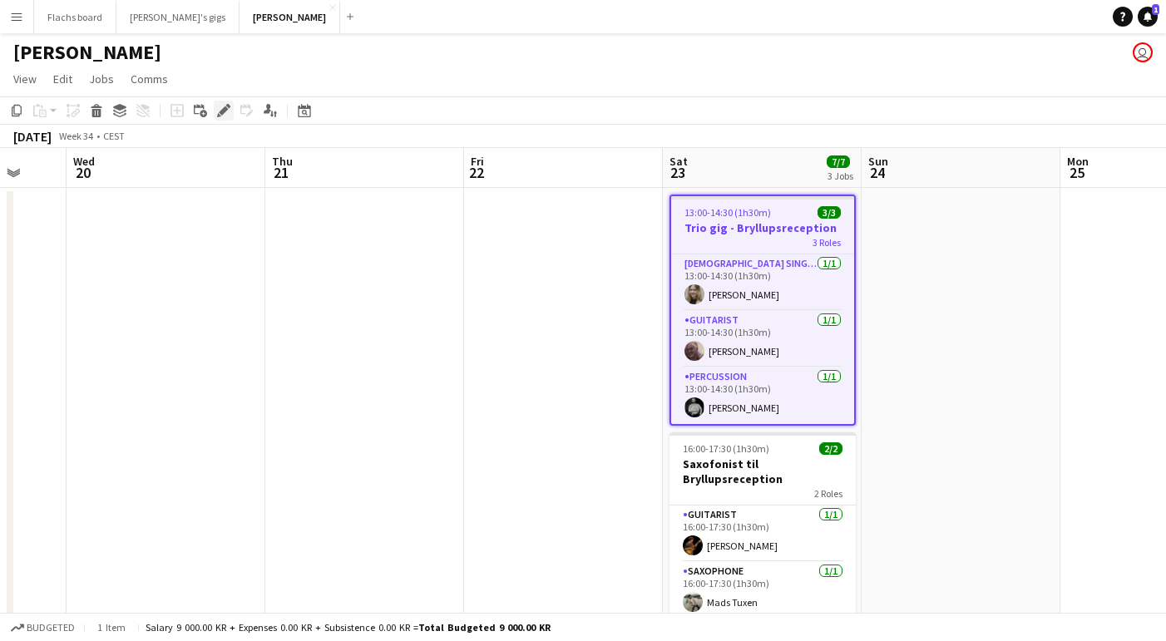
click at [226, 113] on icon "Edit" at bounding box center [223, 110] width 13 height 13
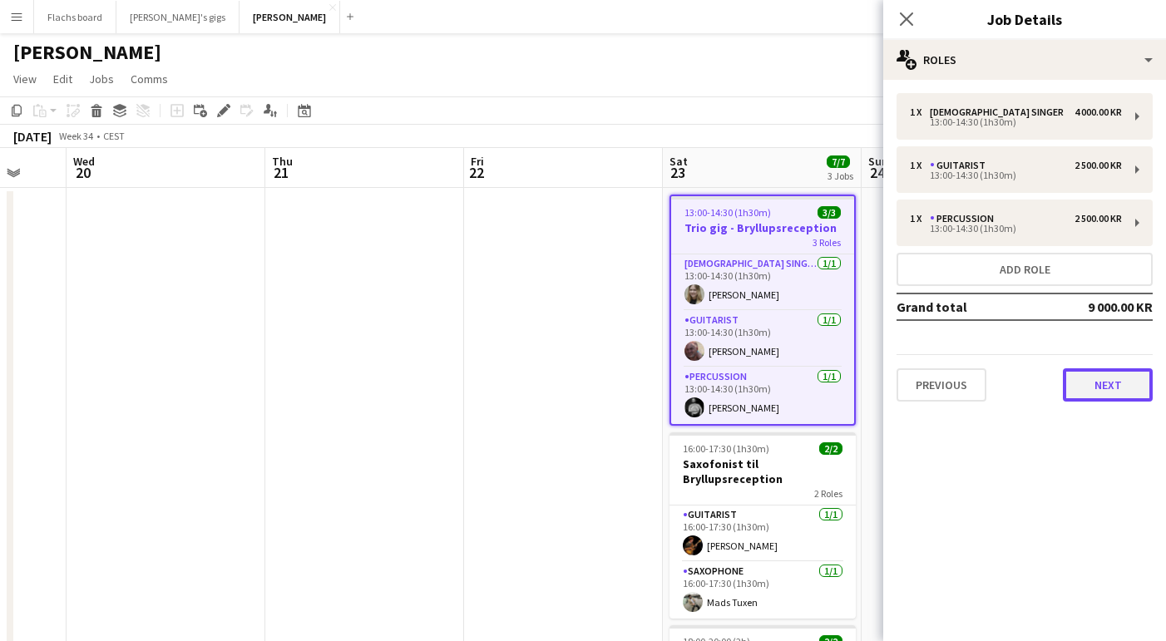
click at [1106, 392] on button "Next" at bounding box center [1108, 385] width 90 height 33
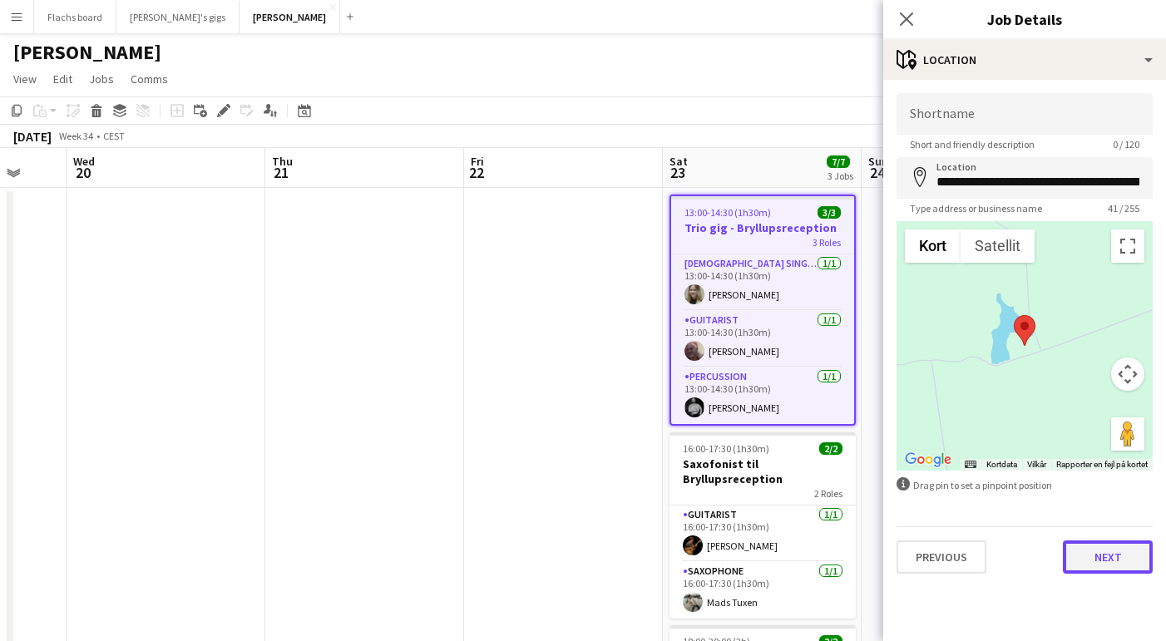
click at [1100, 559] on button "Next" at bounding box center [1108, 557] width 90 height 33
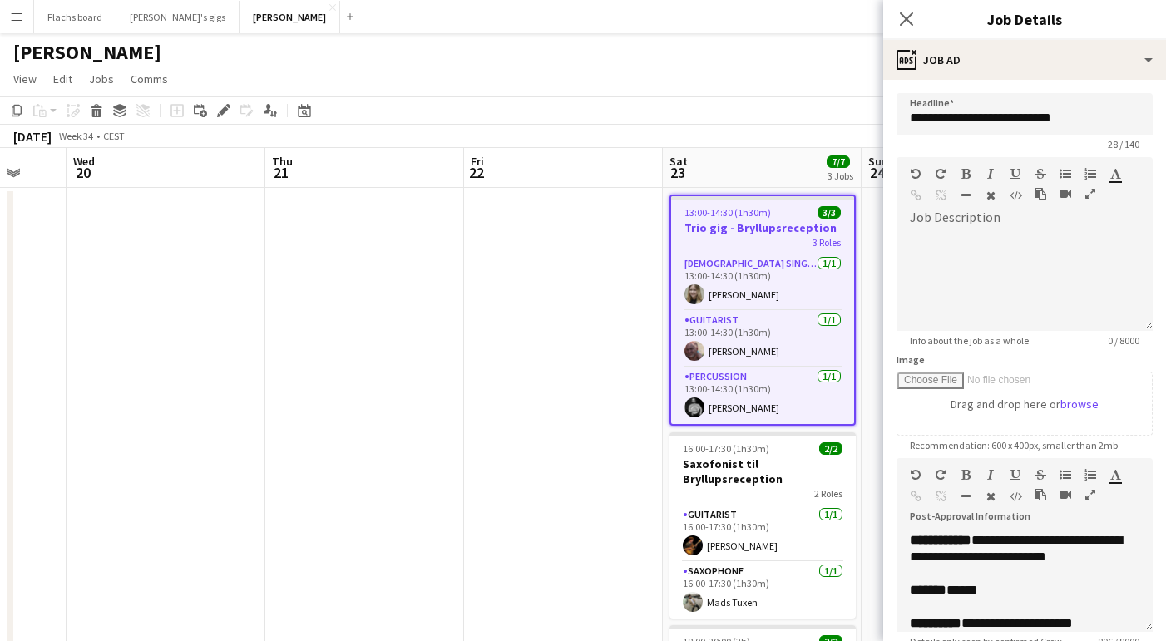
scroll to position [612, 0]
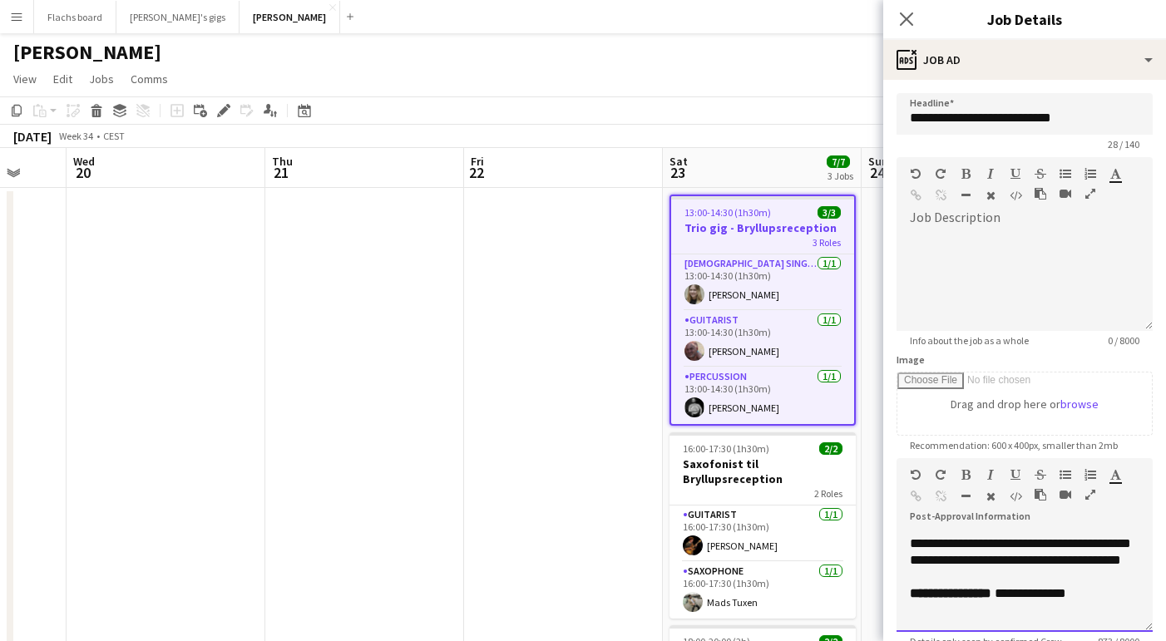
click at [1108, 593] on p "**********" at bounding box center [1025, 594] width 230 height 17
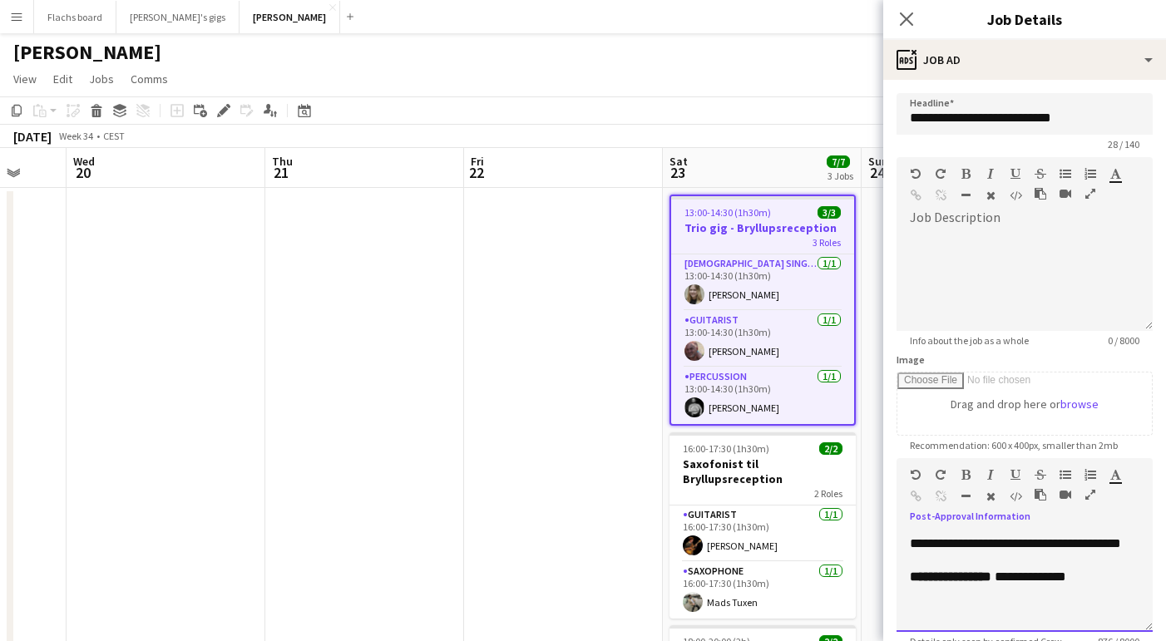
click at [1021, 583] on span "****" at bounding box center [1010, 577] width 31 height 12
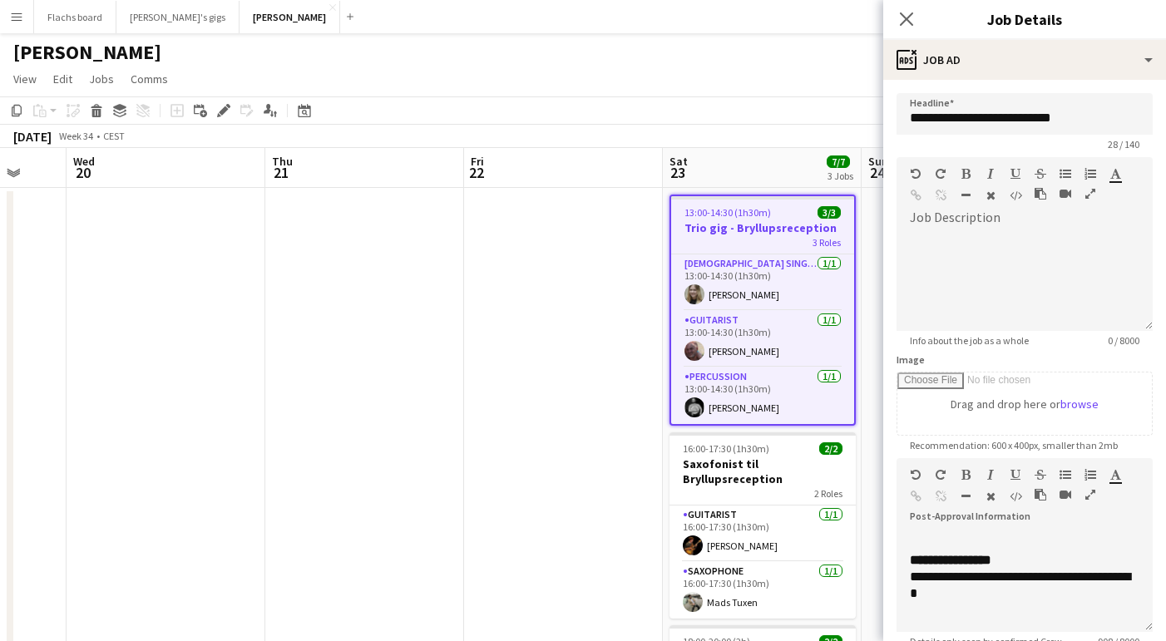
click at [616, 540] on app-date-cell at bounding box center [563, 524] width 199 height 673
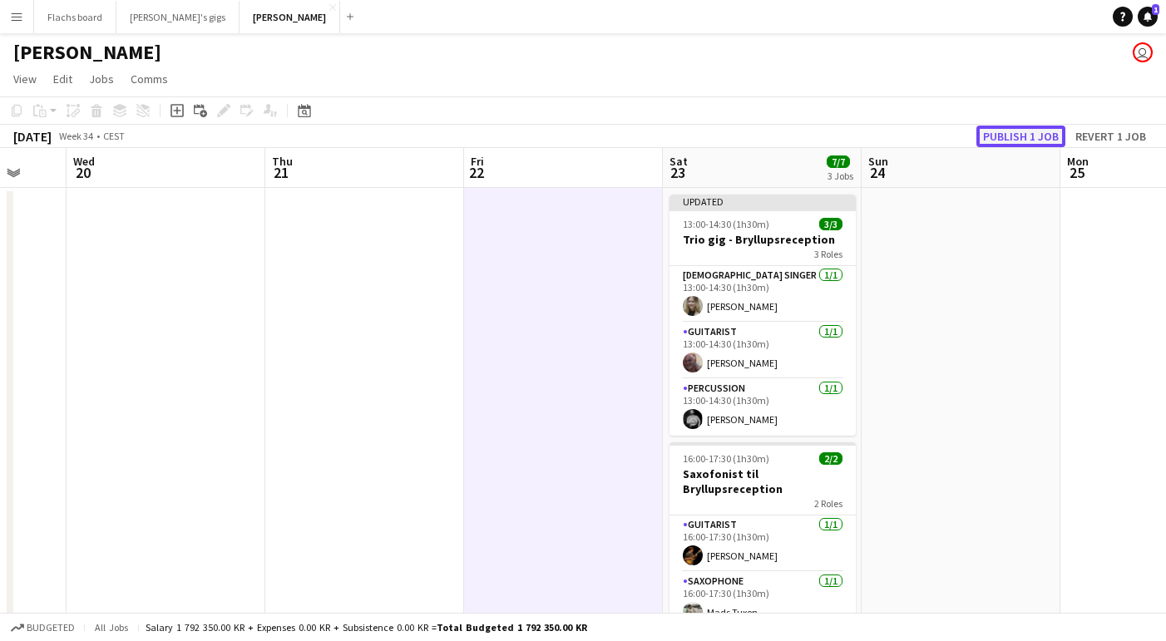
click at [999, 135] on button "Publish 1 job" at bounding box center [1021, 137] width 89 height 22
